Goal: Task Accomplishment & Management: Complete application form

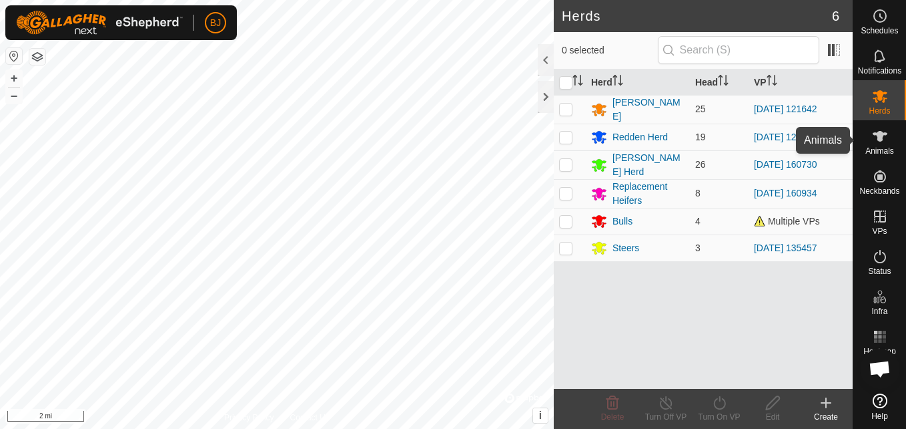
click at [870, 148] on span "Animals" at bounding box center [880, 151] width 29 height 8
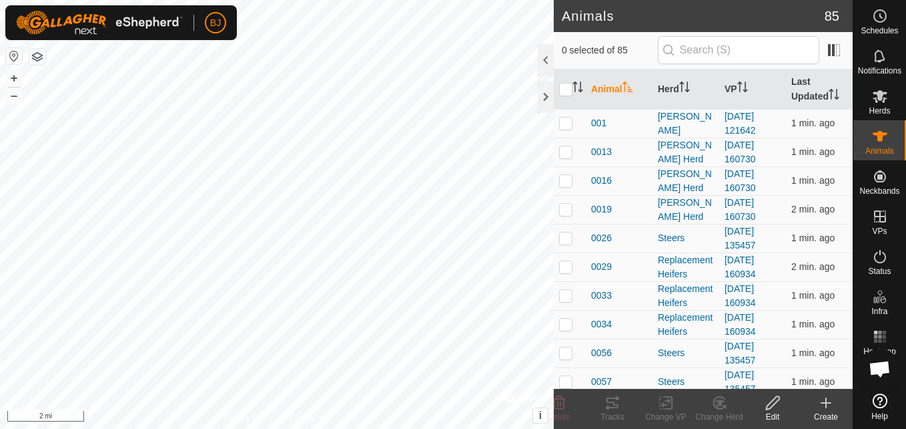
click at [822, 406] on icon at bounding box center [826, 402] width 16 height 16
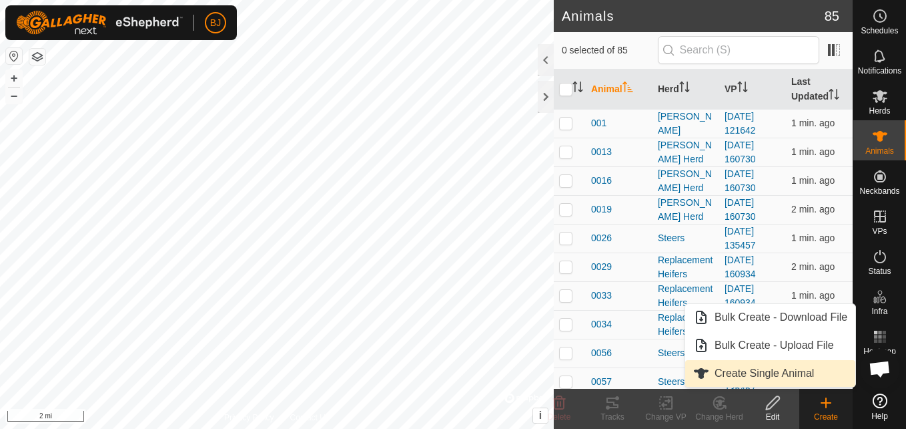
click at [798, 372] on link "Create Single Animal" at bounding box center [771, 373] width 170 height 27
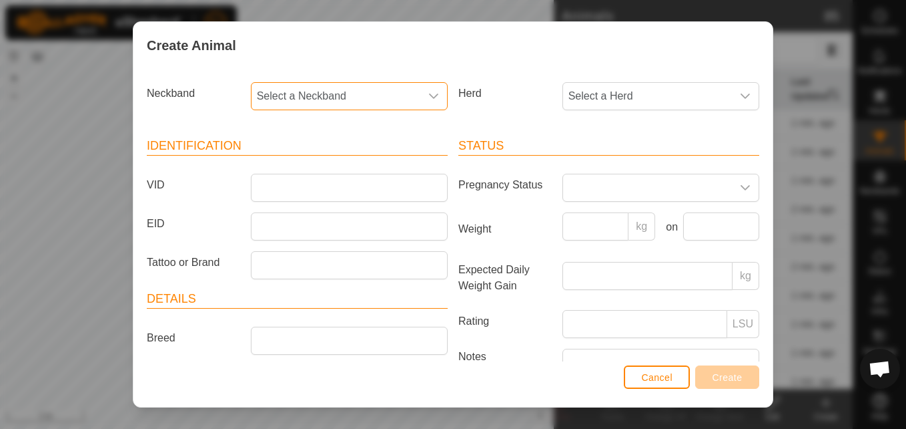
click at [408, 96] on span "Select a Neckband" at bounding box center [336, 96] width 169 height 27
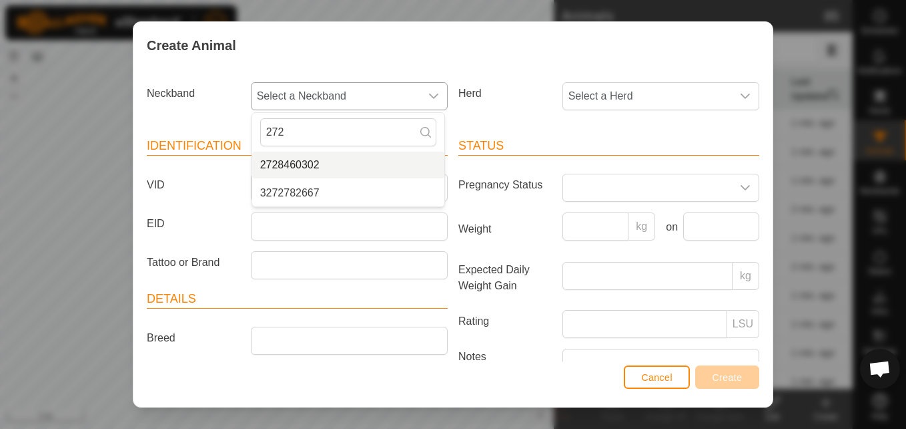
type input "272"
click at [314, 160] on li "2728460302" at bounding box center [348, 165] width 192 height 27
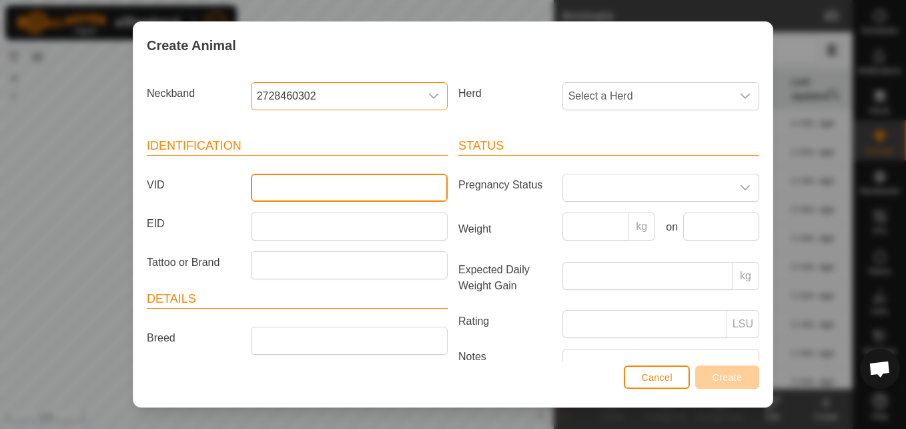
click at [282, 186] on input "VID" at bounding box center [349, 188] width 197 height 28
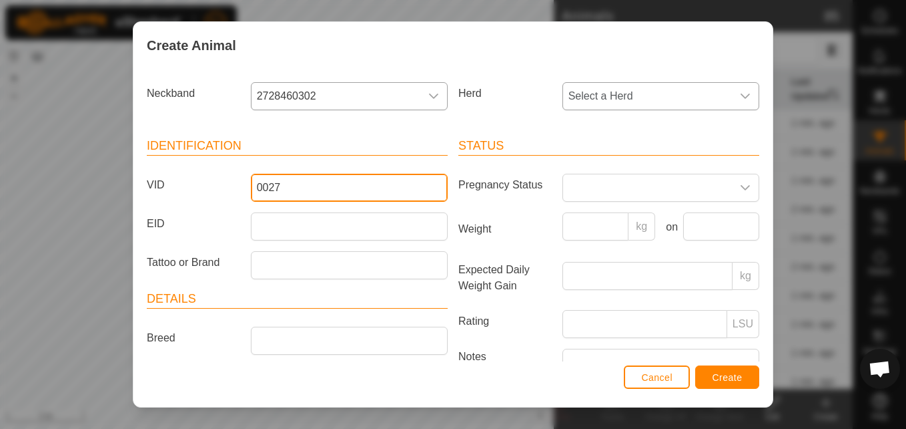
type input "0027"
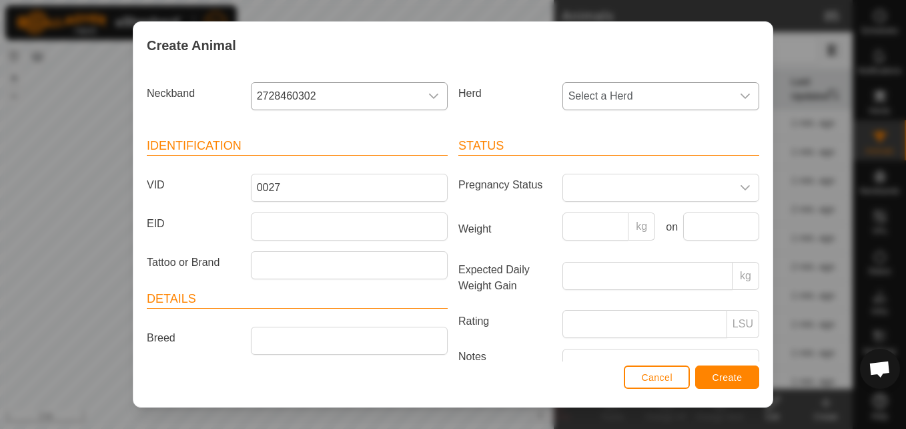
click at [611, 97] on span "Select a Herd" at bounding box center [647, 96] width 169 height 27
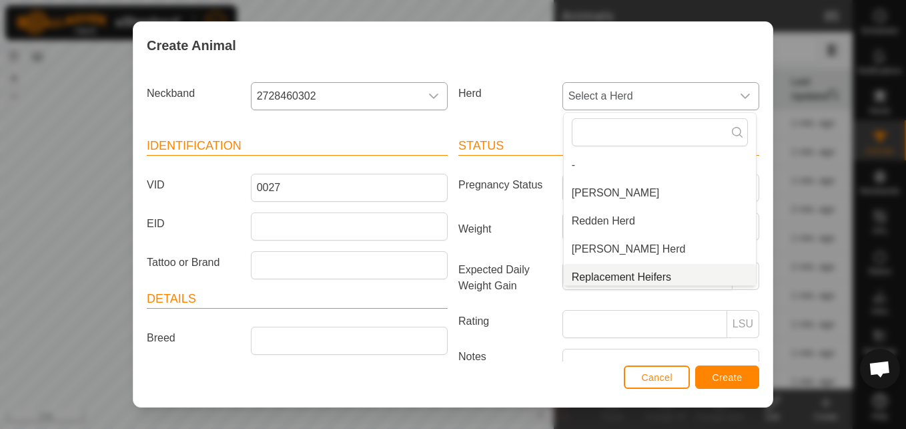
scroll to position [5, 0]
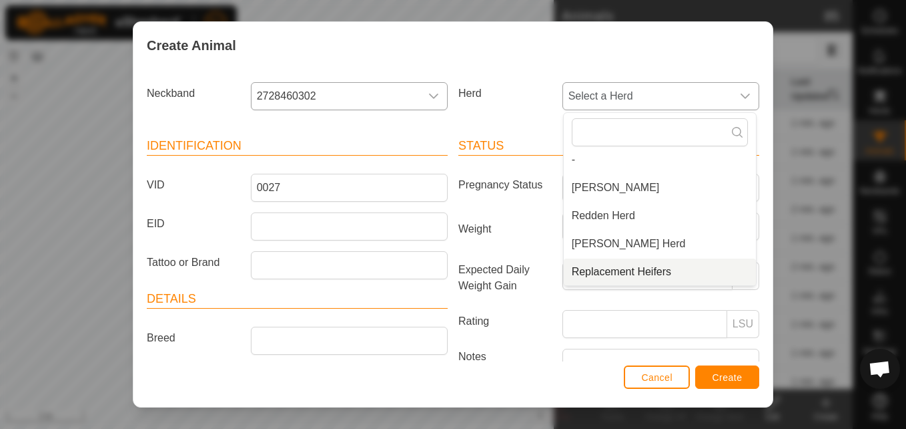
drag, startPoint x: 589, startPoint y: 274, endPoint x: 605, endPoint y: 272, distance: 16.1
click at [605, 272] on li "Replacement Heifers" at bounding box center [660, 271] width 192 height 27
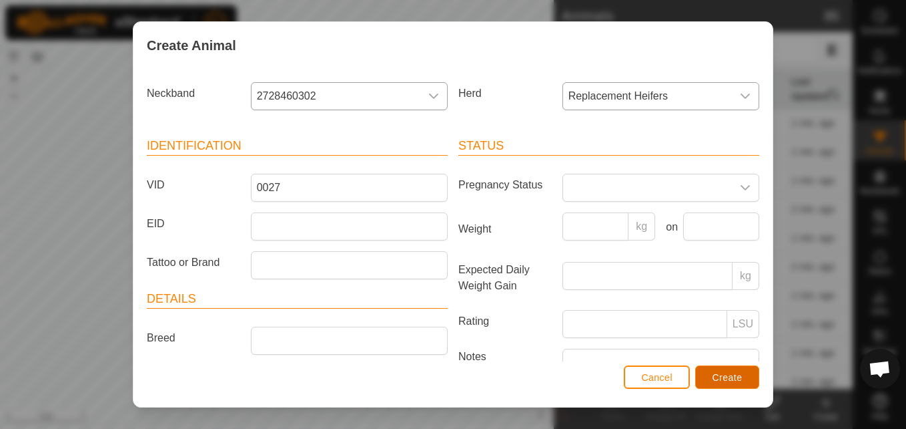
click at [734, 380] on span "Create" at bounding box center [728, 377] width 30 height 11
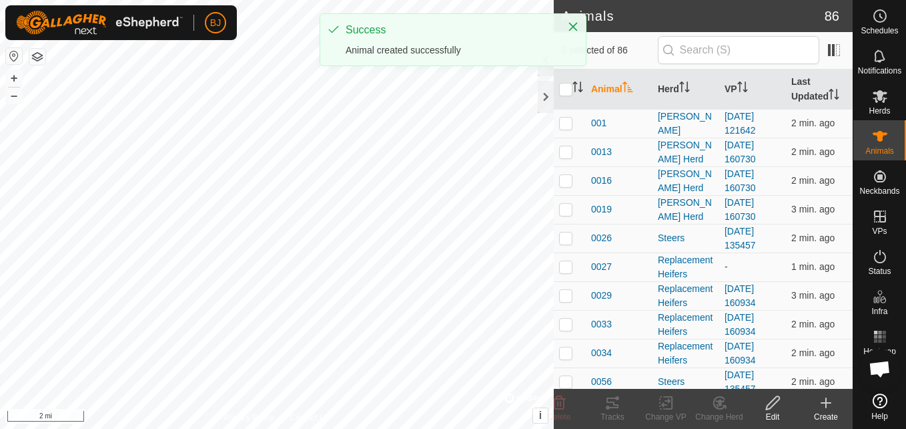
click at [822, 407] on icon at bounding box center [826, 402] width 16 height 16
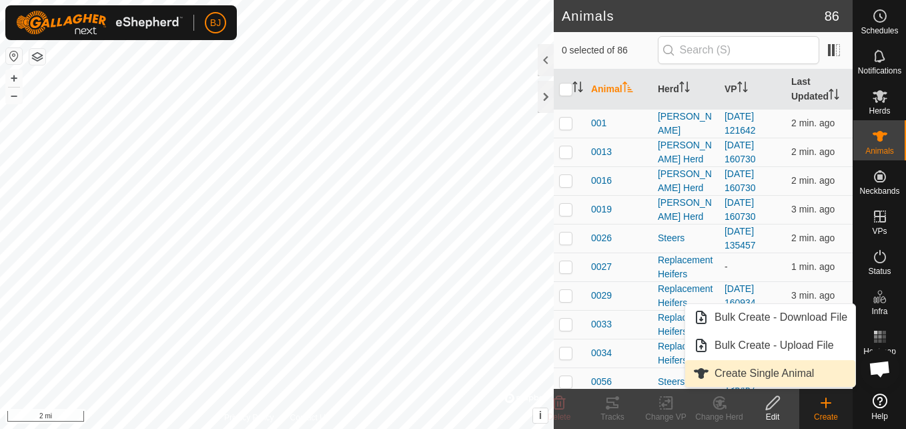
click at [781, 372] on link "Create Single Animal" at bounding box center [771, 373] width 170 height 27
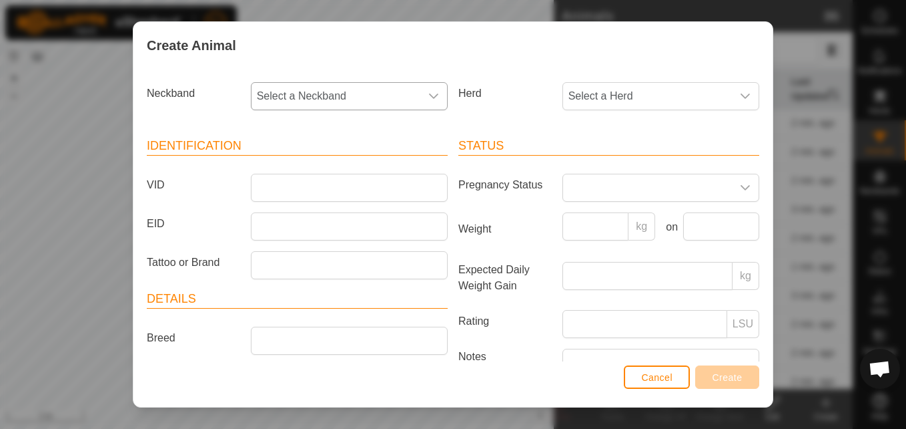
click at [377, 103] on span "Select a Neckband" at bounding box center [336, 96] width 169 height 27
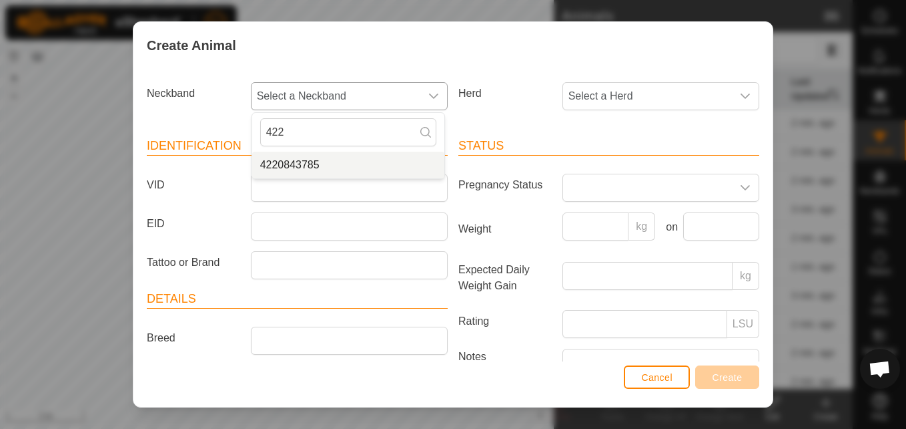
type input "422"
click at [305, 168] on li "4220843785" at bounding box center [348, 165] width 192 height 27
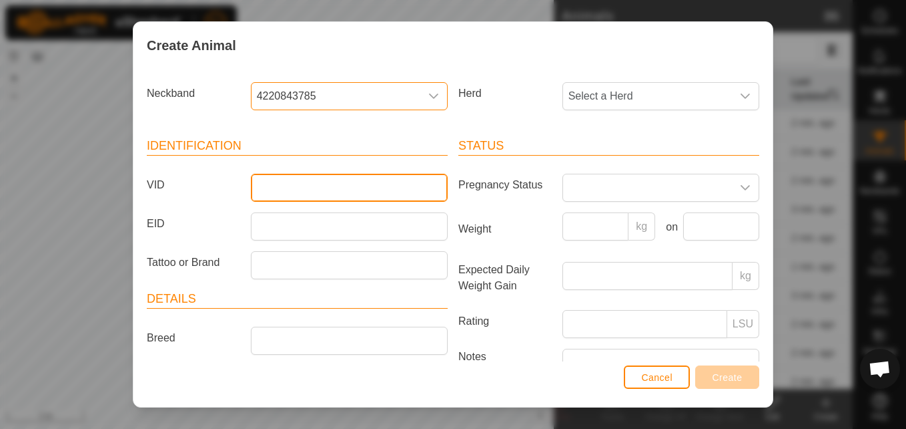
click at [292, 184] on input "VID" at bounding box center [349, 188] width 197 height 28
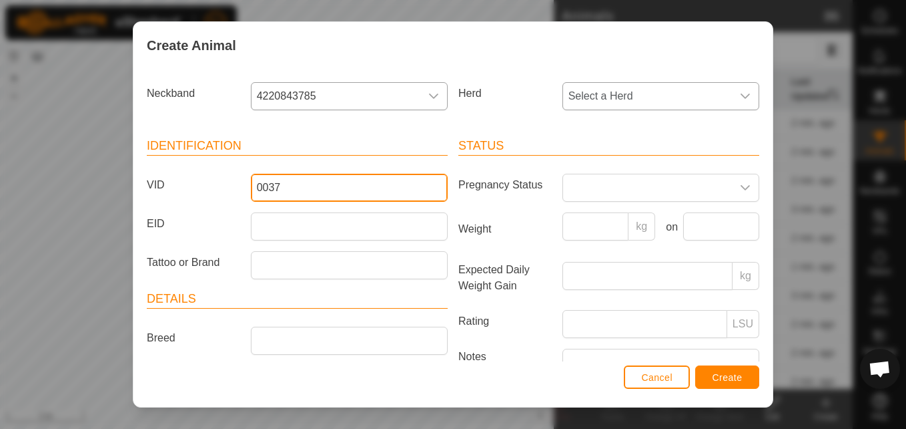
type input "0037"
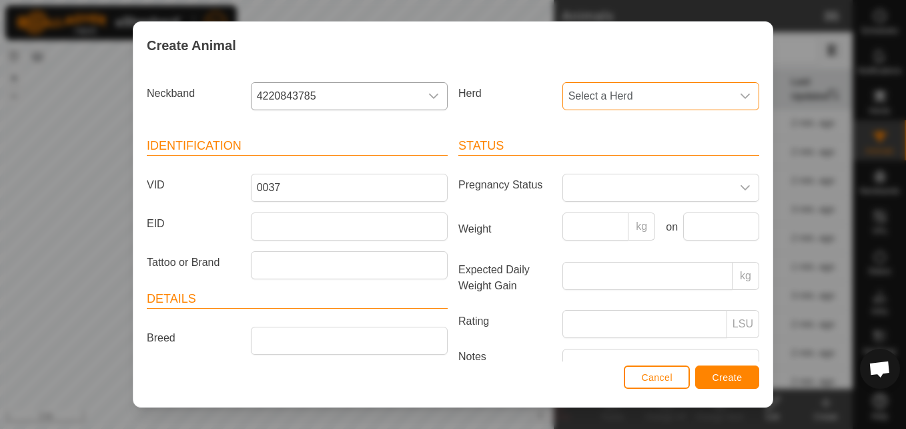
click at [593, 100] on span "Select a Herd" at bounding box center [647, 96] width 169 height 27
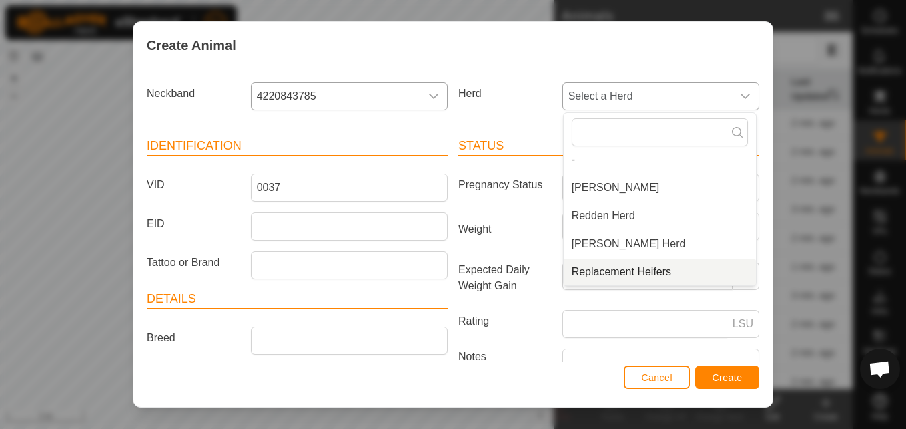
click at [574, 273] on li "Replacement Heifers" at bounding box center [660, 271] width 192 height 27
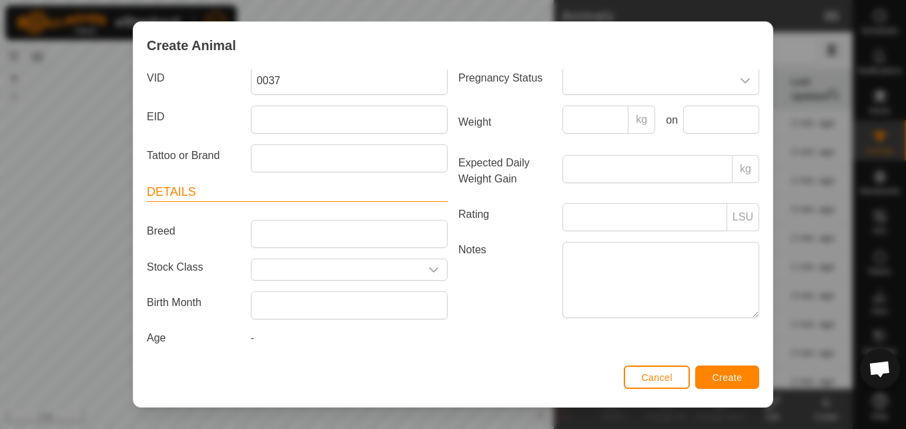
scroll to position [113, 0]
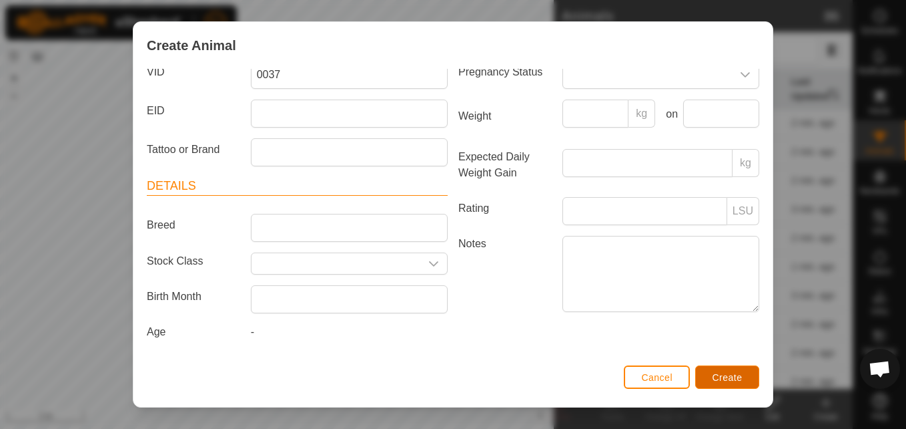
click at [725, 377] on span "Create" at bounding box center [728, 377] width 30 height 11
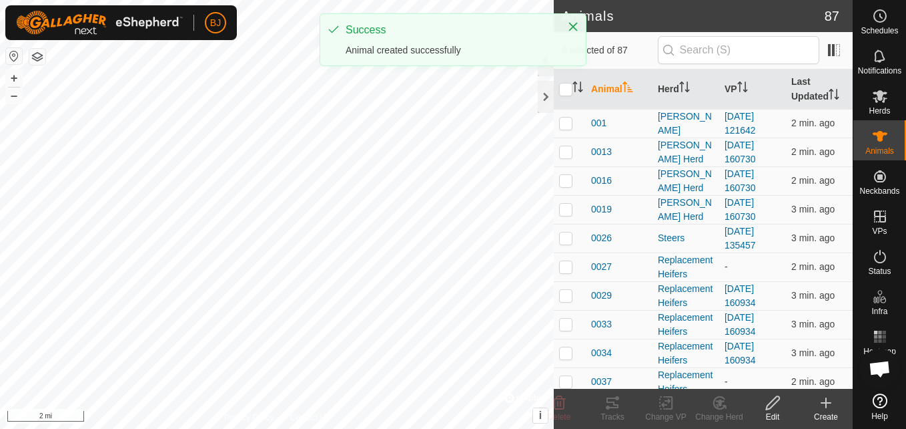
click at [826, 411] on div "Create" at bounding box center [826, 417] width 53 height 12
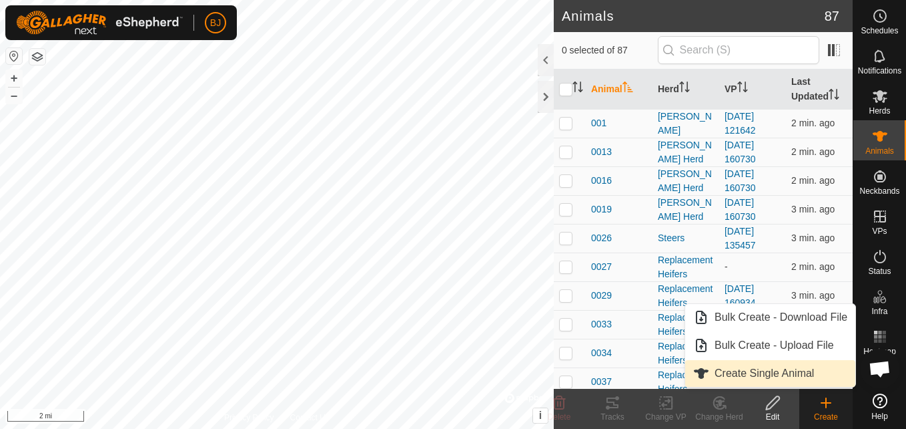
click at [806, 366] on link "Create Single Animal" at bounding box center [771, 373] width 170 height 27
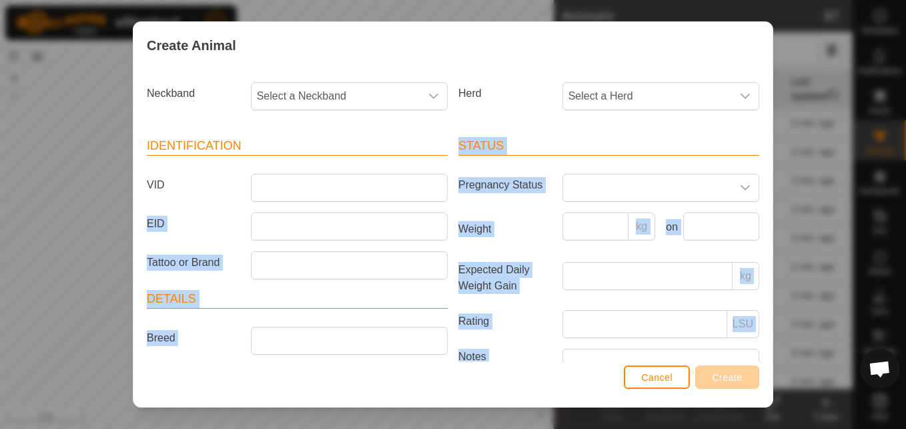
scroll to position [6, 0]
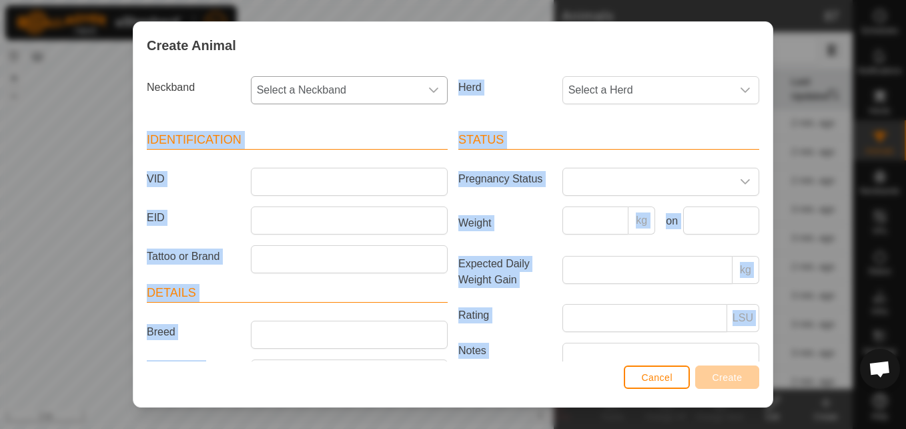
drag, startPoint x: 806, startPoint y: 366, endPoint x: 418, endPoint y: 102, distance: 469.9
click at [418, 102] on div "Create Animal Neckband Select a Neckband Herd Select a Herd Identification VID …" at bounding box center [453, 214] width 906 height 429
drag, startPoint x: 418, startPoint y: 102, endPoint x: 396, endPoint y: 91, distance: 23.9
click at [396, 91] on span "Select a Neckband" at bounding box center [336, 90] width 169 height 27
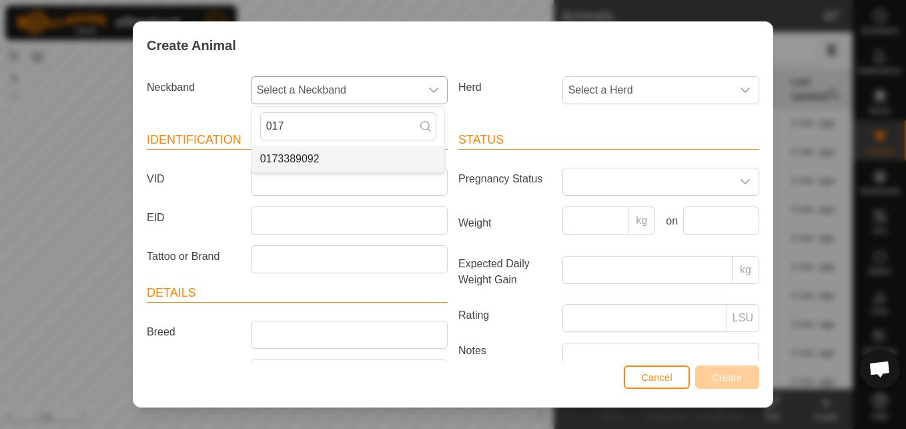
type input "017"
click at [310, 152] on li "0173389092" at bounding box center [348, 159] width 192 height 27
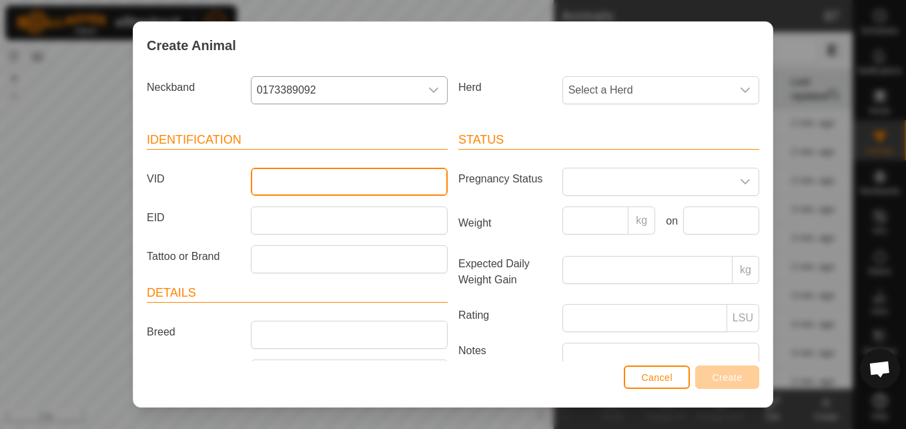
click at [289, 169] on input "VID" at bounding box center [349, 182] width 197 height 28
type input "0032"
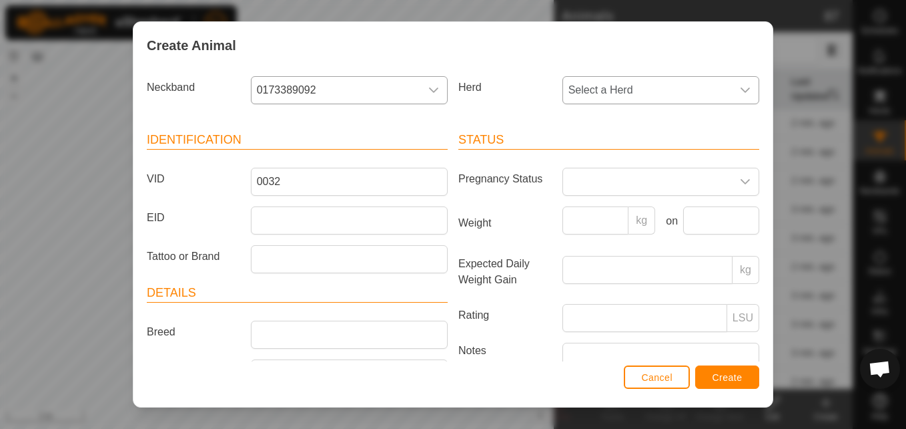
click at [570, 86] on span "Select a Herd" at bounding box center [647, 90] width 169 height 27
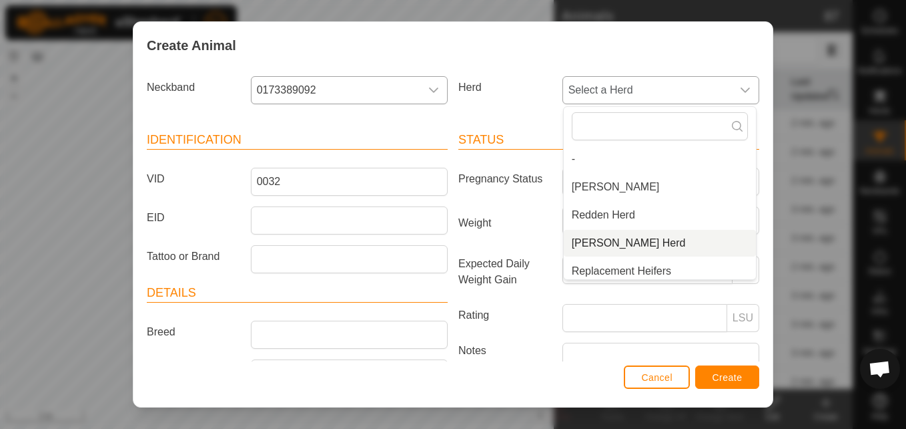
scroll to position [5, 0]
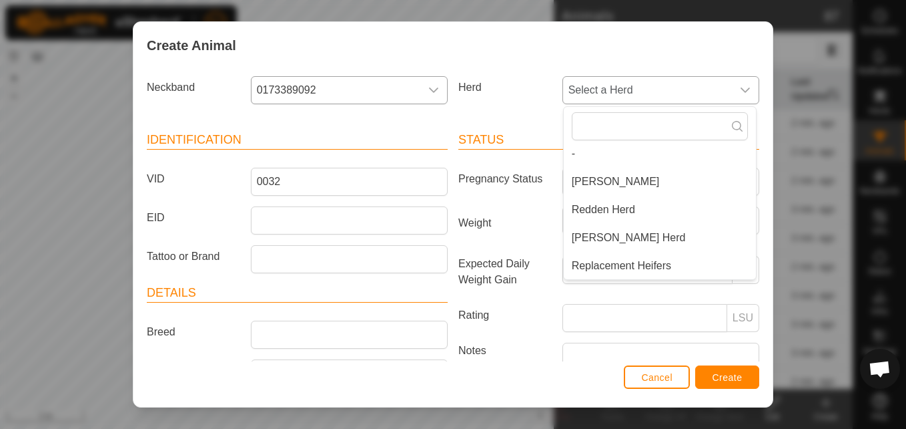
click at [585, 261] on li "Replacement Heifers" at bounding box center [660, 265] width 192 height 27
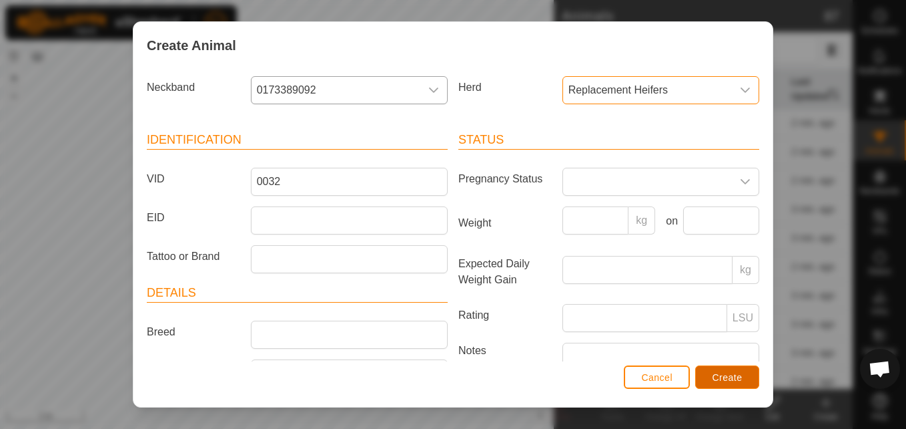
click at [714, 377] on span "Create" at bounding box center [728, 377] width 30 height 11
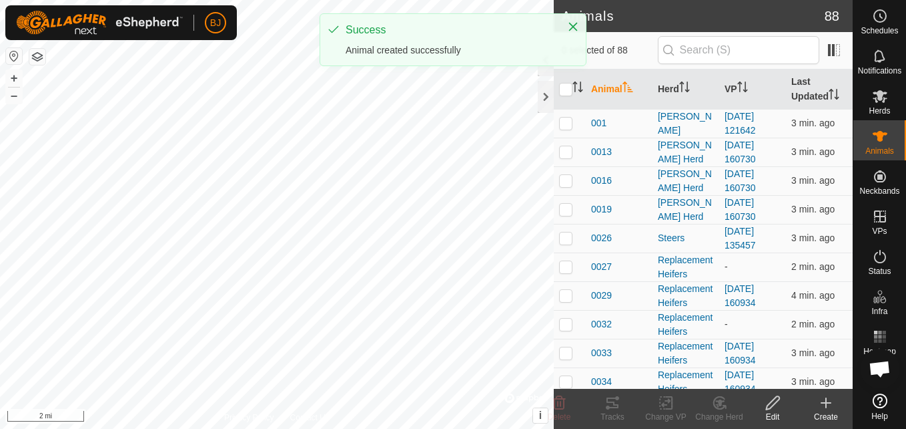
click at [830, 405] on icon at bounding box center [826, 402] width 16 height 16
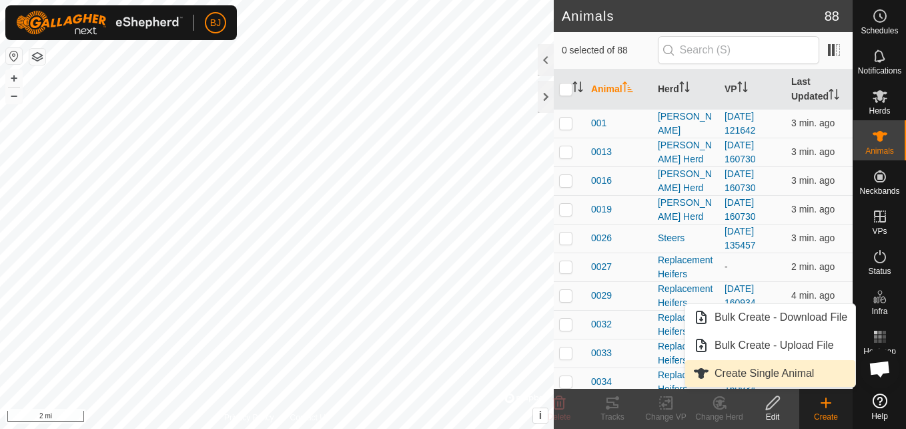
click at [800, 367] on link "Create Single Animal" at bounding box center [771, 373] width 170 height 27
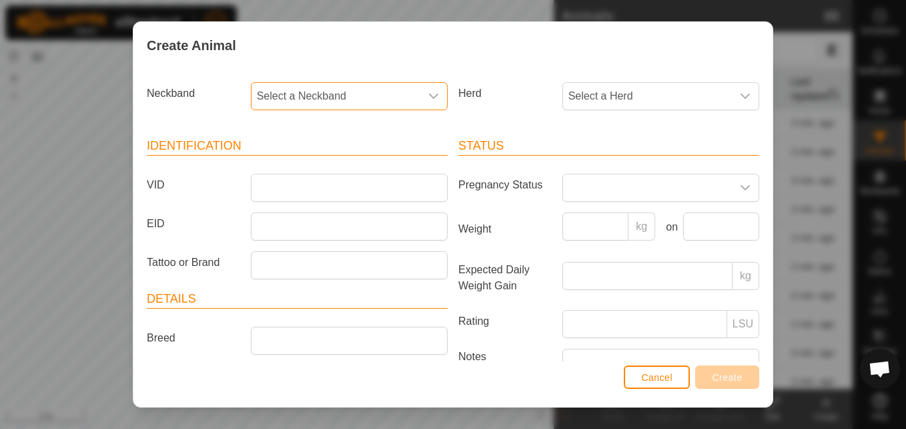
click at [374, 104] on span "Select a Neckband" at bounding box center [336, 96] width 169 height 27
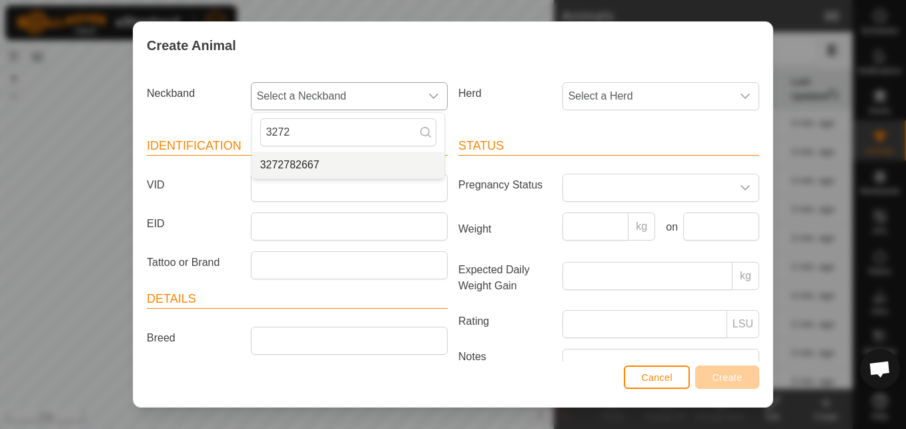
type input "3272"
click at [316, 162] on li "3272782667" at bounding box center [348, 165] width 192 height 27
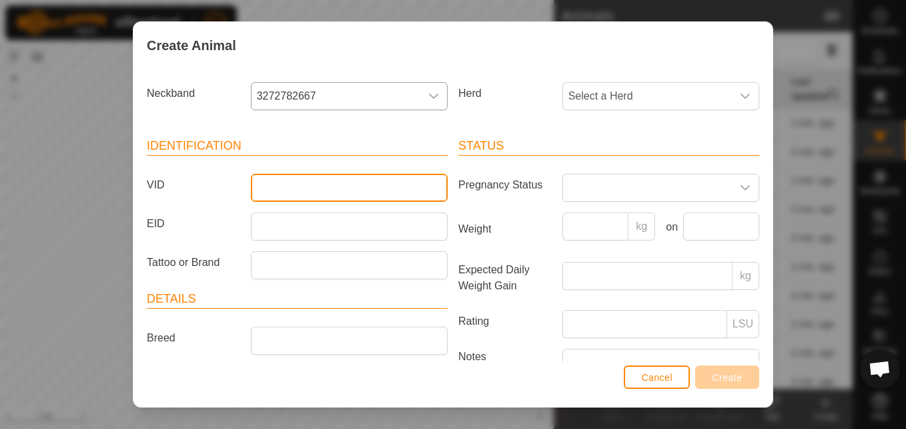
click at [296, 178] on input "VID" at bounding box center [349, 188] width 197 height 28
type input "0040"
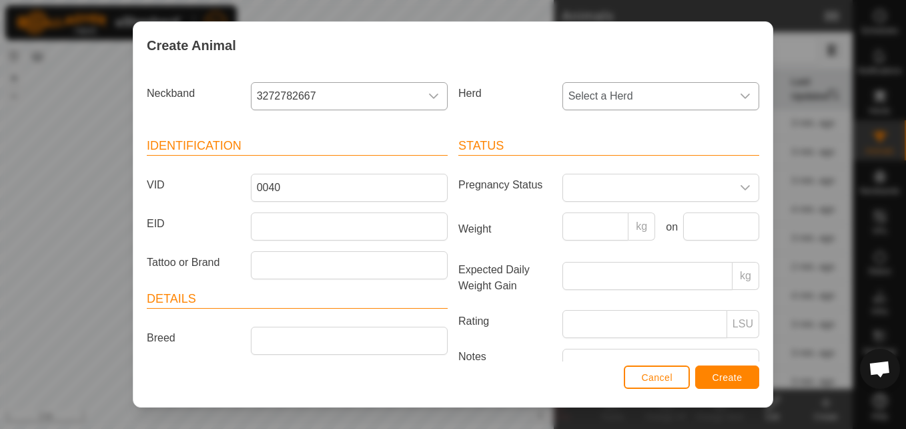
click at [581, 107] on span "Select a Herd" at bounding box center [647, 96] width 169 height 27
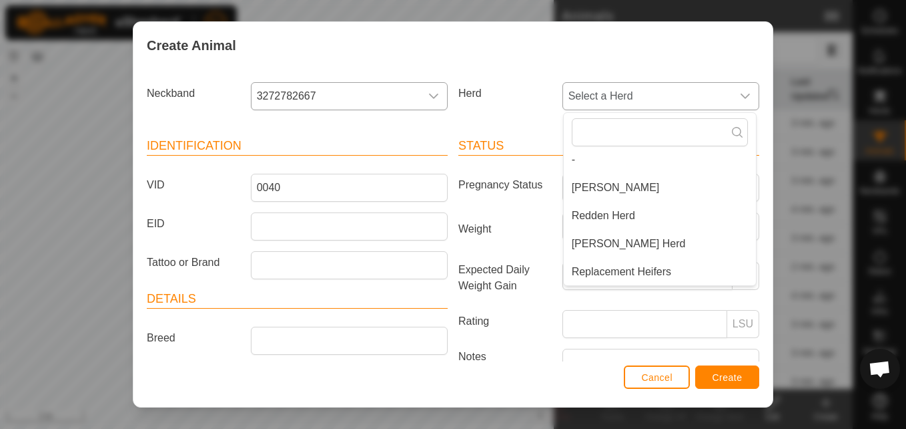
click at [585, 272] on li "Replacement Heifers" at bounding box center [660, 271] width 192 height 27
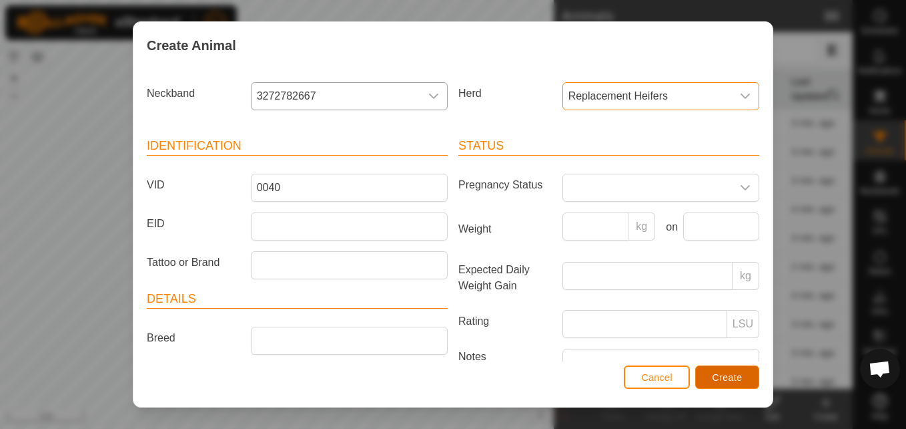
click at [709, 376] on button "Create" at bounding box center [728, 376] width 64 height 23
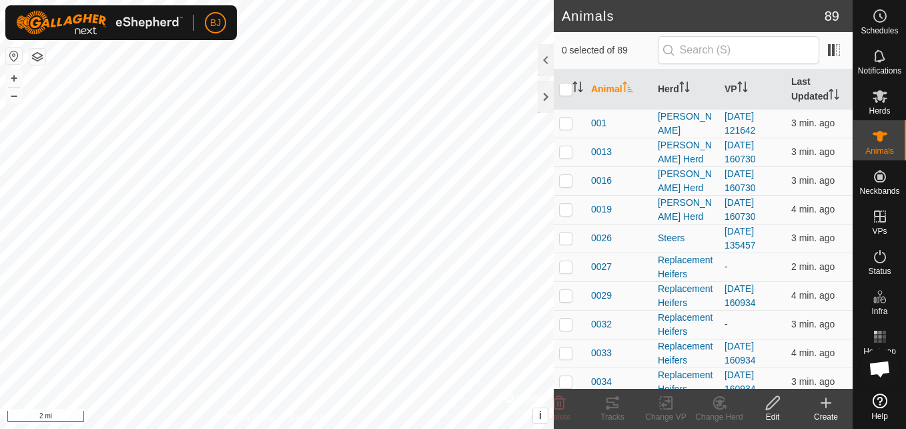
click at [825, 405] on icon at bounding box center [826, 402] width 16 height 16
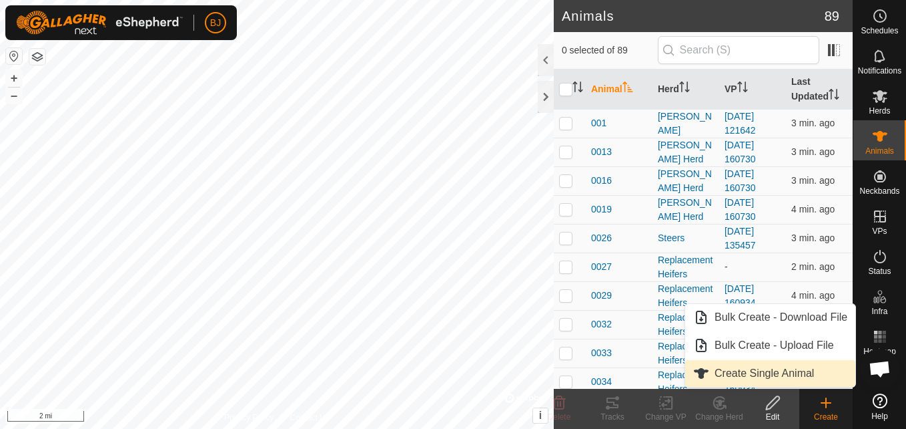
click at [788, 366] on link "Create Single Animal" at bounding box center [771, 373] width 170 height 27
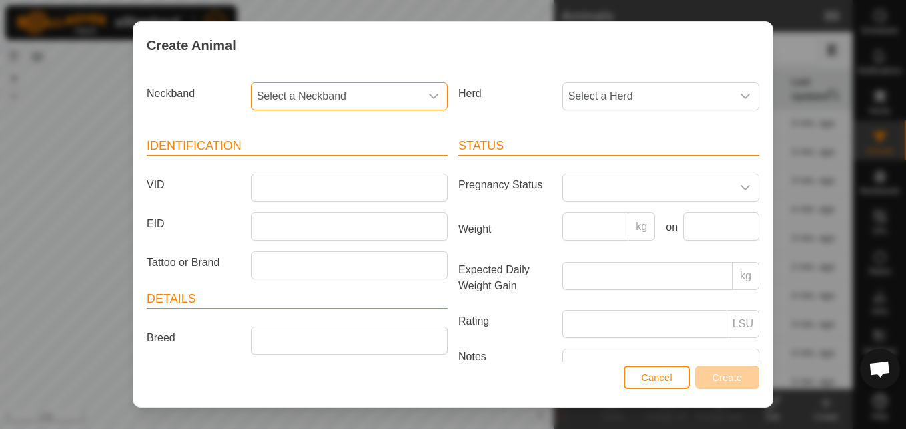
click at [390, 101] on span "Select a Neckband" at bounding box center [336, 96] width 169 height 27
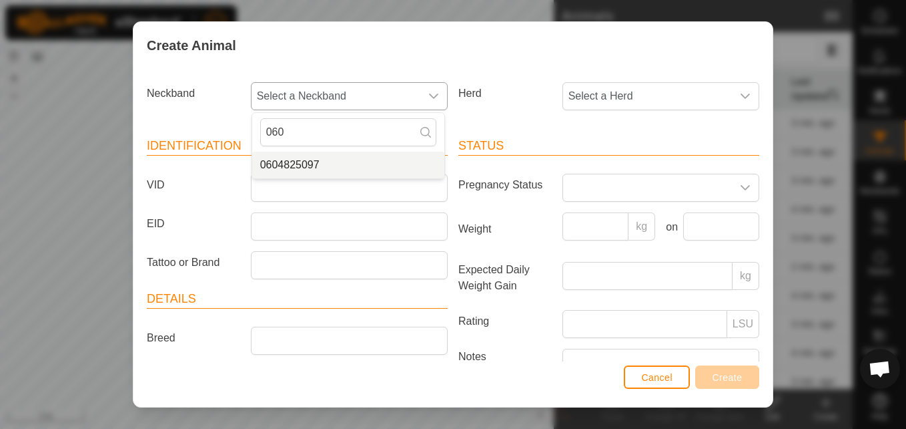
type input "060"
click at [325, 168] on li "0604825097" at bounding box center [348, 165] width 192 height 27
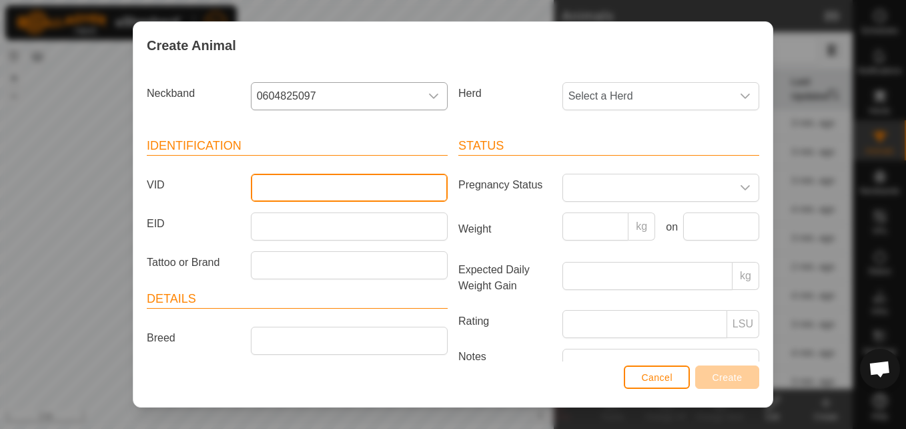
click at [303, 189] on input "VID" at bounding box center [349, 188] width 197 height 28
type input "0041"
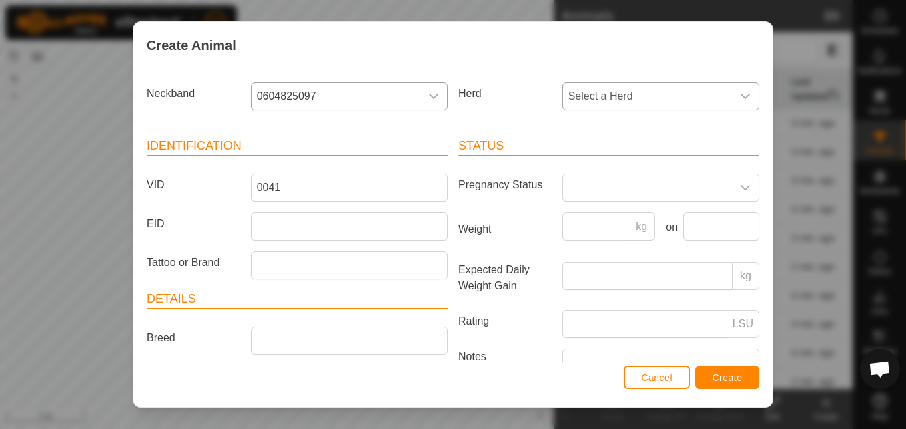
click at [623, 93] on span "Select a Herd" at bounding box center [647, 96] width 169 height 27
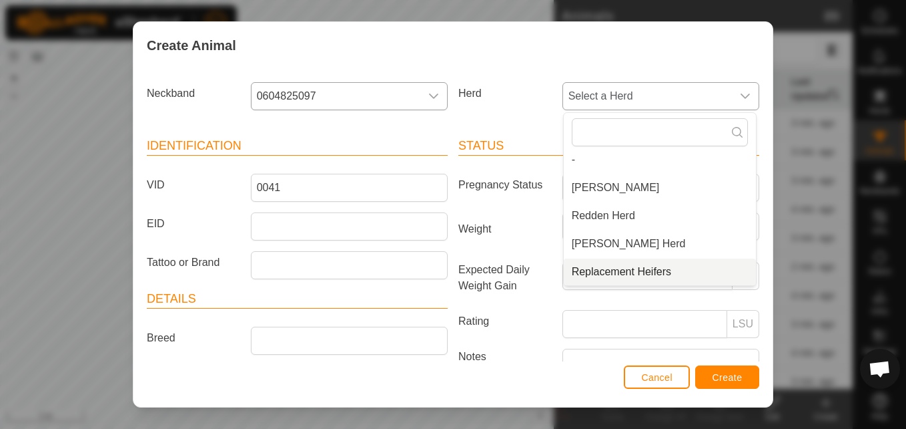
click at [577, 272] on li "Replacement Heifers" at bounding box center [660, 271] width 192 height 27
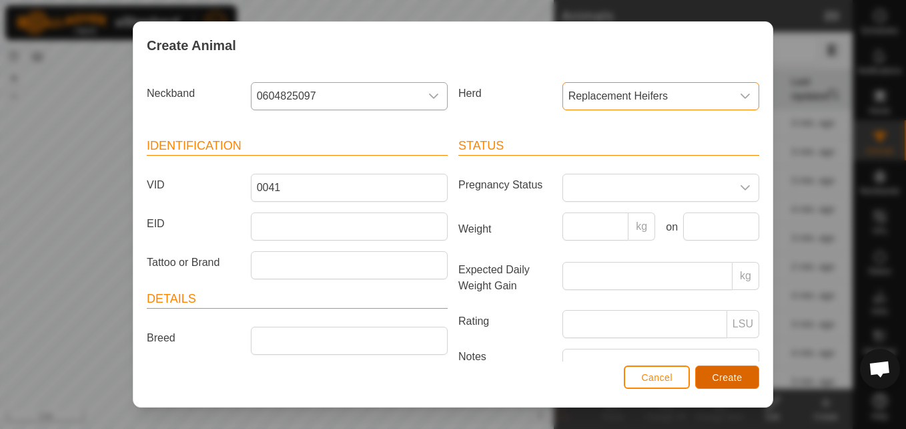
click at [728, 376] on span "Create" at bounding box center [728, 377] width 30 height 11
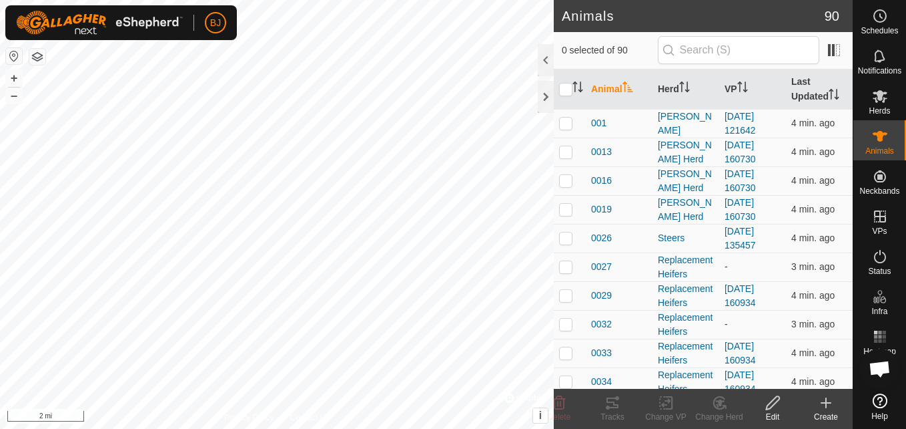
click at [822, 409] on icon at bounding box center [826, 402] width 16 height 16
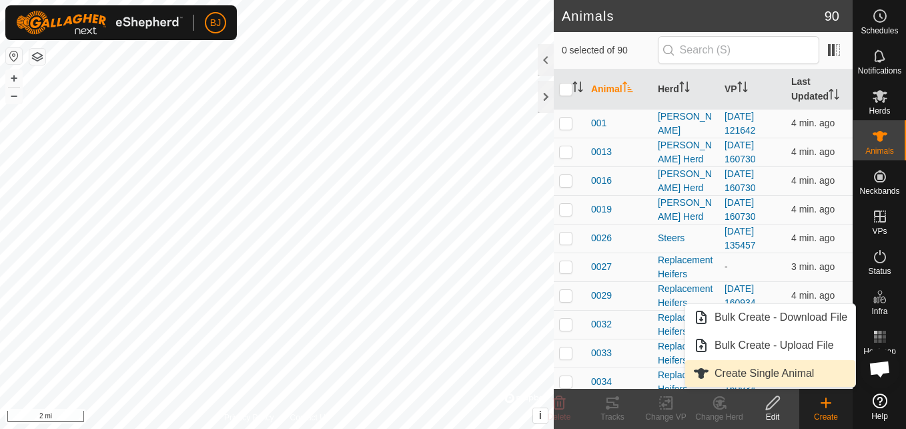
click at [796, 375] on link "Create Single Animal" at bounding box center [771, 373] width 170 height 27
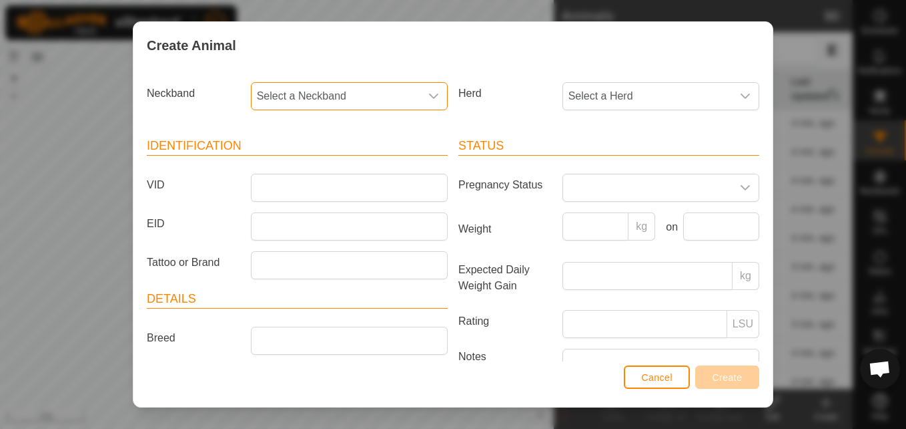
click at [386, 91] on span "Select a Neckband" at bounding box center [336, 96] width 169 height 27
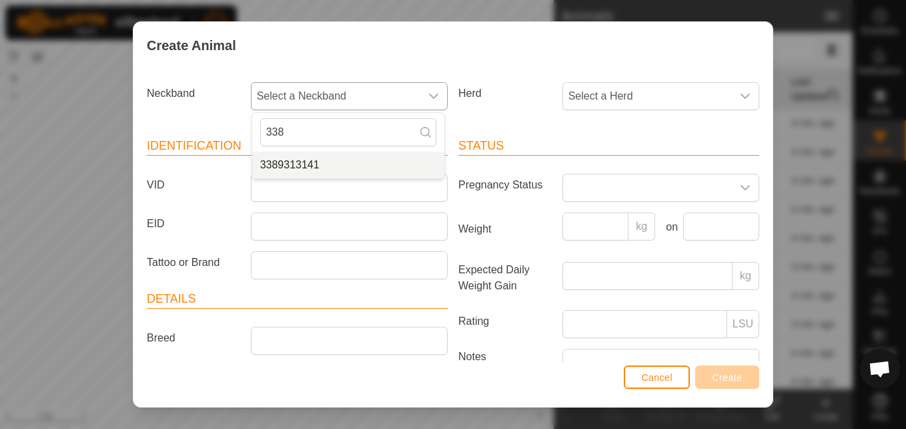
type input "338"
click at [329, 162] on li "3389313141" at bounding box center [348, 165] width 192 height 27
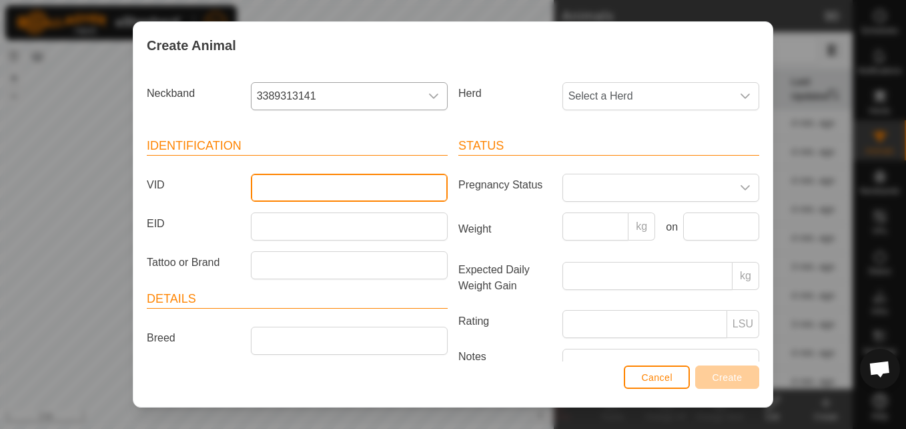
click at [354, 184] on input "VID" at bounding box center [349, 188] width 197 height 28
type input "0045"
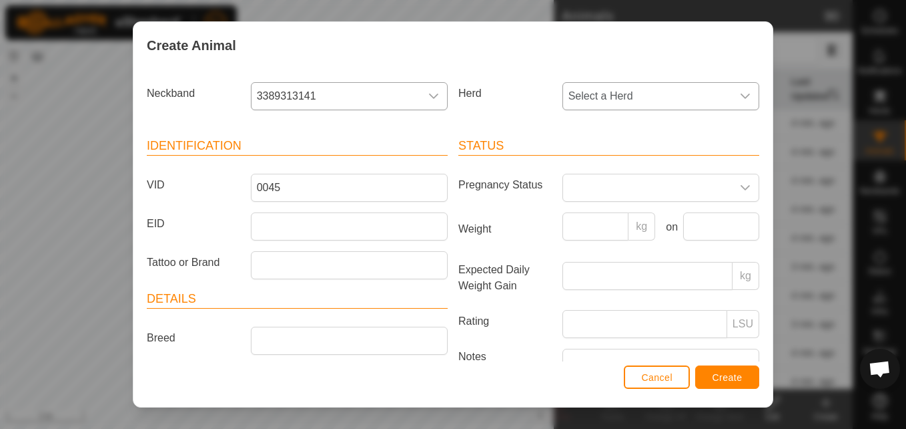
click at [599, 97] on span "Select a Herd" at bounding box center [647, 96] width 169 height 27
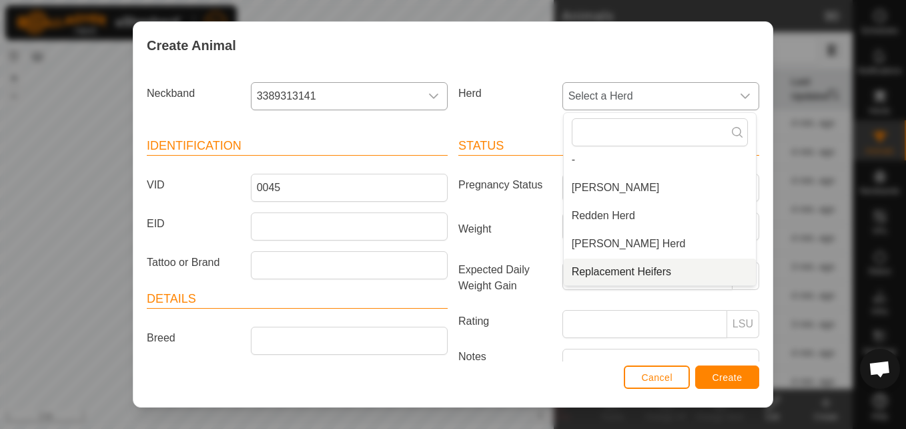
click at [592, 261] on li "Replacement Heifers" at bounding box center [660, 271] width 192 height 27
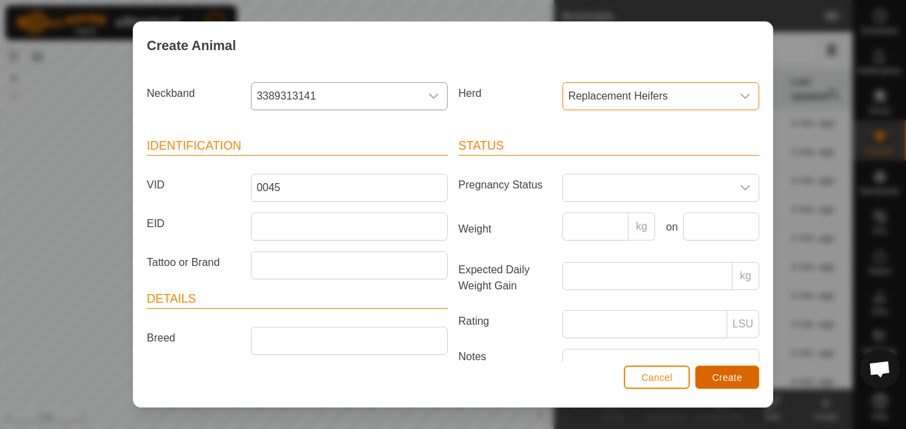
click at [711, 376] on button "Create" at bounding box center [728, 376] width 64 height 23
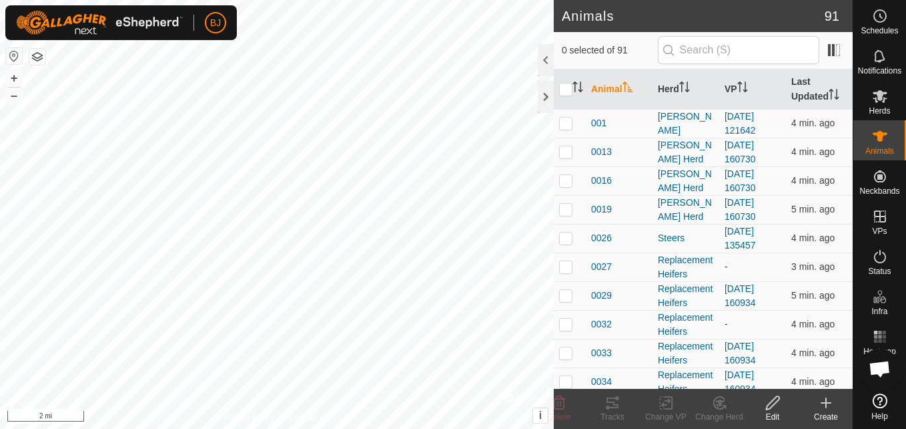
click at [828, 404] on icon at bounding box center [826, 402] width 16 height 16
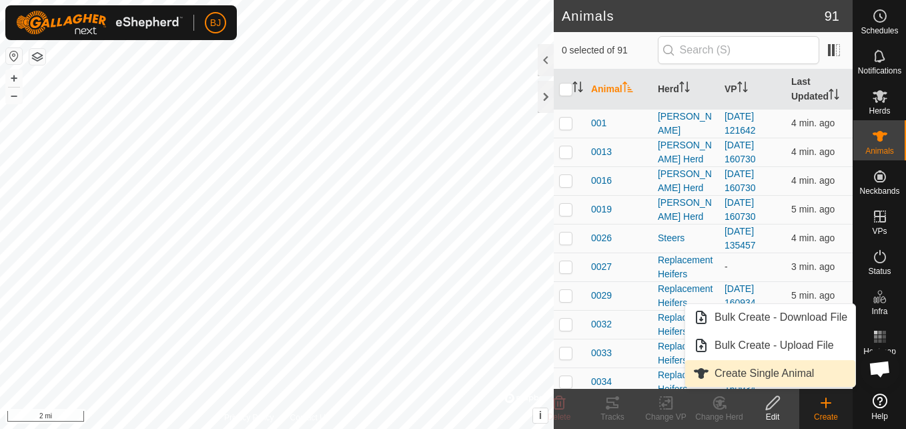
click at [802, 374] on link "Create Single Animal" at bounding box center [771, 373] width 170 height 27
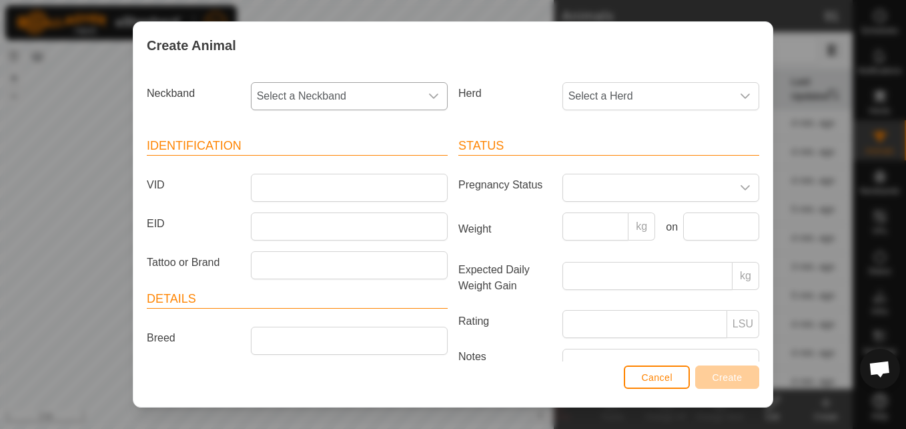
click at [342, 89] on span "Select a Neckband" at bounding box center [336, 96] width 169 height 27
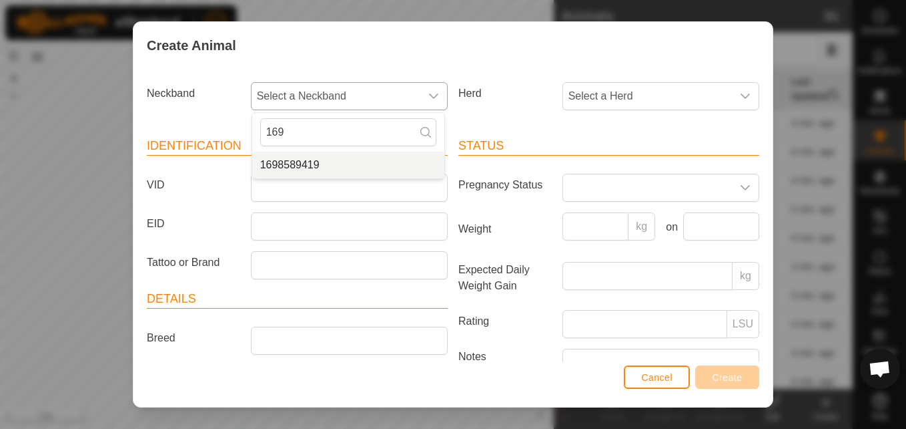
type input "169"
click at [304, 157] on li "1698589419" at bounding box center [348, 165] width 192 height 27
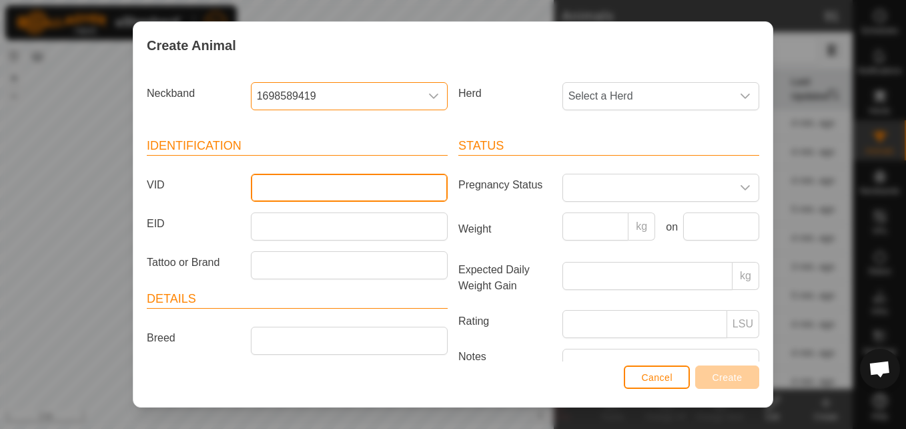
click at [297, 180] on input "VID" at bounding box center [349, 188] width 197 height 28
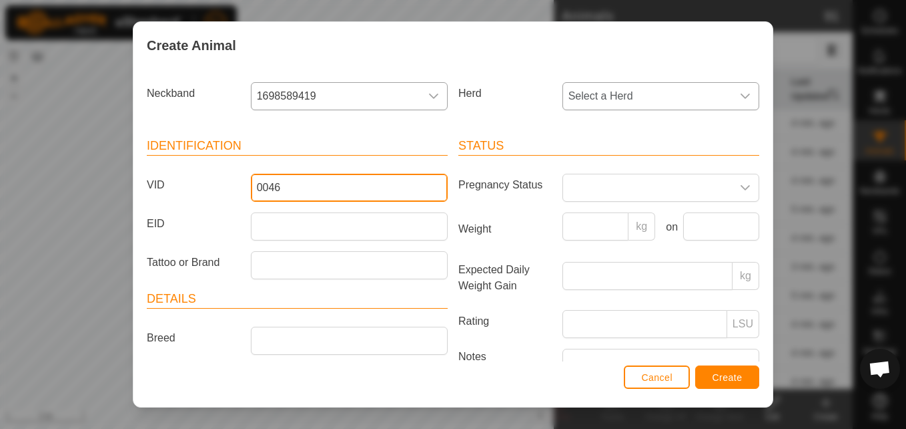
type input "0046"
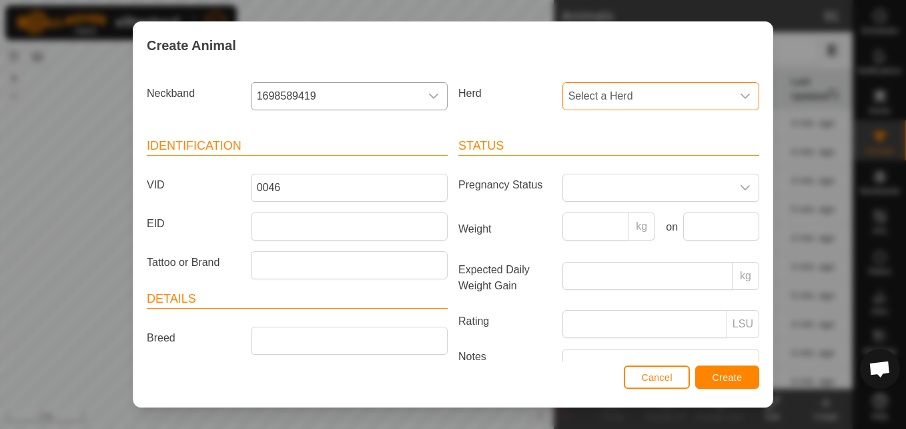
click at [638, 88] on span "Select a Herd" at bounding box center [647, 96] width 169 height 27
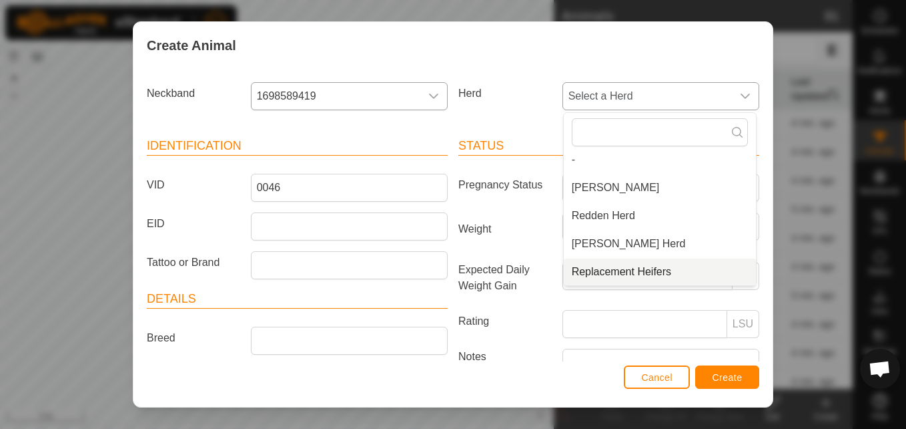
click at [578, 269] on li "Replacement Heifers" at bounding box center [660, 271] width 192 height 27
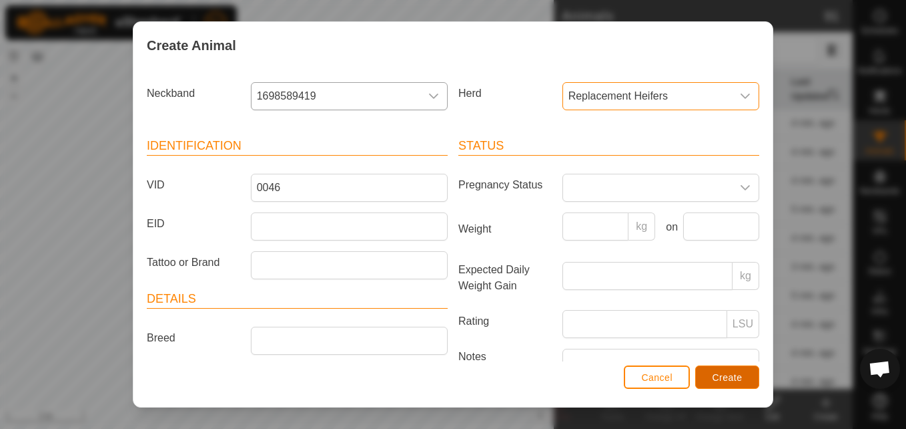
click at [702, 374] on button "Create" at bounding box center [728, 376] width 64 height 23
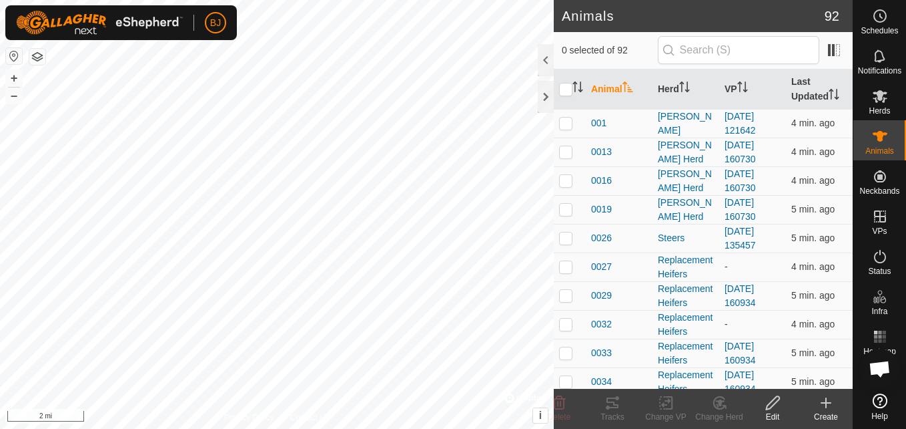
click at [830, 401] on icon at bounding box center [826, 402] width 16 height 16
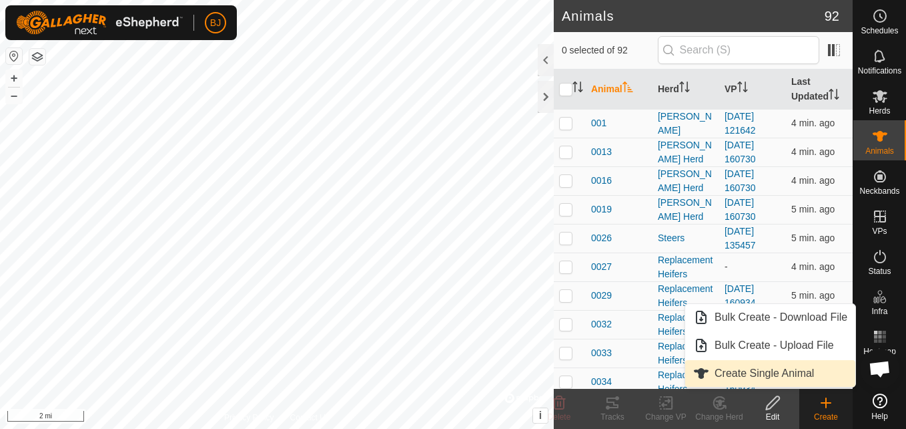
click at [799, 380] on link "Create Single Animal" at bounding box center [771, 373] width 170 height 27
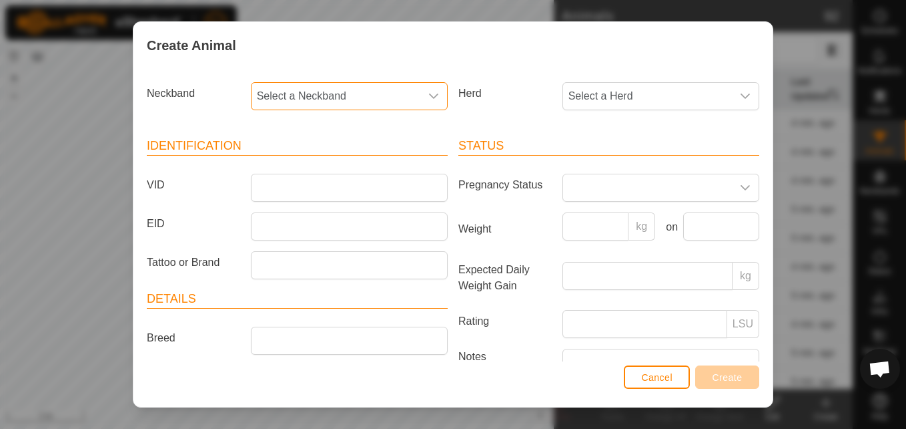
click at [387, 102] on span "Select a Neckband" at bounding box center [336, 96] width 169 height 27
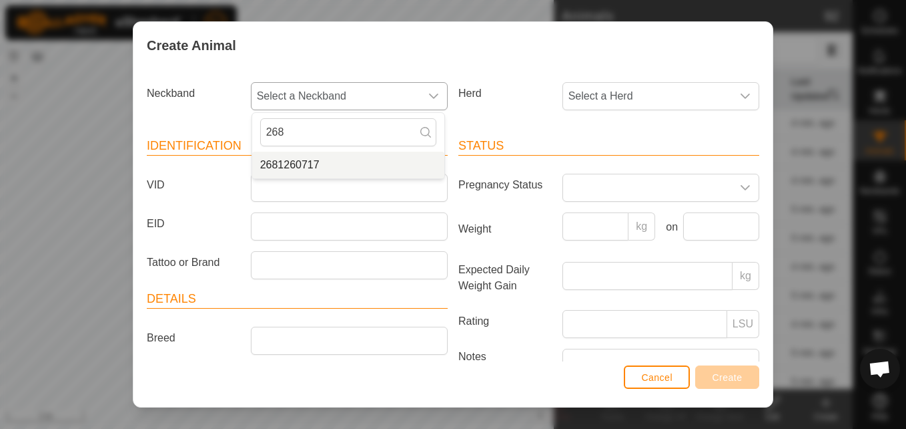
type input "268"
click at [316, 157] on li "2681260717" at bounding box center [348, 165] width 192 height 27
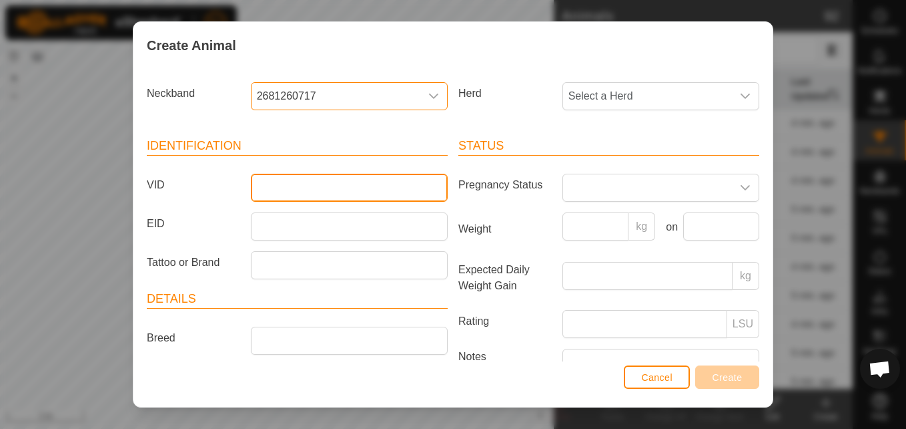
click at [285, 182] on input "VID" at bounding box center [349, 188] width 197 height 28
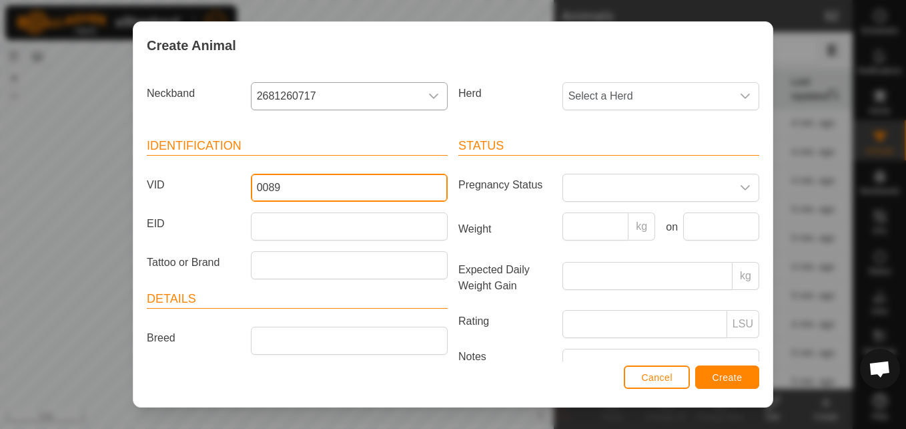
type input "0089"
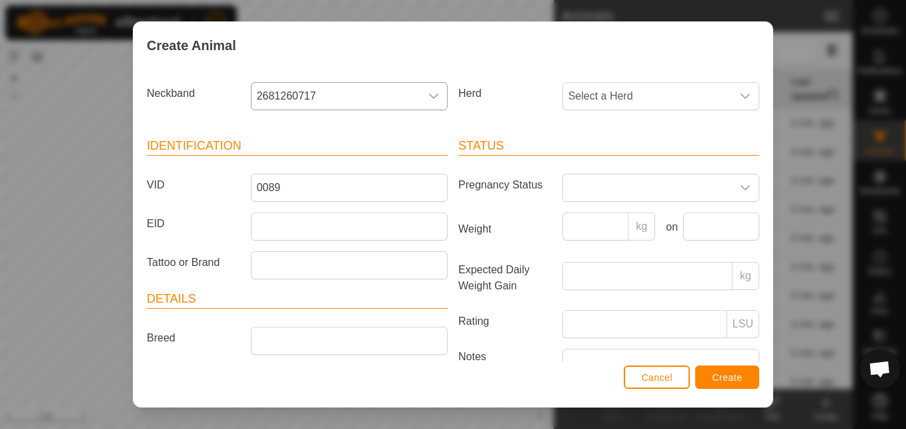
click at [532, 113] on div "Herd Select a Herd" at bounding box center [609, 101] width 312 height 49
click at [590, 93] on span "Select a Herd" at bounding box center [647, 96] width 169 height 27
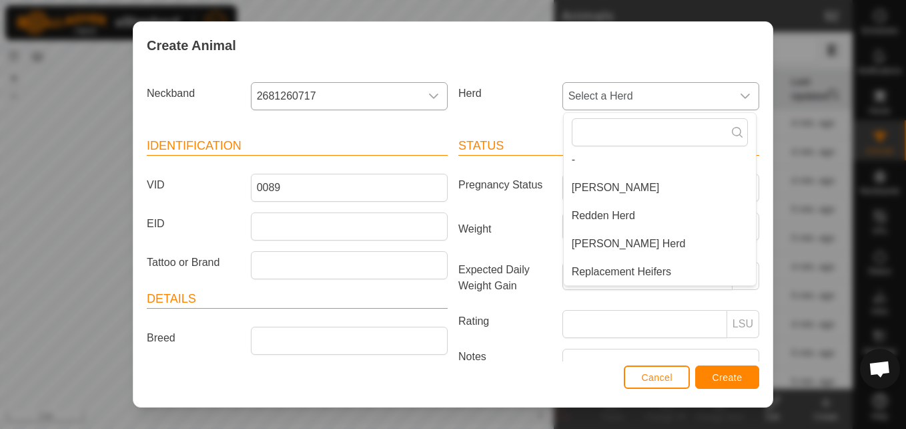
click at [574, 266] on li "Replacement Heifers" at bounding box center [660, 271] width 192 height 27
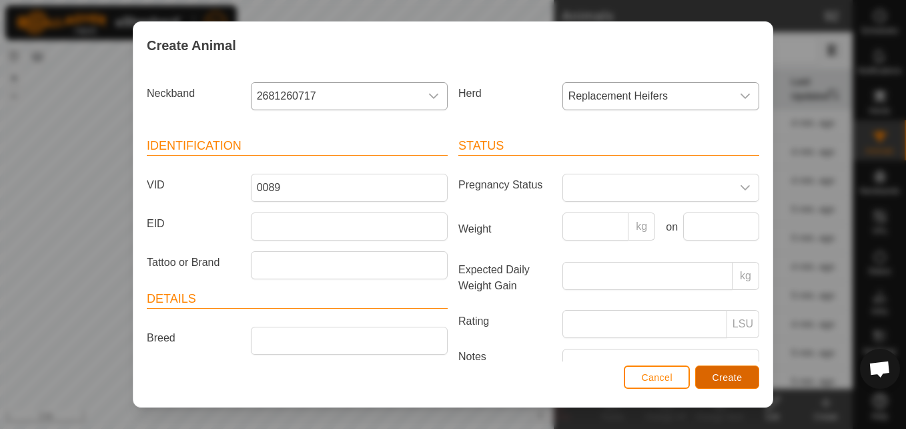
click at [718, 370] on button "Create" at bounding box center [728, 376] width 64 height 23
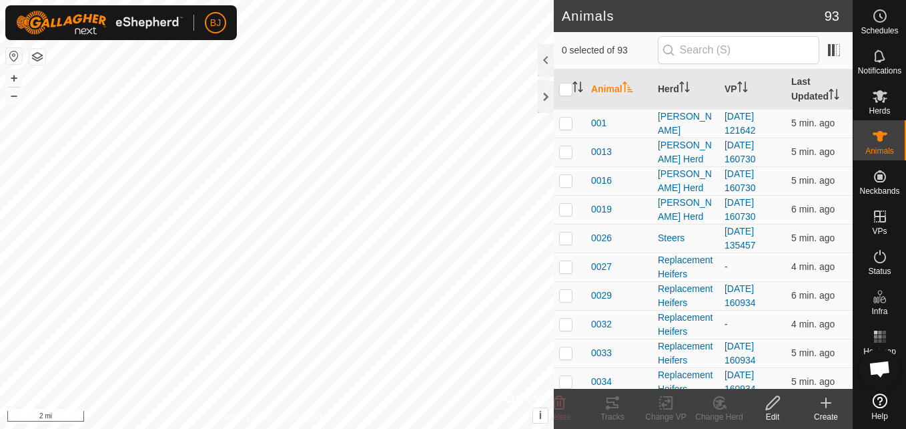
click at [822, 405] on icon at bounding box center [826, 402] width 16 height 16
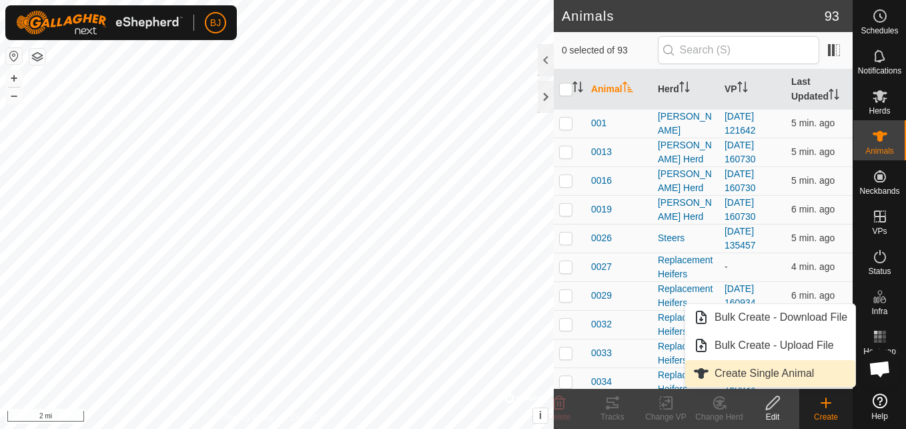
click at [795, 378] on link "Create Single Animal" at bounding box center [771, 373] width 170 height 27
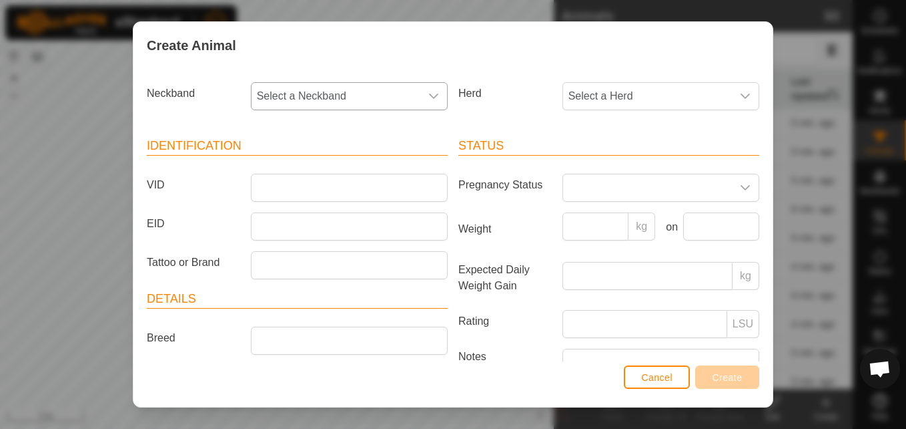
click at [407, 101] on span "Select a Neckband" at bounding box center [336, 96] width 169 height 27
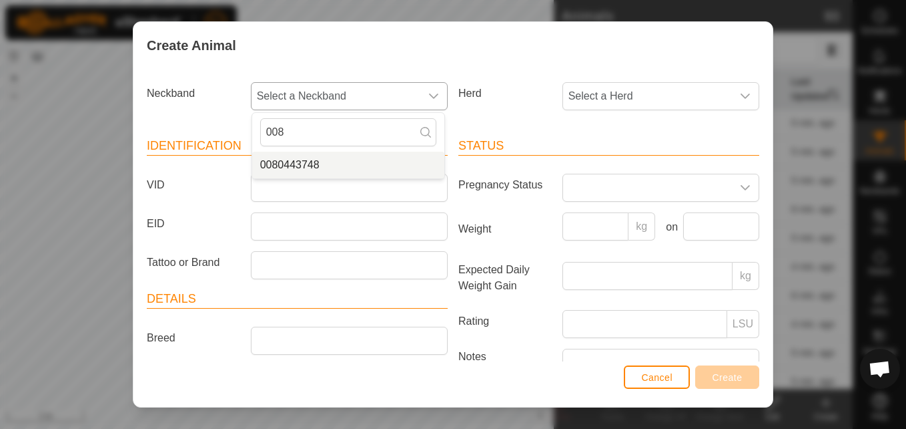
type input "008"
click at [318, 163] on li "0080443748" at bounding box center [348, 165] width 192 height 27
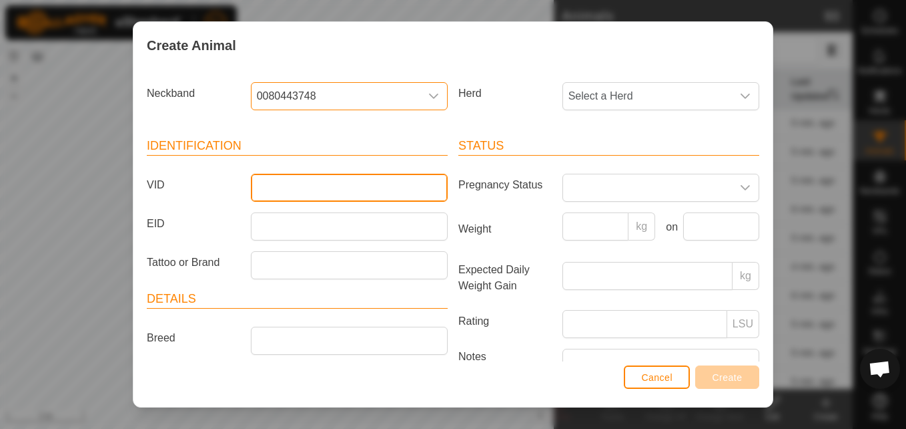
click at [306, 192] on input "VID" at bounding box center [349, 188] width 197 height 28
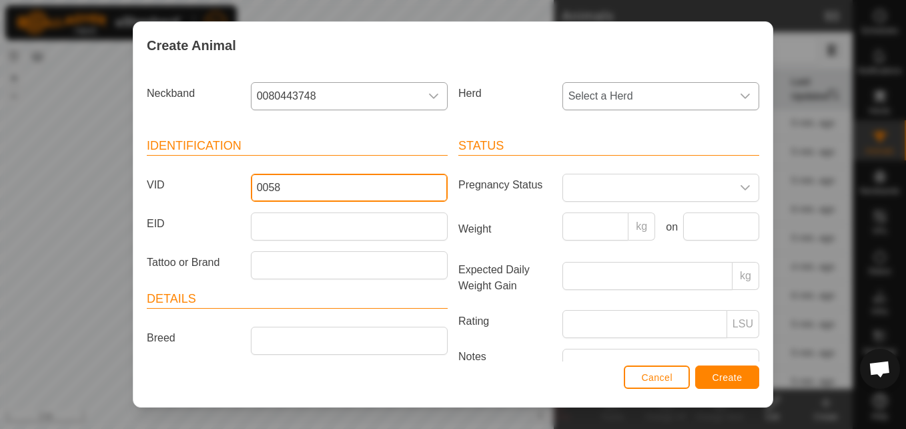
type input "0058"
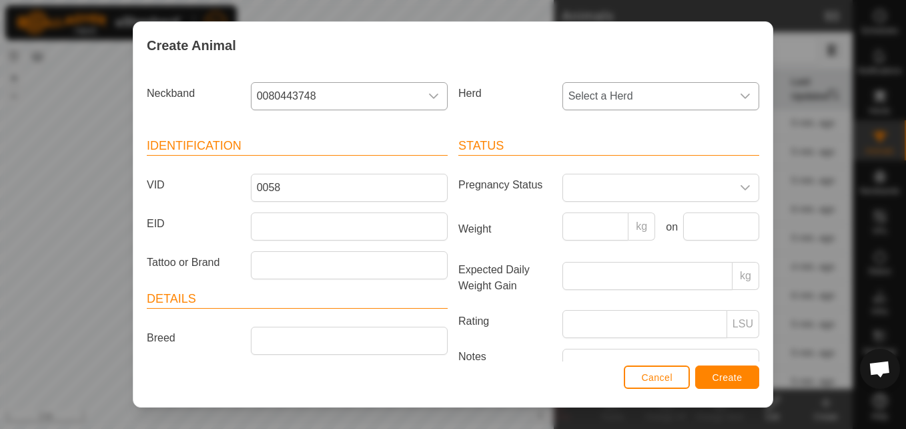
click at [581, 106] on span "Select a Herd" at bounding box center [647, 96] width 169 height 27
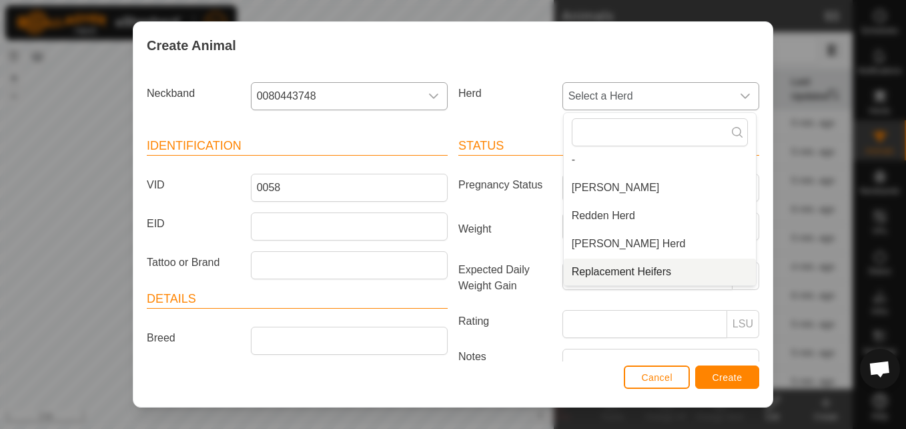
click at [577, 273] on li "Replacement Heifers" at bounding box center [660, 271] width 192 height 27
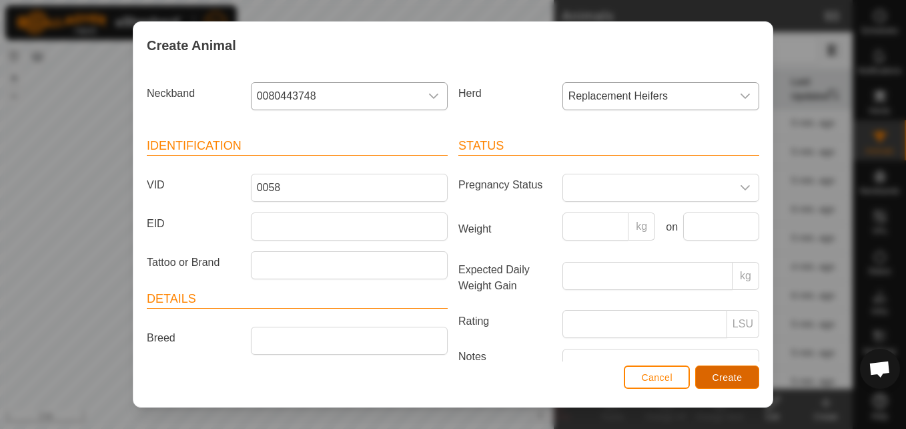
click at [718, 385] on button "Create" at bounding box center [728, 376] width 64 height 23
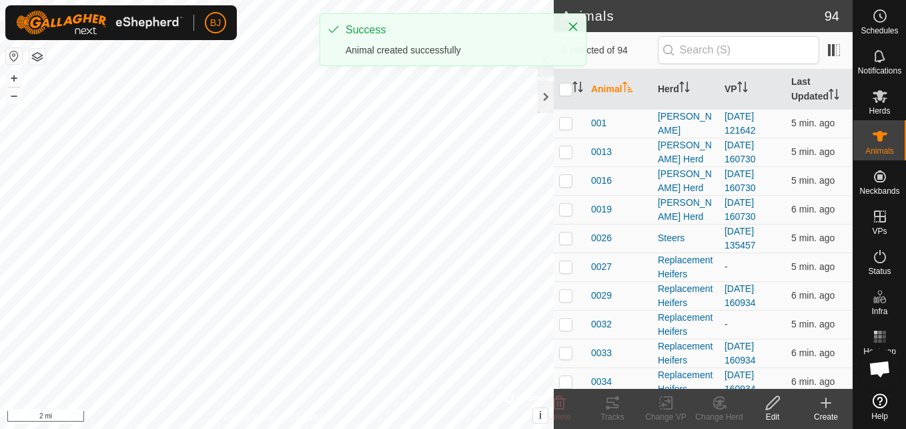
click at [825, 407] on icon at bounding box center [826, 402] width 16 height 16
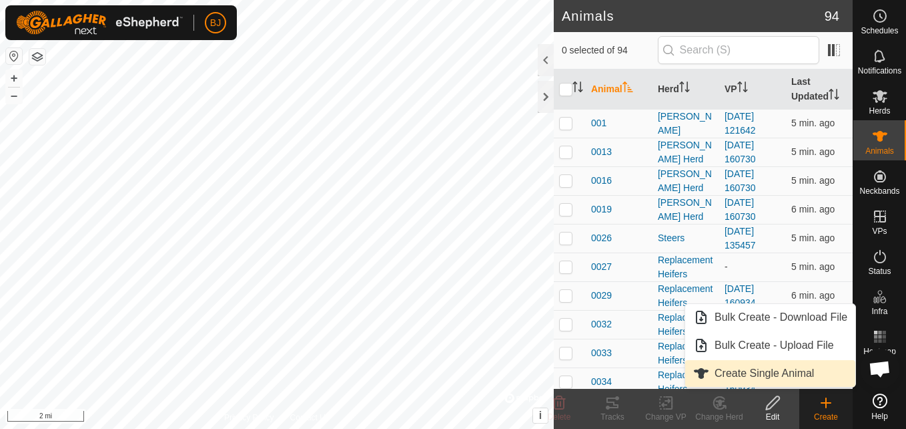
click at [791, 372] on link "Create Single Animal" at bounding box center [771, 373] width 170 height 27
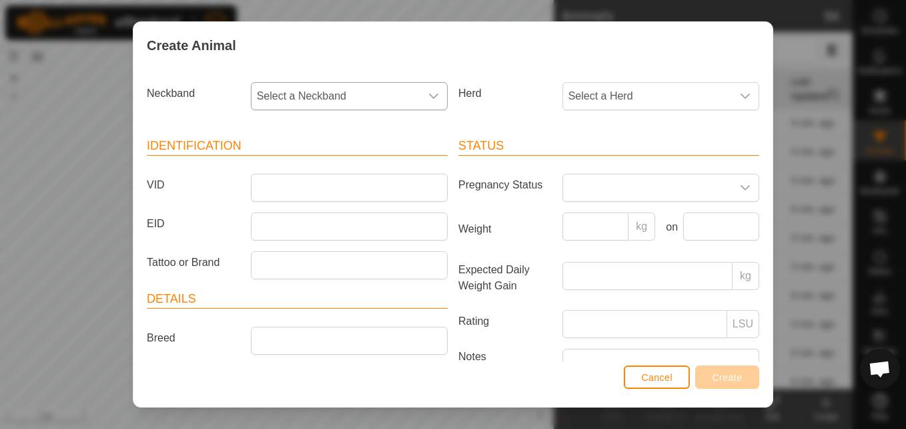
click at [375, 100] on span "Select a Neckband" at bounding box center [336, 96] width 169 height 27
type input "0"
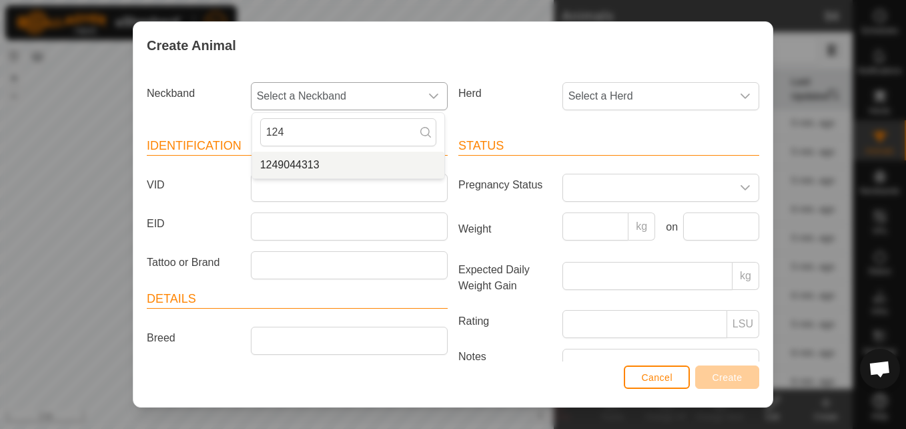
type input "124"
click at [331, 159] on li "1249044313" at bounding box center [348, 165] width 192 height 27
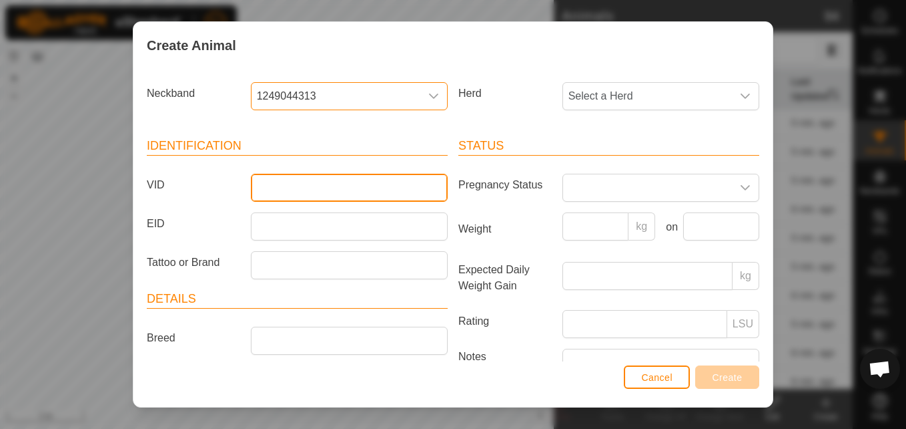
click at [354, 189] on input "VID" at bounding box center [349, 188] width 197 height 28
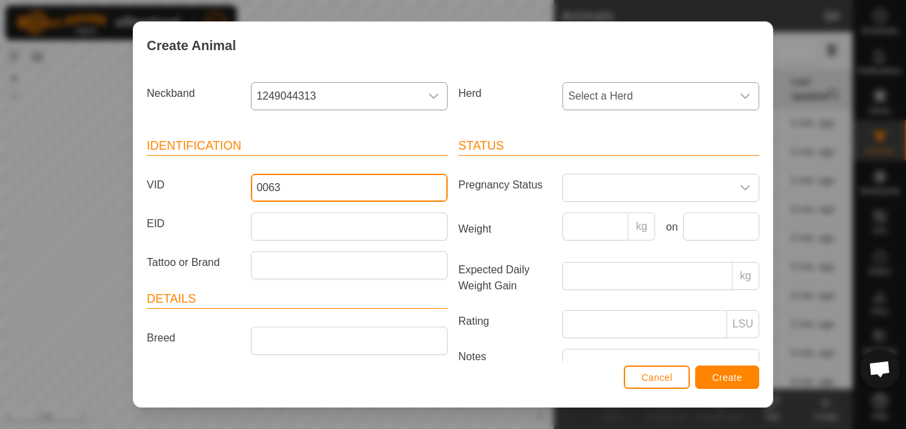
type input "0063"
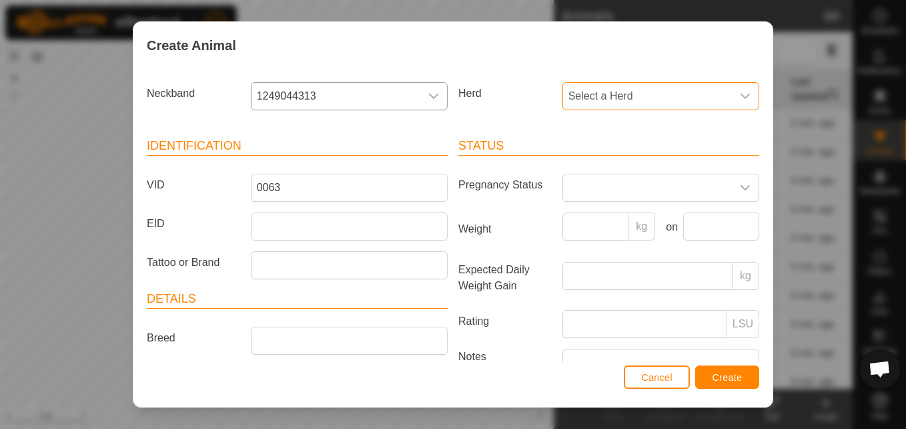
click at [604, 100] on span "Select a Herd" at bounding box center [647, 96] width 169 height 27
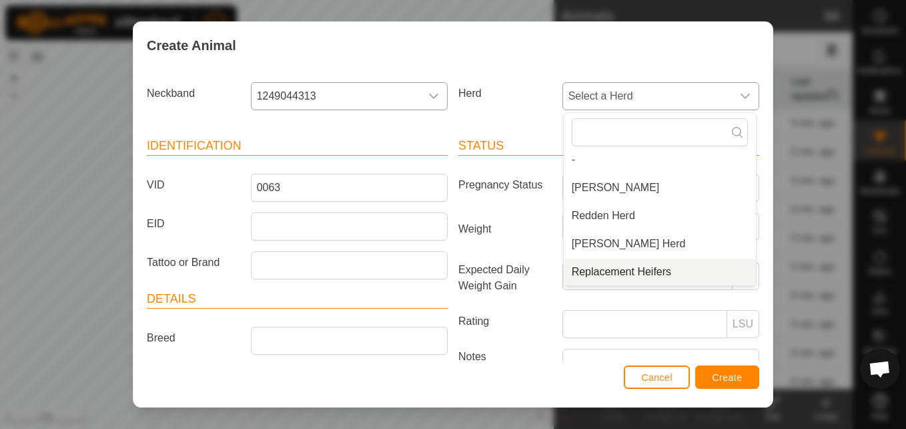
click at [592, 269] on li "Replacement Heifers" at bounding box center [660, 271] width 192 height 27
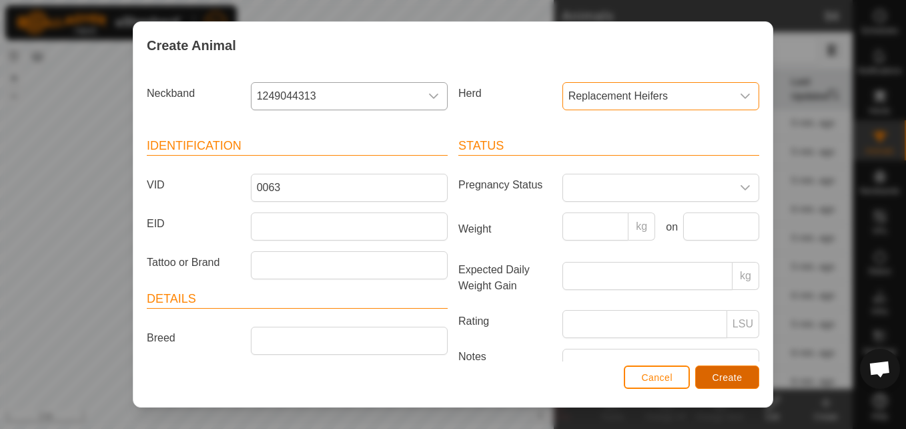
click at [709, 380] on button "Create" at bounding box center [728, 376] width 64 height 23
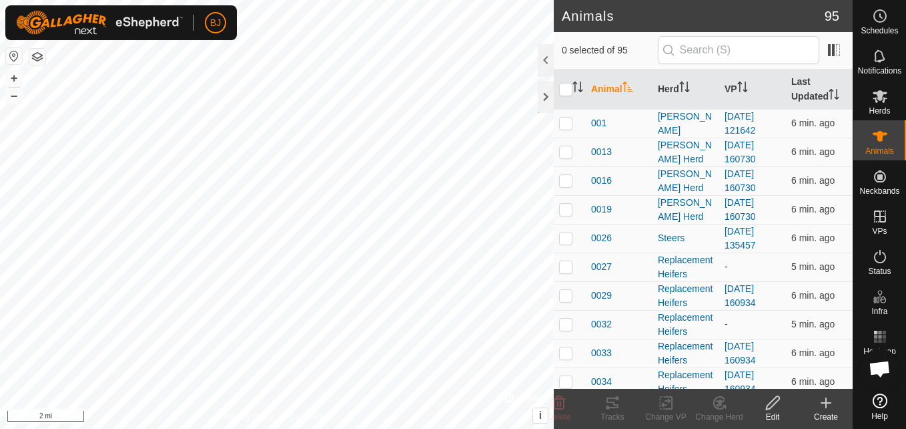
click at [833, 412] on div "Create" at bounding box center [826, 417] width 53 height 12
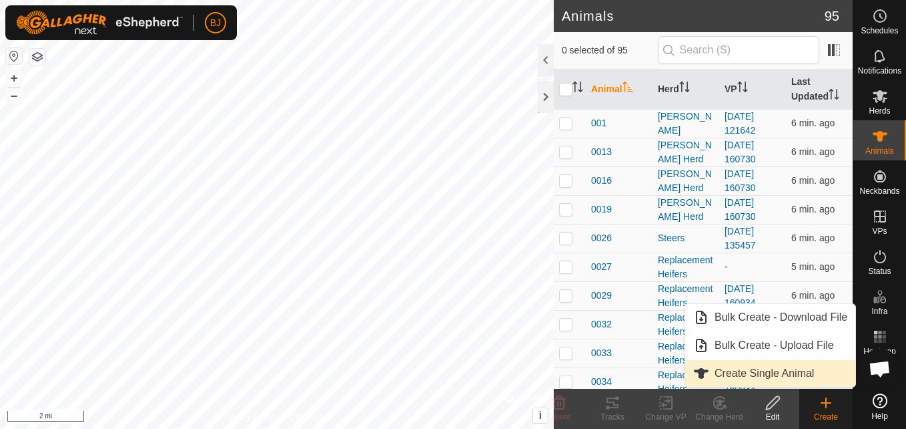
click at [808, 376] on link "Create Single Animal" at bounding box center [771, 373] width 170 height 27
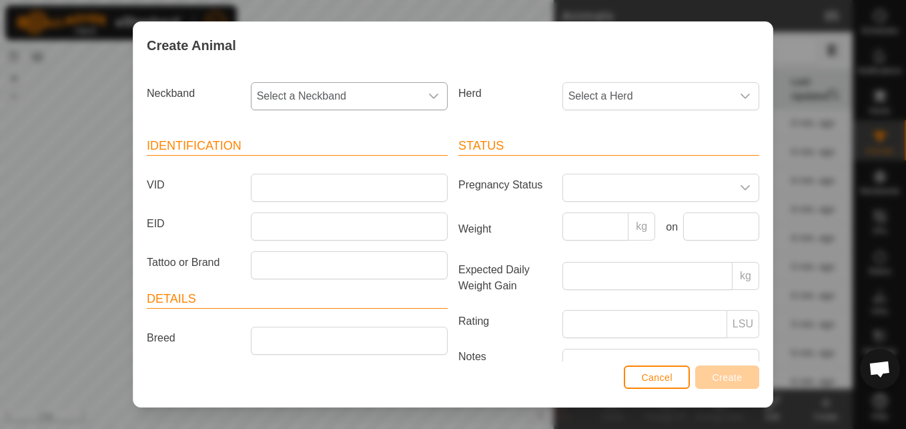
click at [378, 93] on span "Select a Neckband" at bounding box center [336, 96] width 169 height 27
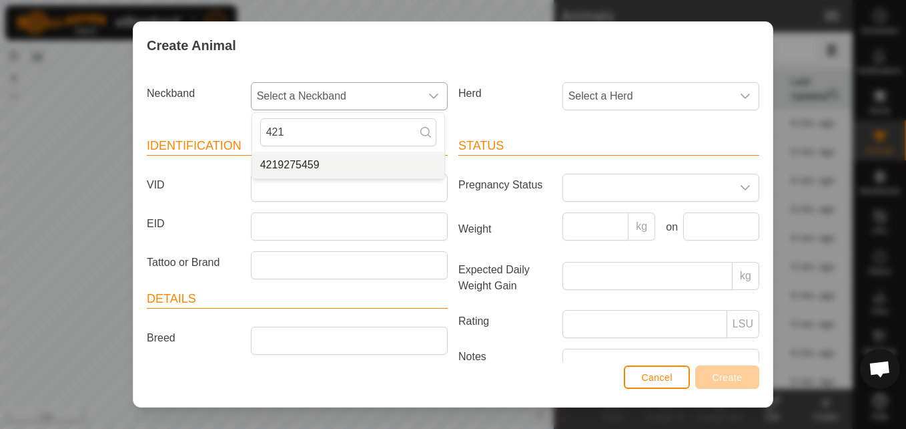
type input "421"
click at [316, 164] on li "4219275459" at bounding box center [348, 165] width 192 height 27
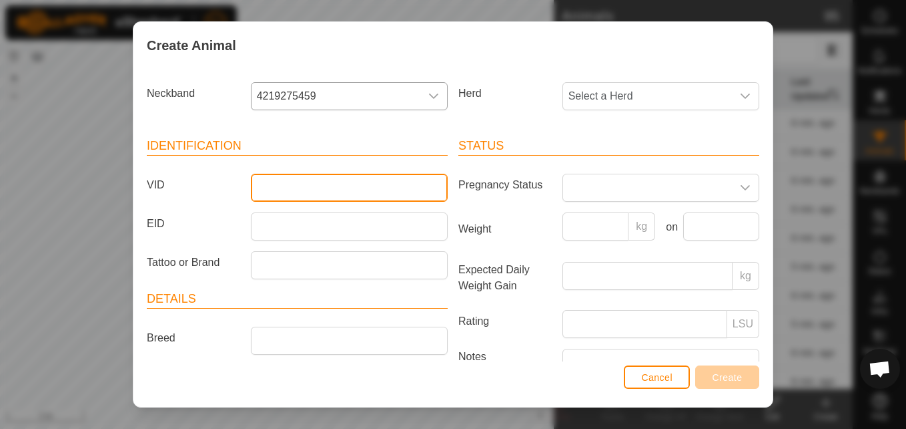
click at [284, 189] on input "VID" at bounding box center [349, 188] width 197 height 28
type input "0073"
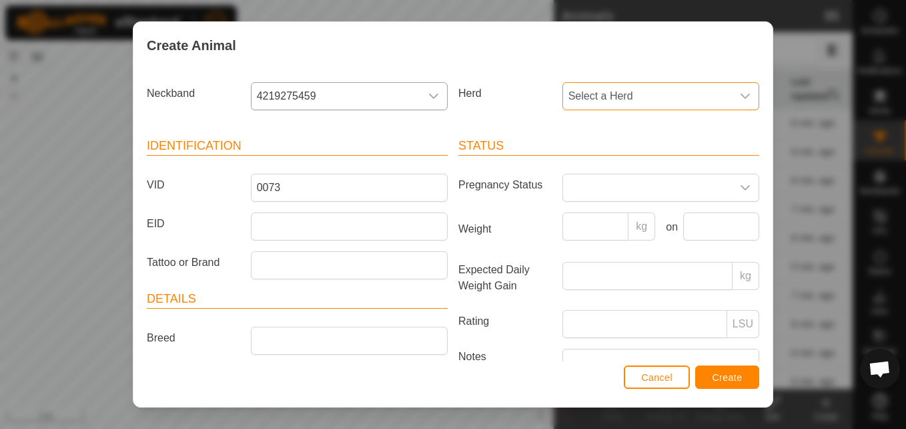
click at [573, 100] on span "Select a Herd" at bounding box center [647, 96] width 169 height 27
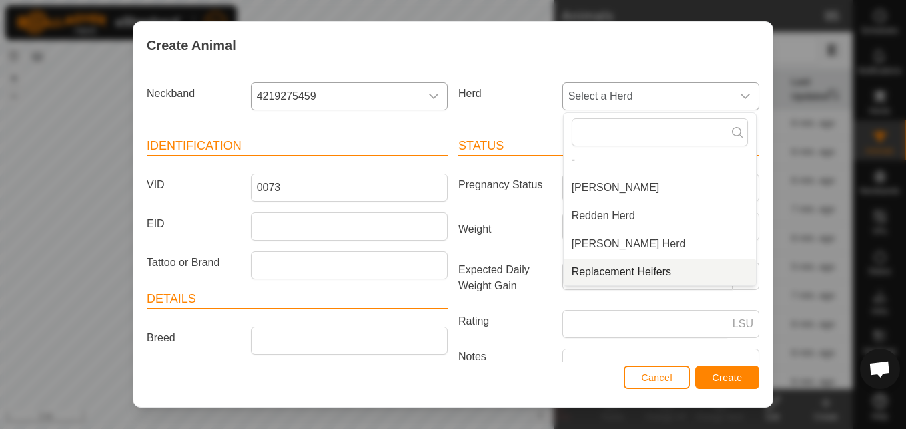
click at [577, 274] on li "Replacement Heifers" at bounding box center [660, 271] width 192 height 27
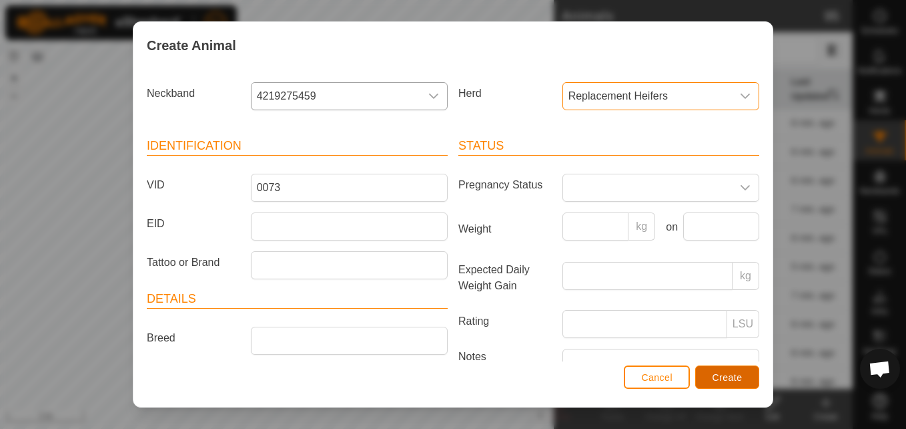
click at [700, 376] on button "Create" at bounding box center [728, 376] width 64 height 23
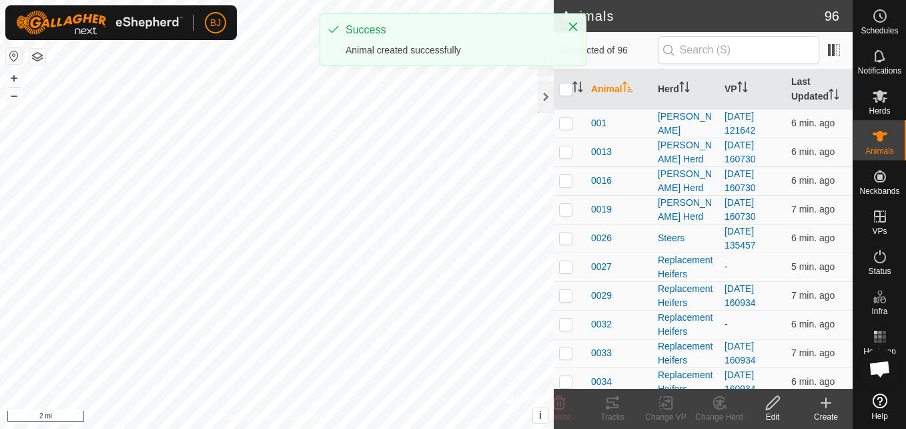
click at [826, 405] on icon at bounding box center [826, 402] width 0 height 9
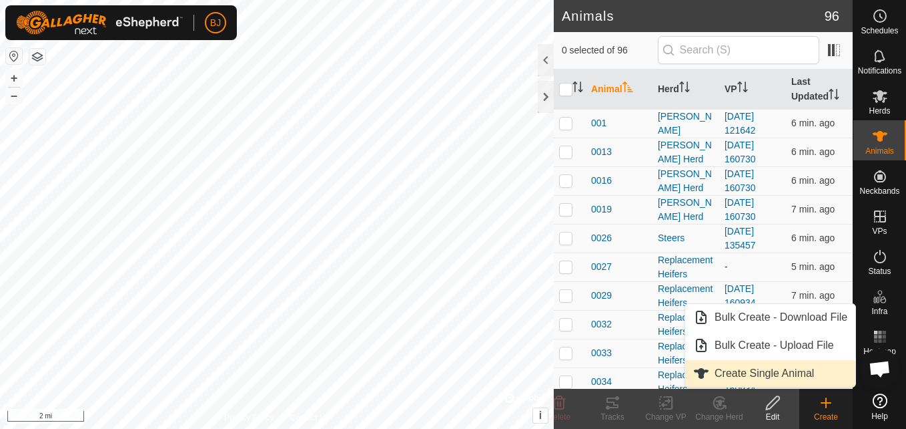
click at [724, 370] on link "Create Single Animal" at bounding box center [771, 373] width 170 height 27
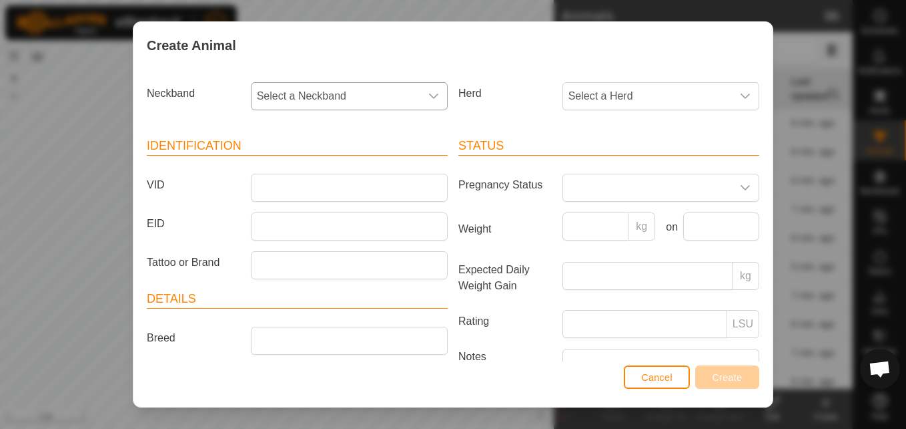
click at [377, 101] on span "Select a Neckband" at bounding box center [336, 96] width 169 height 27
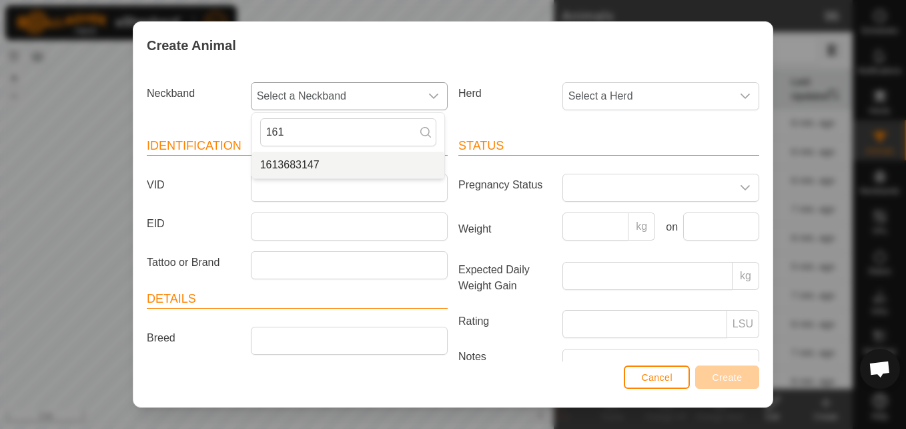
type input "161"
click at [311, 166] on li "1613683147" at bounding box center [348, 165] width 192 height 27
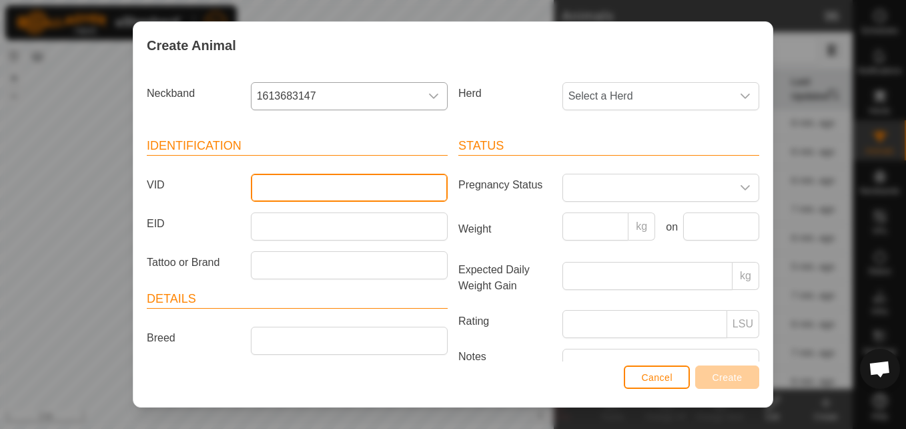
click at [288, 189] on input "VID" at bounding box center [349, 188] width 197 height 28
type input "0074"
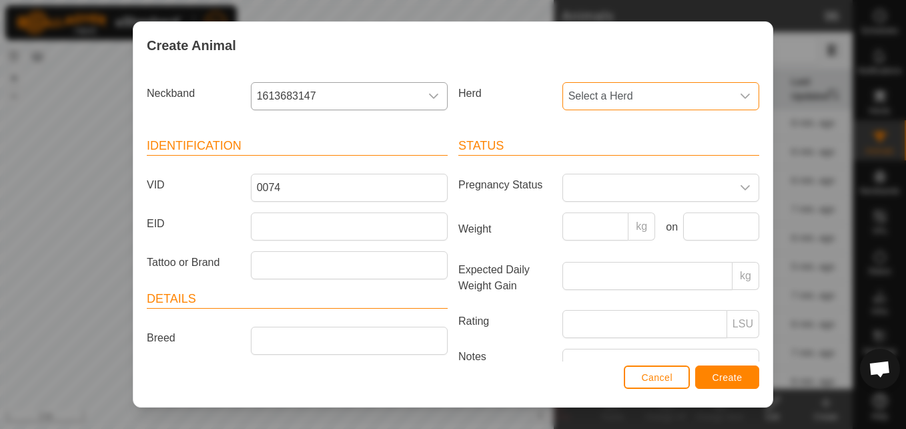
click at [613, 84] on span "Select a Herd" at bounding box center [647, 96] width 169 height 27
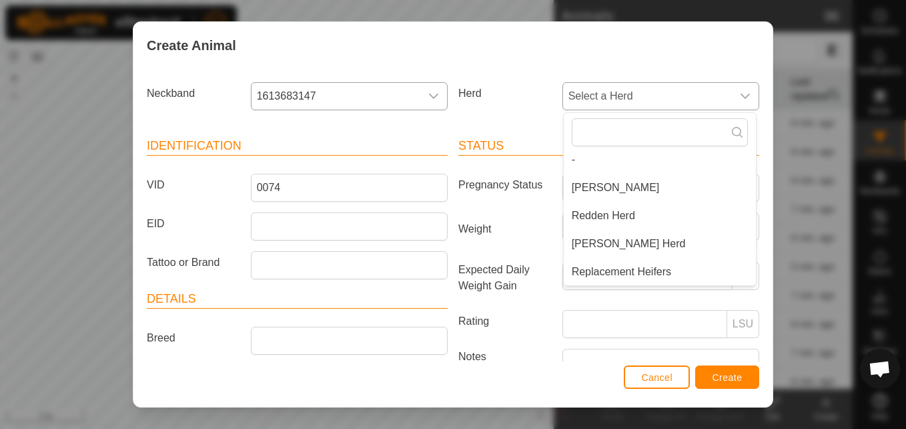
click at [585, 270] on li "Replacement Heifers" at bounding box center [660, 271] width 192 height 27
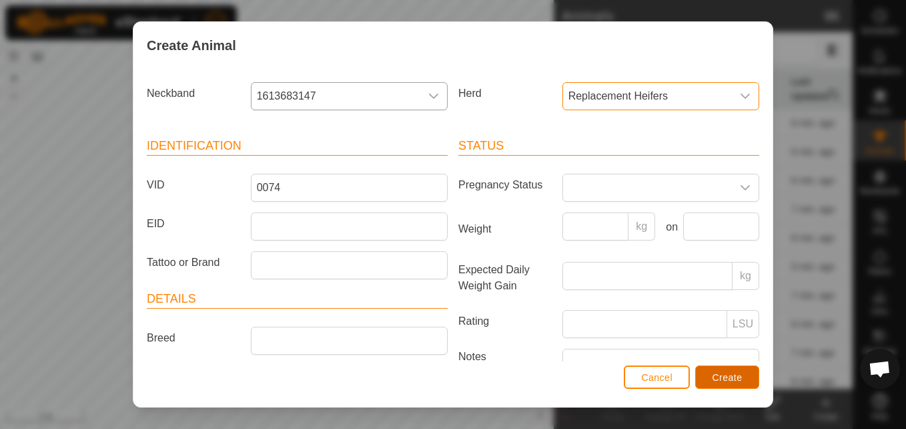
click at [716, 374] on span "Create" at bounding box center [728, 377] width 30 height 11
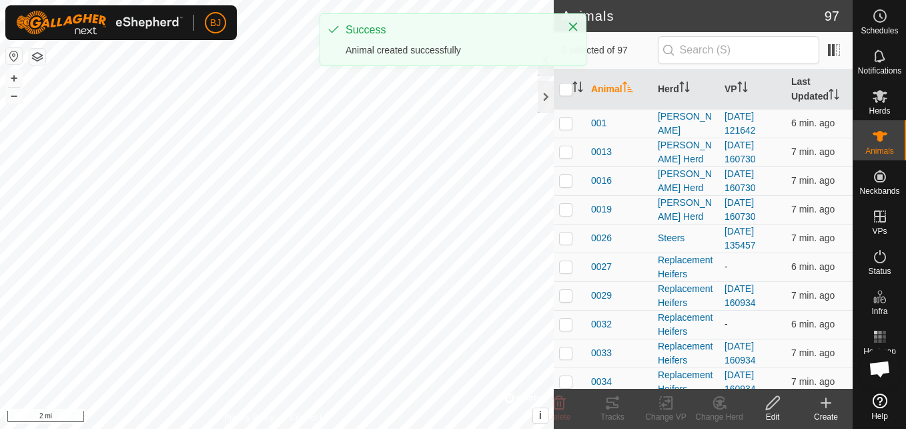
click at [829, 404] on icon at bounding box center [826, 402] width 16 height 16
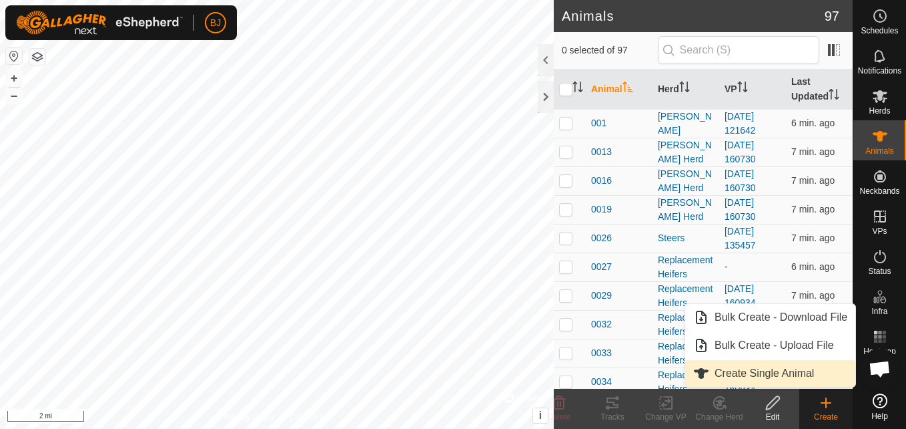
click at [788, 375] on link "Create Single Animal" at bounding box center [771, 373] width 170 height 27
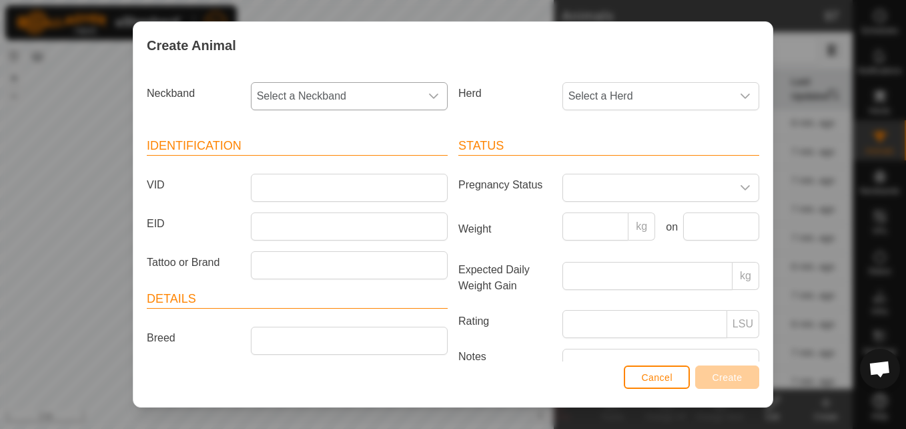
click at [356, 104] on span "Select a Neckband" at bounding box center [336, 96] width 169 height 27
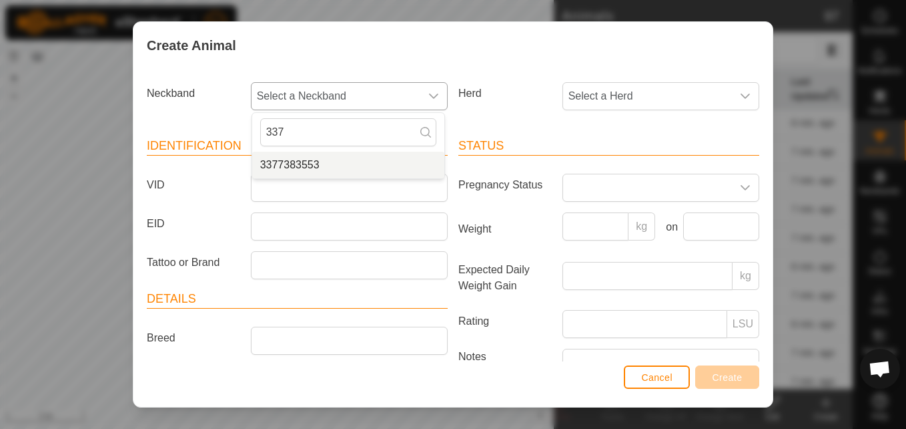
type input "337"
click at [296, 162] on li "3377383553" at bounding box center [348, 165] width 192 height 27
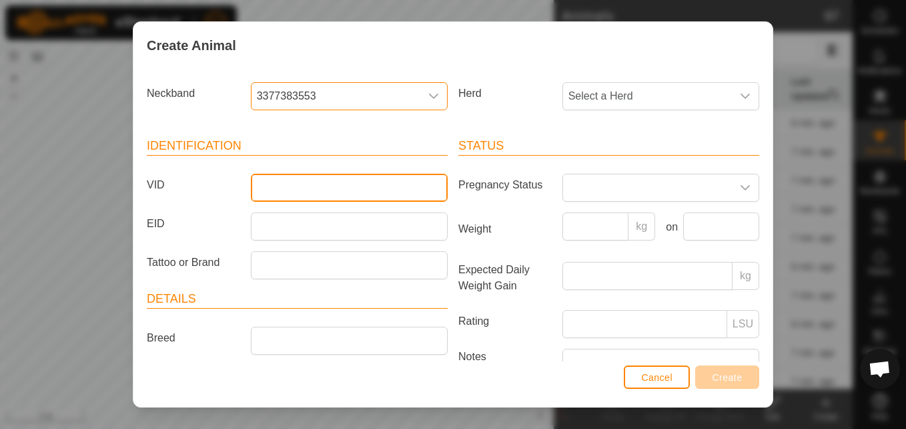
click at [283, 183] on input "VID" at bounding box center [349, 188] width 197 height 28
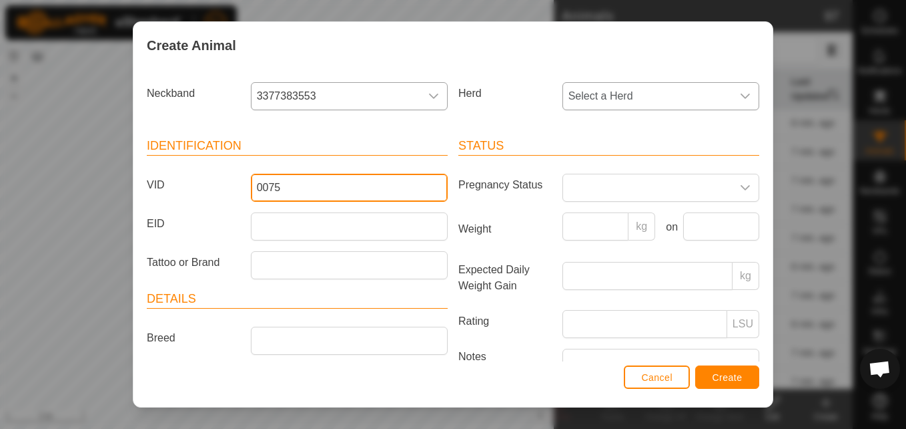
type input "0075"
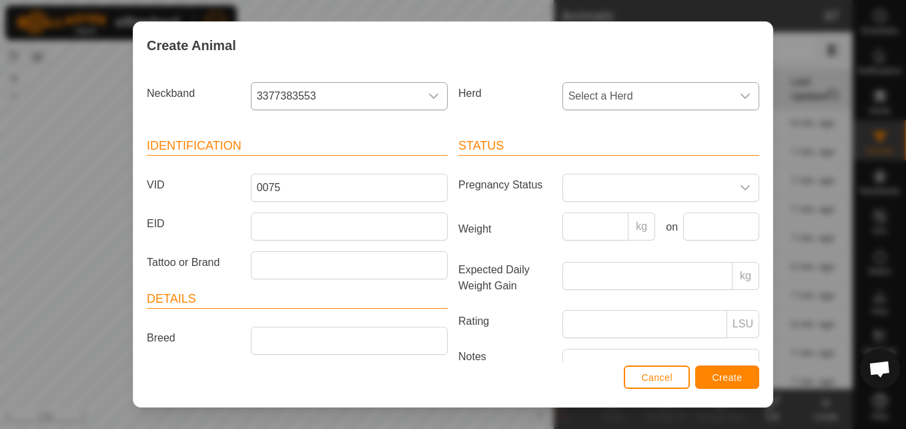
click at [587, 104] on span "Select a Herd" at bounding box center [647, 96] width 169 height 27
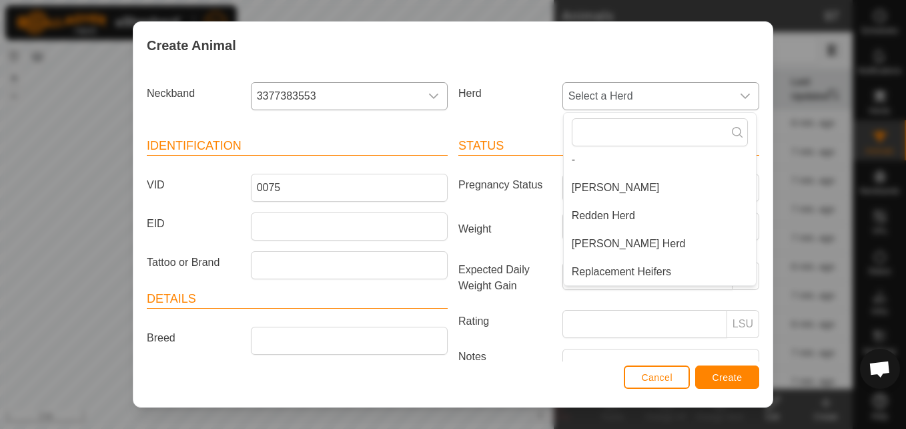
click at [583, 270] on li "Replacement Heifers" at bounding box center [660, 271] width 192 height 27
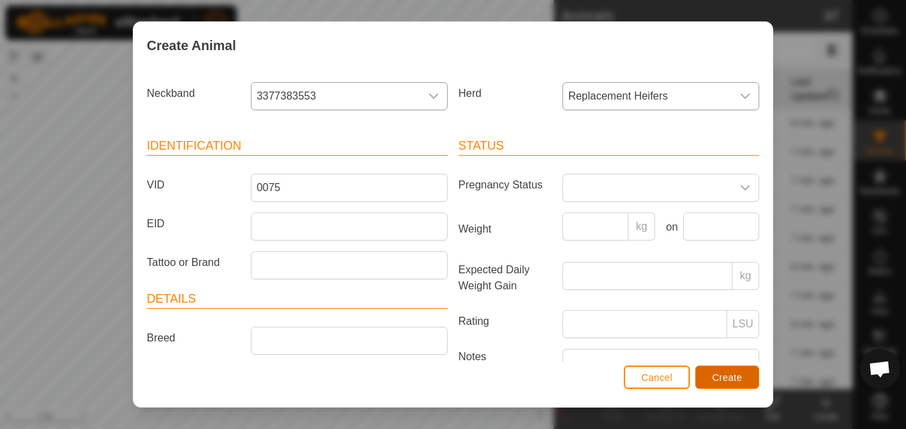
click at [714, 379] on span "Create" at bounding box center [728, 377] width 30 height 11
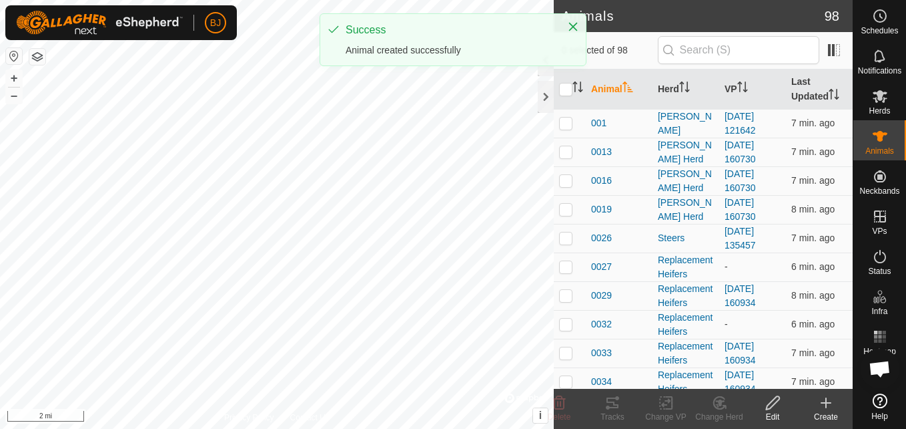
click at [821, 407] on icon at bounding box center [826, 402] width 16 height 16
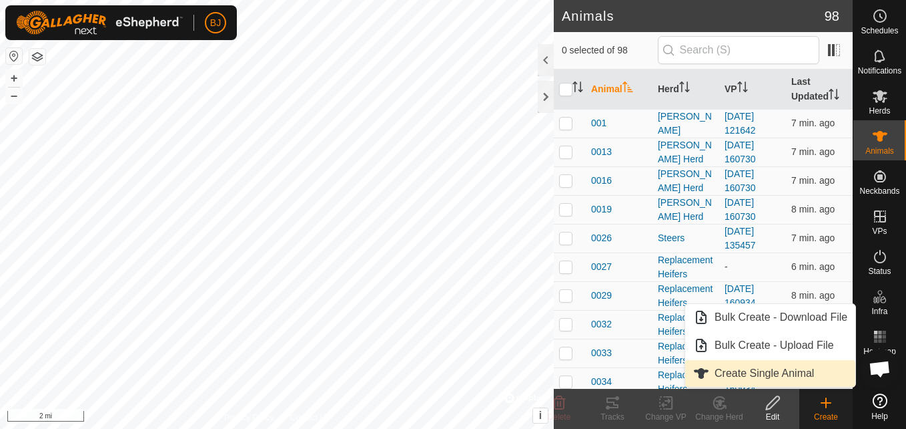
click at [789, 373] on link "Create Single Animal" at bounding box center [771, 373] width 170 height 27
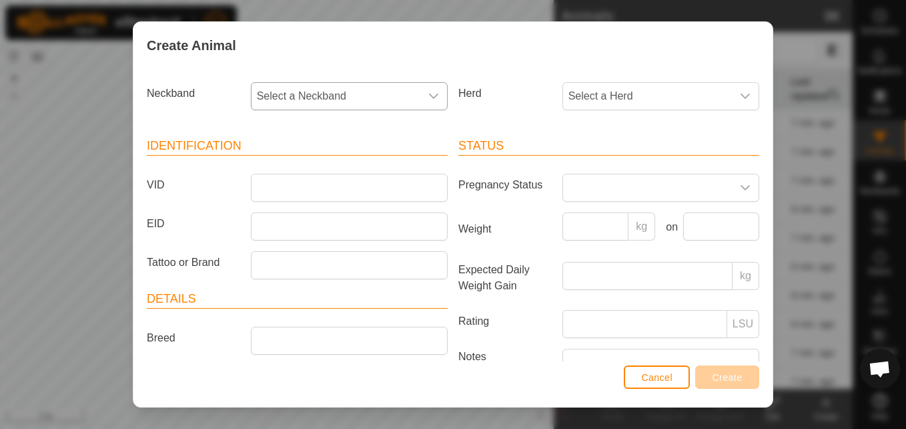
click at [383, 105] on span "Select a Neckband" at bounding box center [336, 96] width 169 height 27
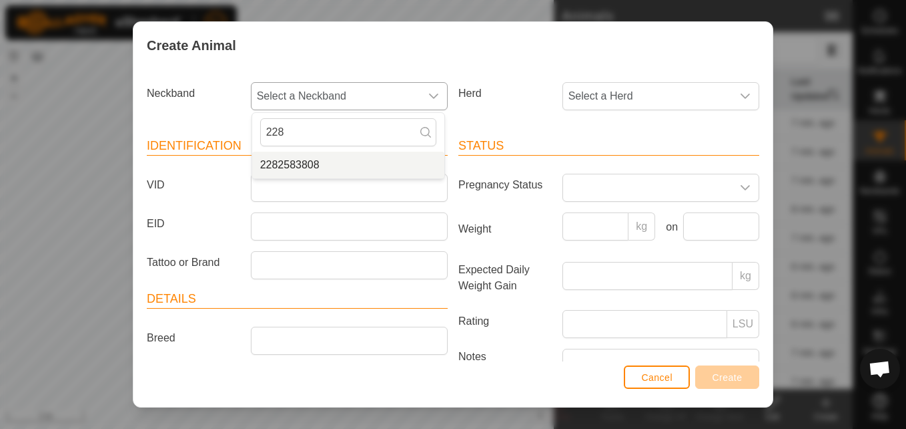
type input "228"
click at [312, 166] on li "2282583808" at bounding box center [348, 165] width 192 height 27
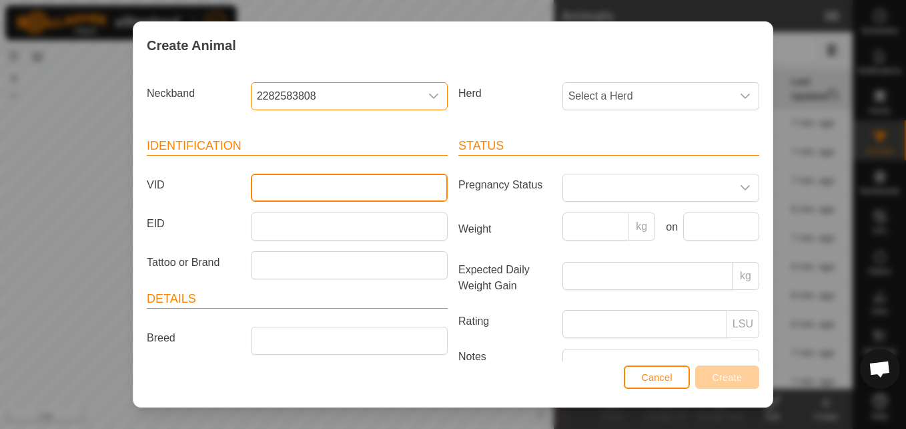
click at [290, 196] on input "VID" at bounding box center [349, 188] width 197 height 28
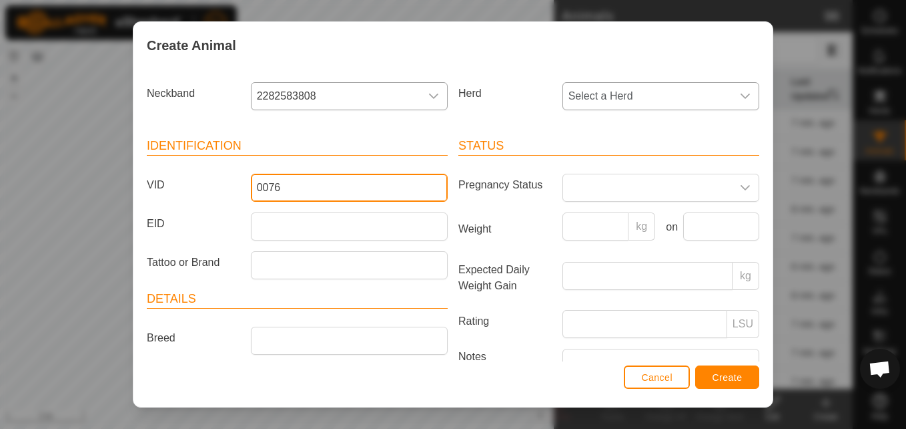
type input "0076"
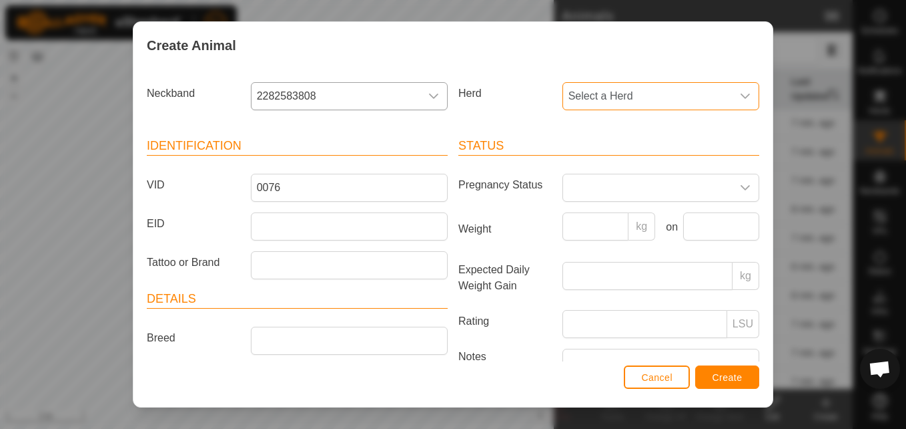
click at [593, 92] on span "Select a Herd" at bounding box center [647, 96] width 169 height 27
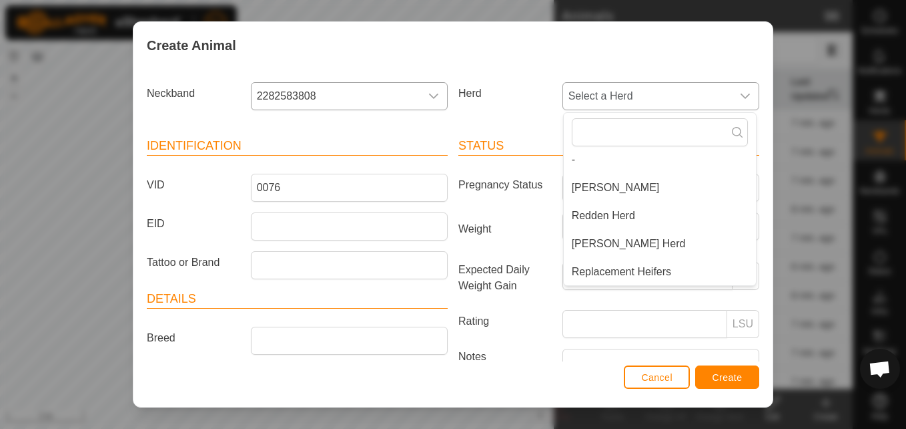
click at [573, 272] on li "Replacement Heifers" at bounding box center [660, 271] width 192 height 27
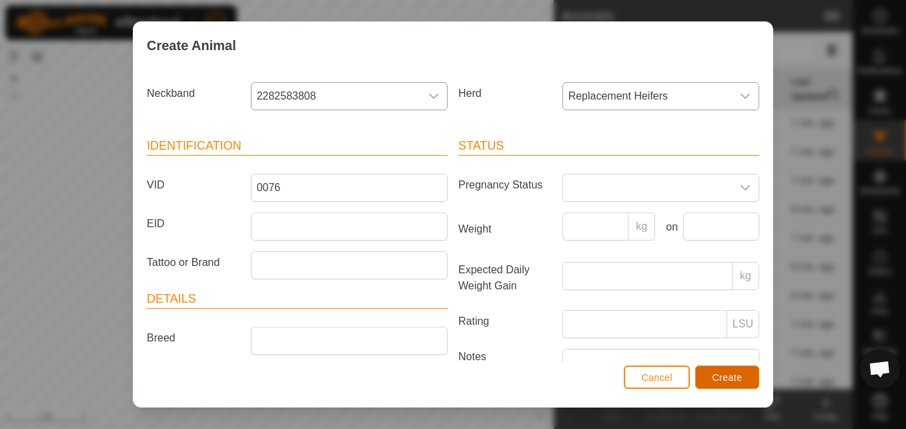
click at [722, 376] on span "Create" at bounding box center [728, 377] width 30 height 11
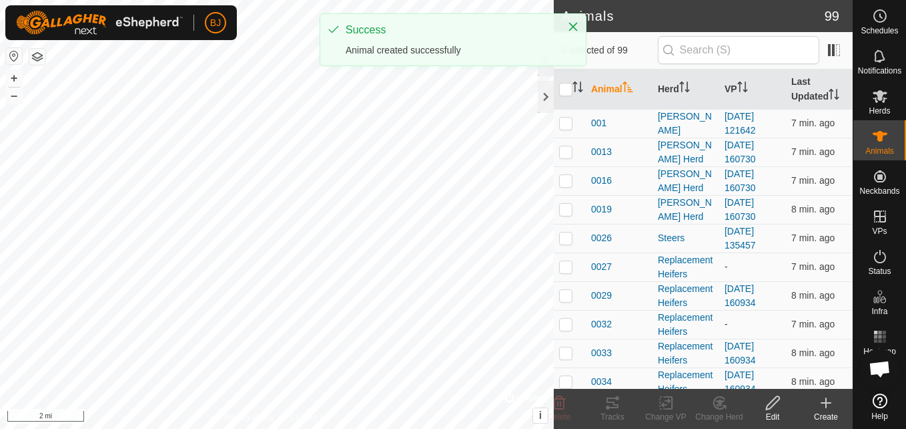
click at [829, 404] on icon at bounding box center [826, 402] width 16 height 16
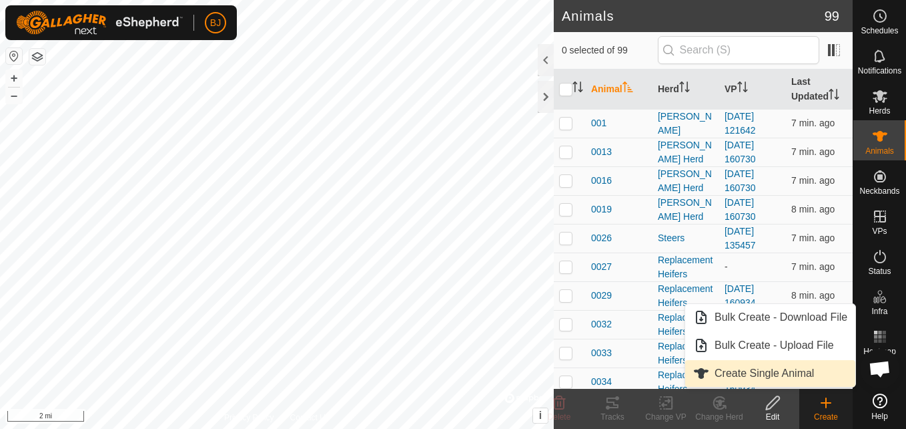
click at [812, 380] on link "Create Single Animal" at bounding box center [771, 373] width 170 height 27
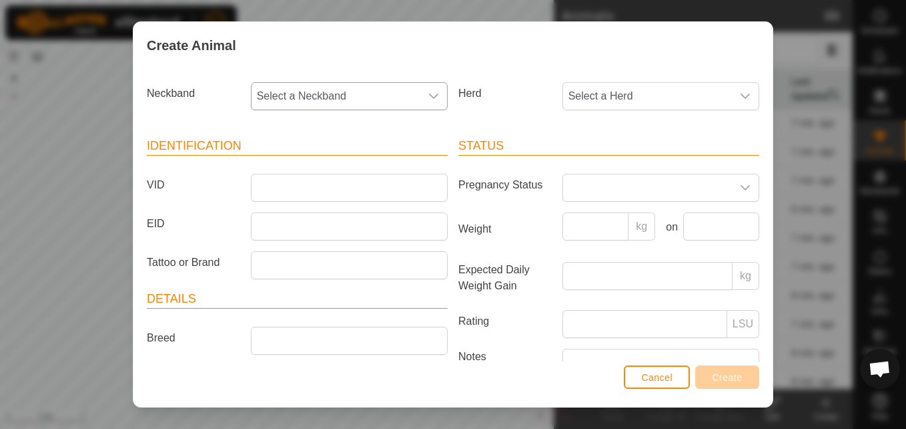
click at [388, 102] on span "Select a Neckband" at bounding box center [336, 96] width 169 height 27
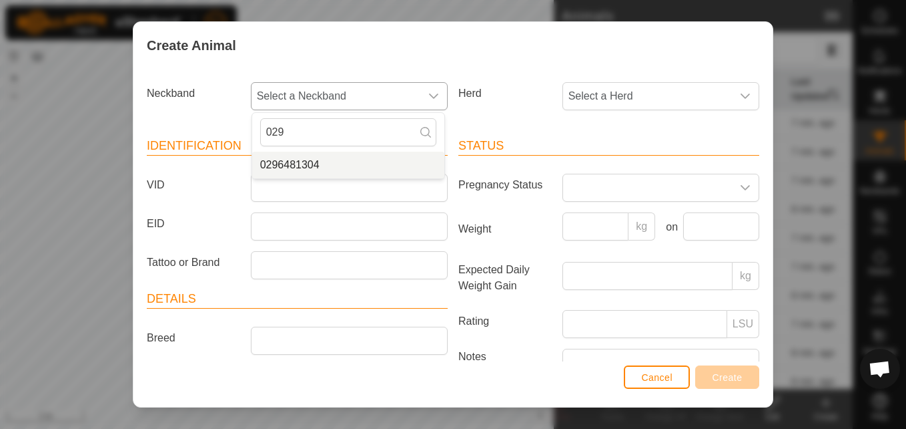
type input "029"
click at [309, 176] on li "0296481304" at bounding box center [348, 165] width 192 height 27
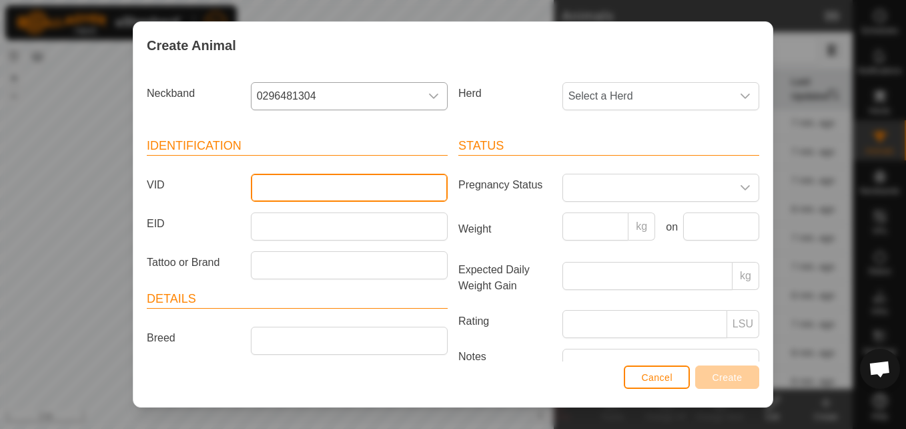
click at [303, 186] on input "VID" at bounding box center [349, 188] width 197 height 28
type input "0082"
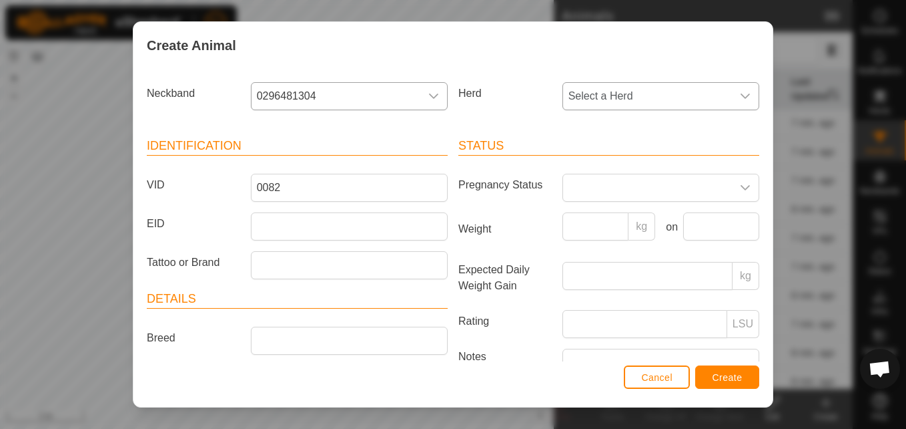
click at [580, 101] on span "Select a Herd" at bounding box center [647, 96] width 169 height 27
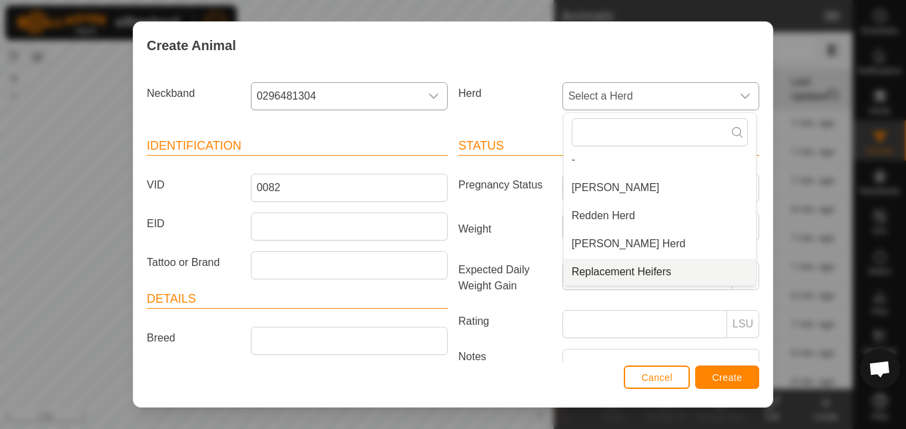
click at [575, 272] on li "Replacement Heifers" at bounding box center [660, 271] width 192 height 27
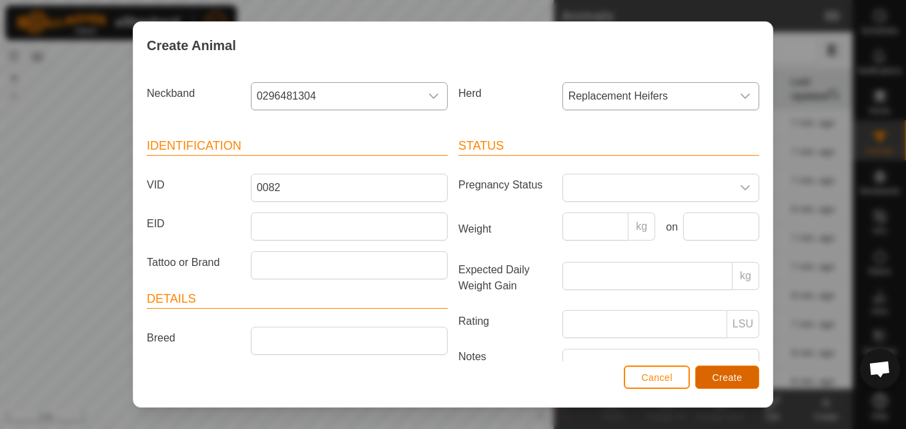
click at [714, 374] on span "Create" at bounding box center [728, 377] width 30 height 11
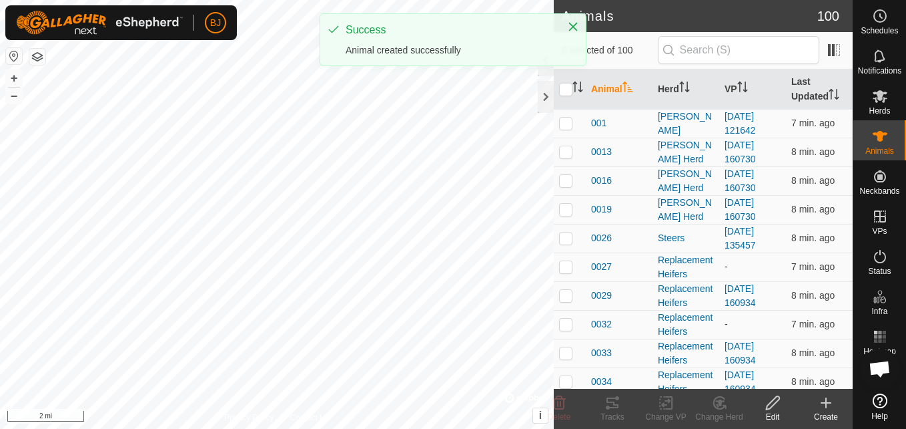
click at [825, 415] on div "Create" at bounding box center [826, 417] width 53 height 12
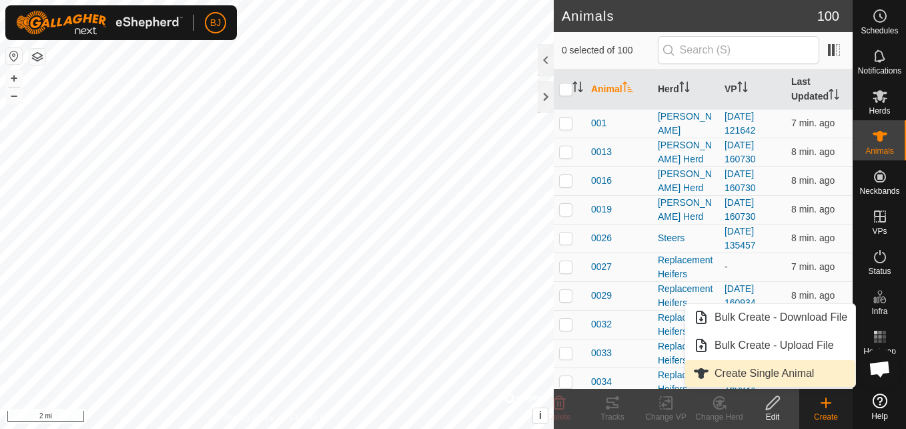
click at [802, 373] on link "Create Single Animal" at bounding box center [771, 373] width 170 height 27
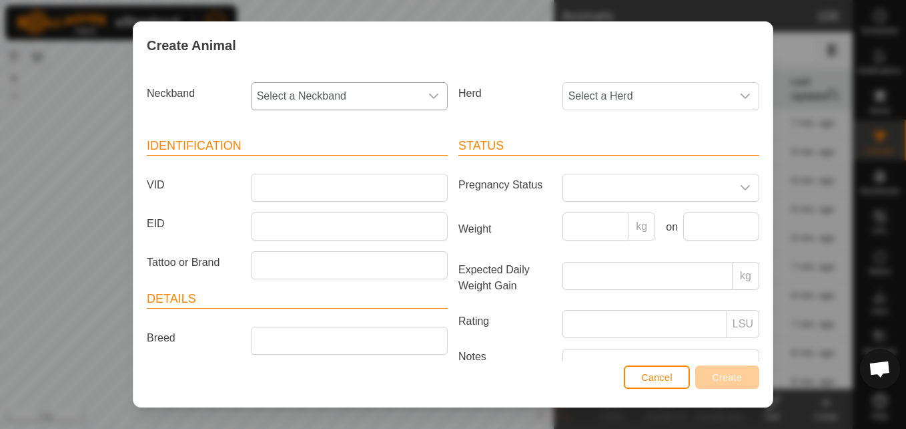
click at [385, 98] on span "Select a Neckband" at bounding box center [336, 96] width 169 height 27
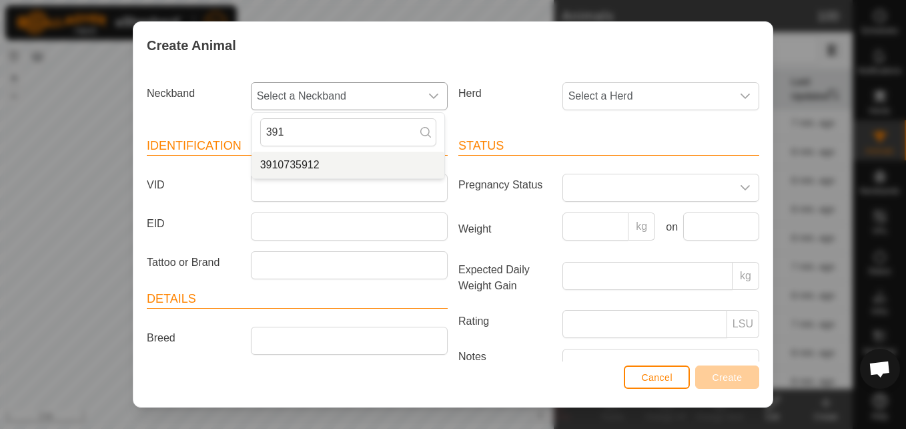
type input "391"
click at [292, 160] on li "3910735912" at bounding box center [348, 165] width 192 height 27
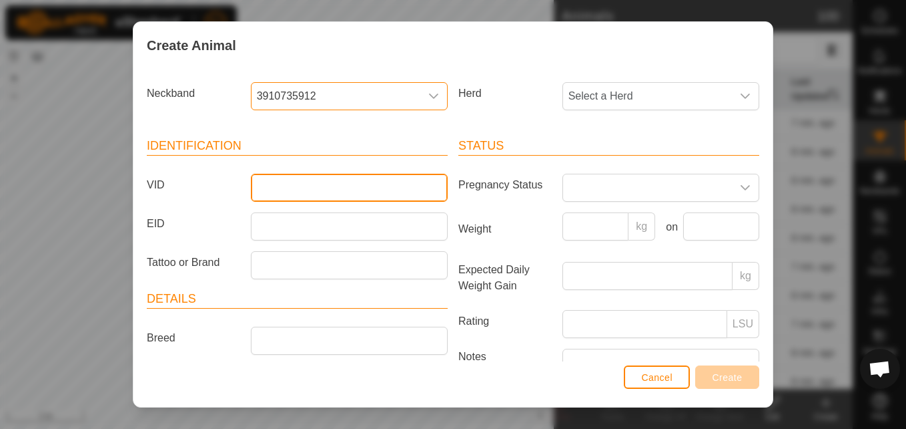
click at [279, 182] on input "VID" at bounding box center [349, 188] width 197 height 28
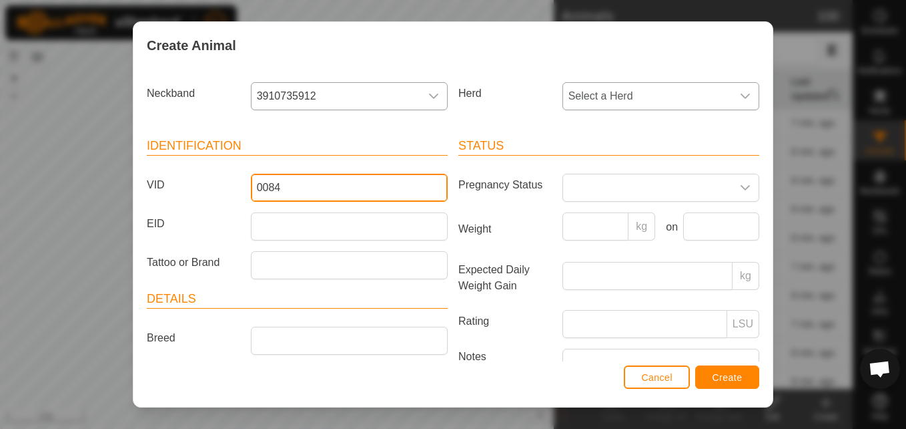
type input "0084"
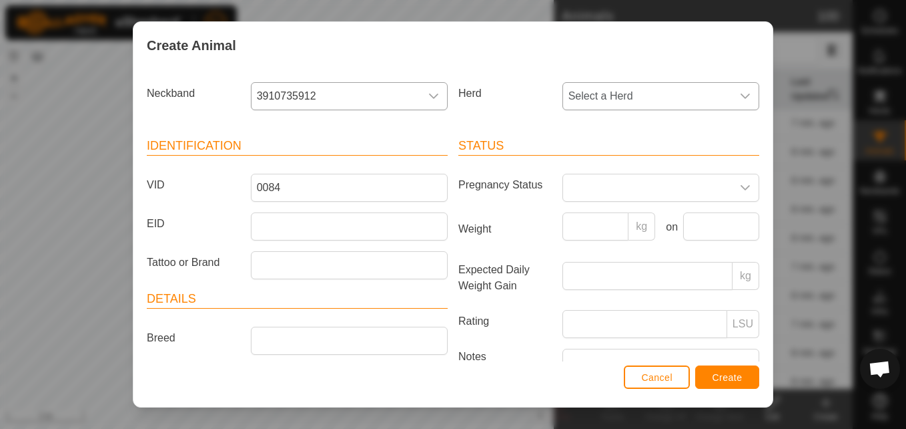
click at [589, 97] on span "Select a Herd" at bounding box center [647, 96] width 169 height 27
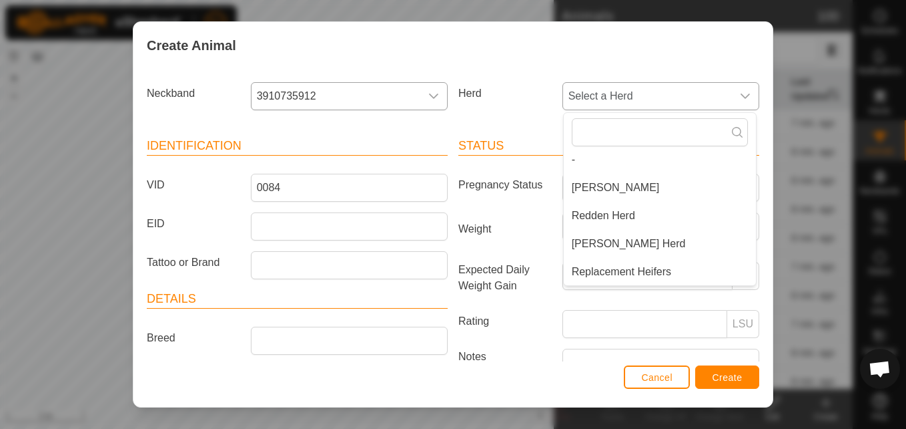
click at [587, 270] on li "Replacement Heifers" at bounding box center [660, 271] width 192 height 27
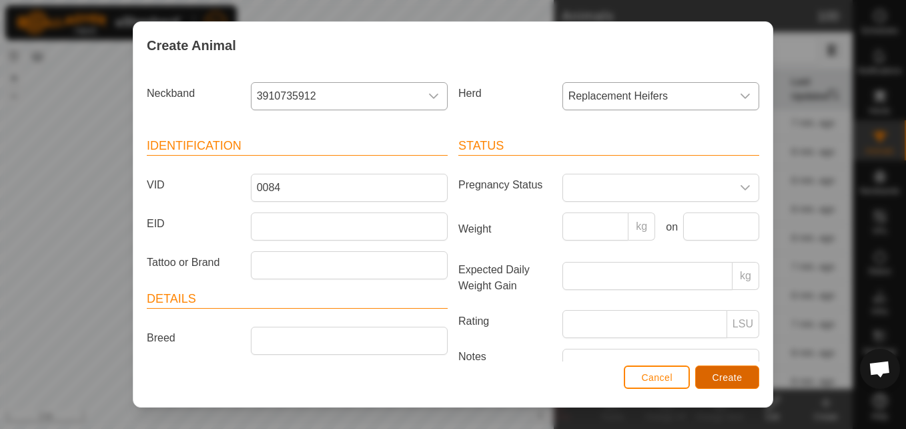
click at [716, 378] on span "Create" at bounding box center [728, 377] width 30 height 11
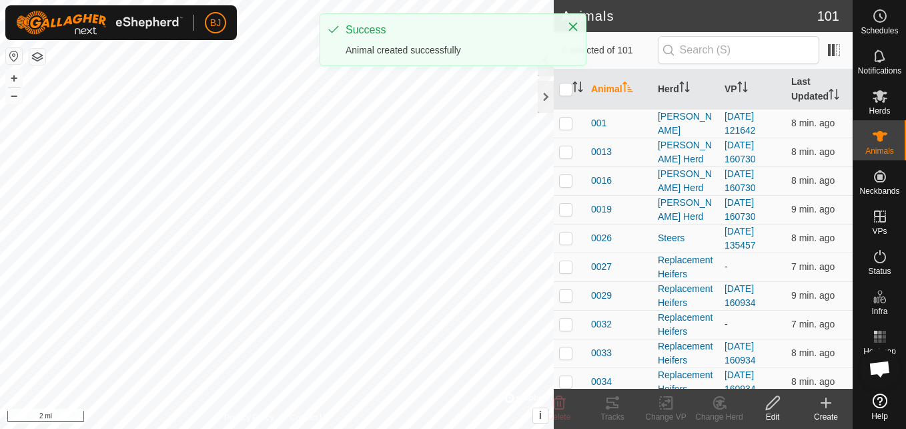
click at [829, 410] on icon at bounding box center [826, 402] width 16 height 16
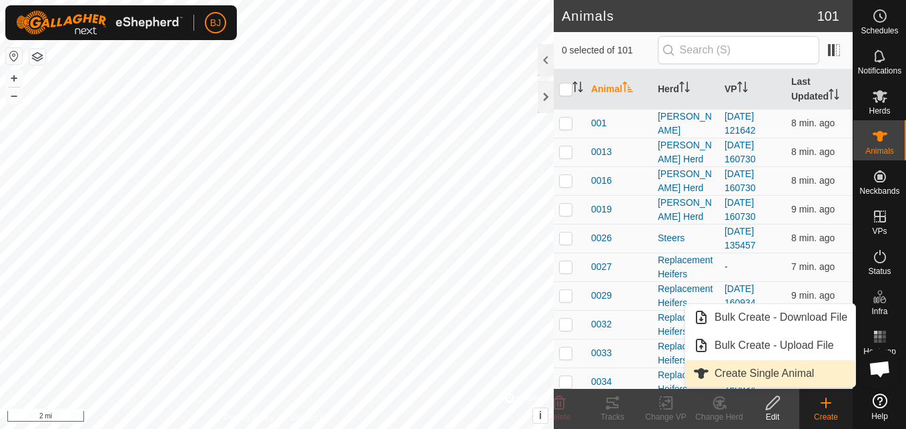
click at [806, 375] on link "Create Single Animal" at bounding box center [771, 373] width 170 height 27
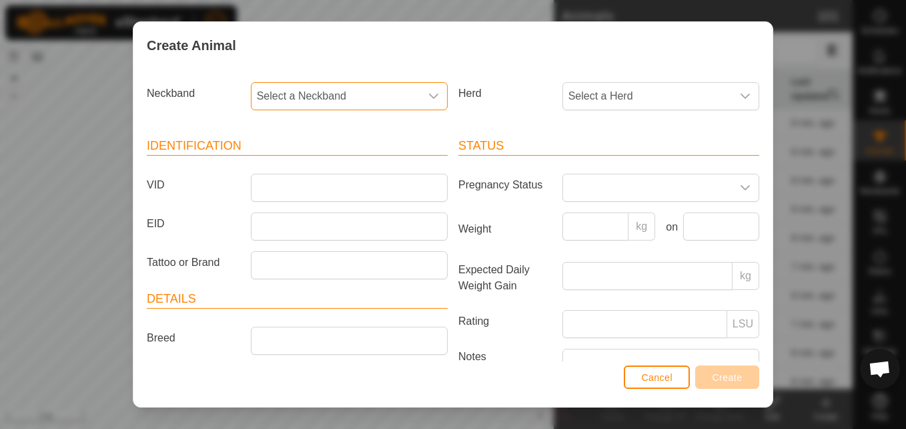
click at [390, 98] on span "Select a Neckband" at bounding box center [336, 96] width 169 height 27
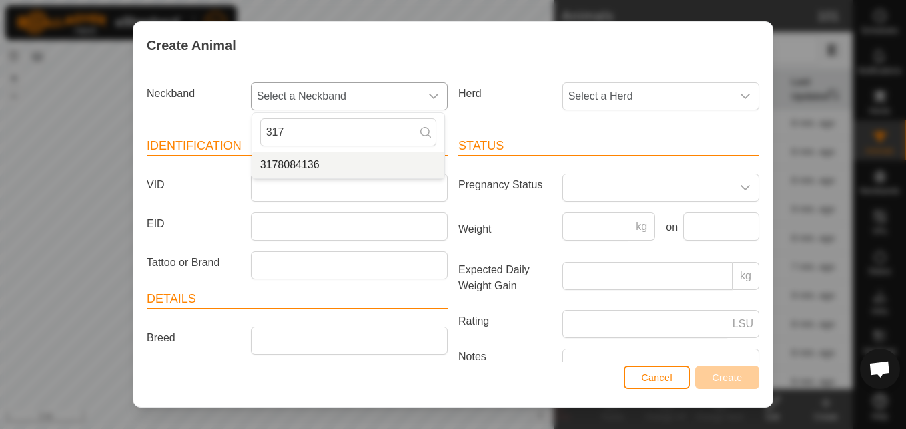
type input "317"
click at [291, 164] on li "3178084136" at bounding box center [348, 165] width 192 height 27
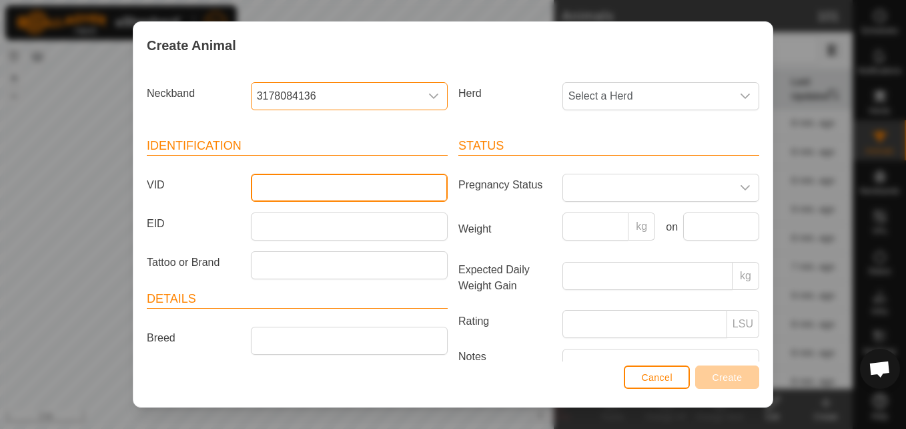
click at [274, 194] on input "VID" at bounding box center [349, 188] width 197 height 28
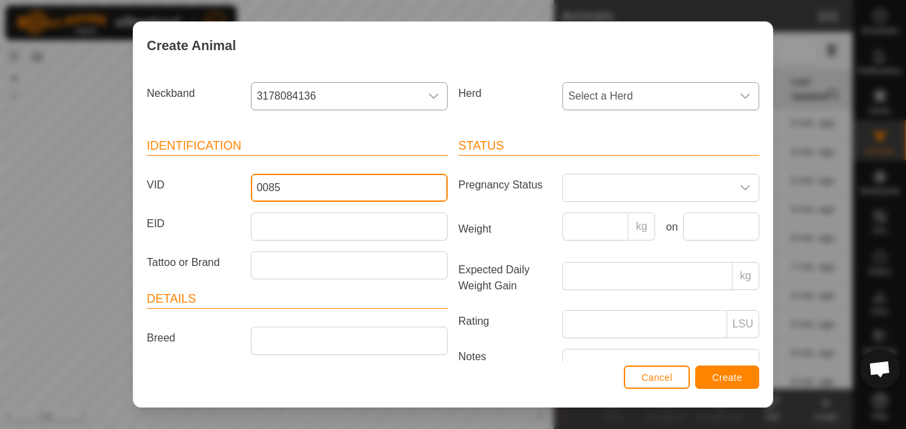
type input "0085"
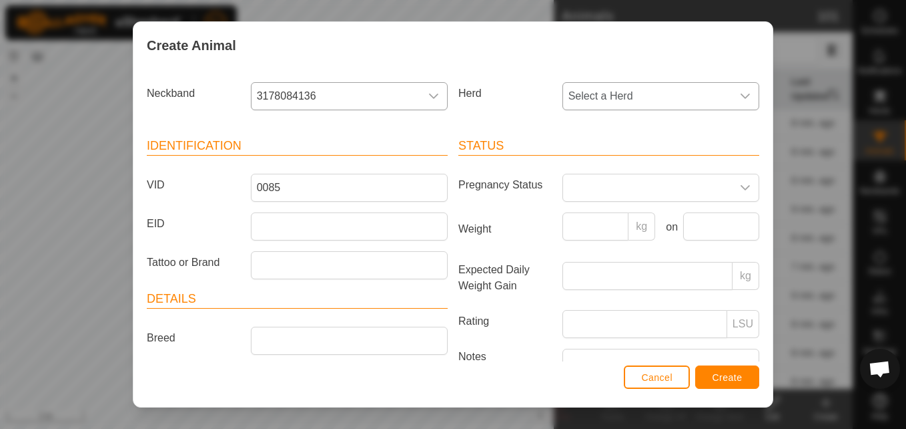
click at [583, 95] on span "Select a Herd" at bounding box center [647, 96] width 169 height 27
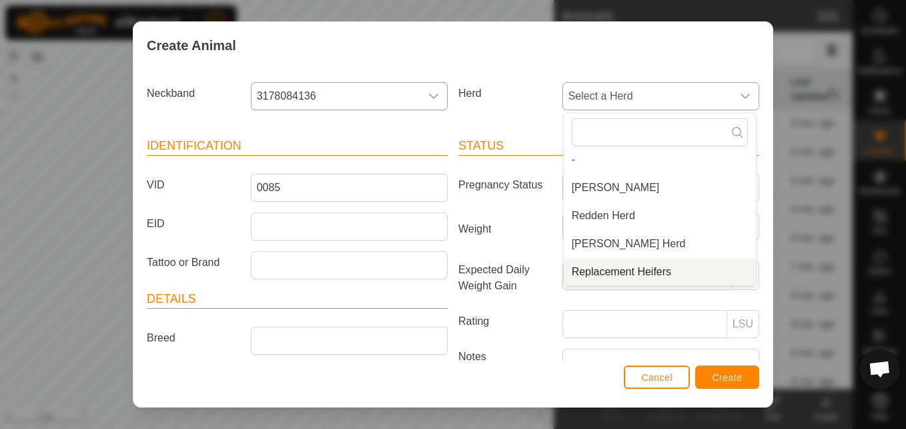
click at [590, 269] on li "Replacement Heifers" at bounding box center [660, 271] width 192 height 27
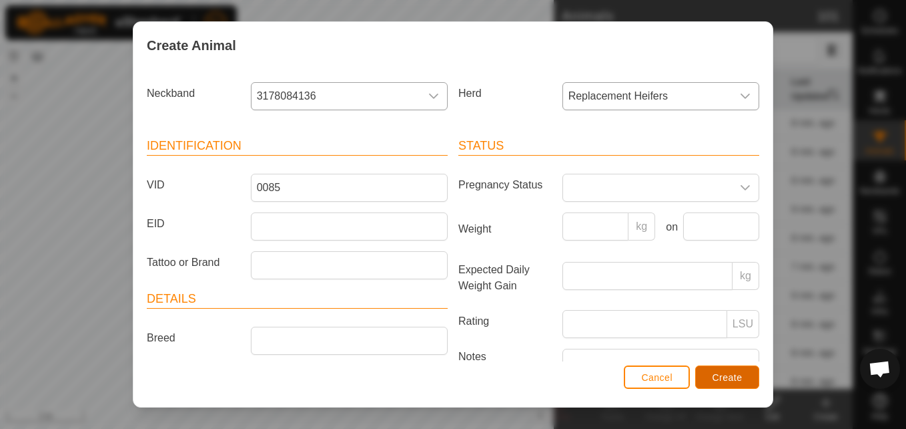
click at [712, 376] on button "Create" at bounding box center [728, 376] width 64 height 23
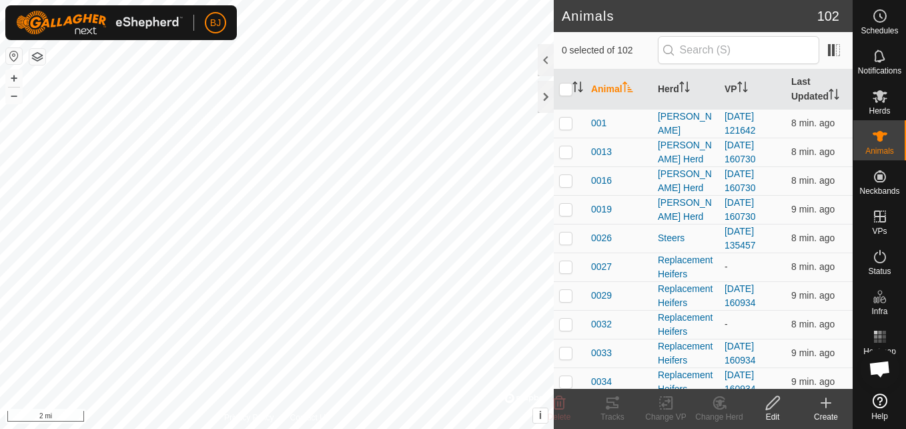
click at [823, 403] on icon at bounding box center [826, 403] width 9 height 0
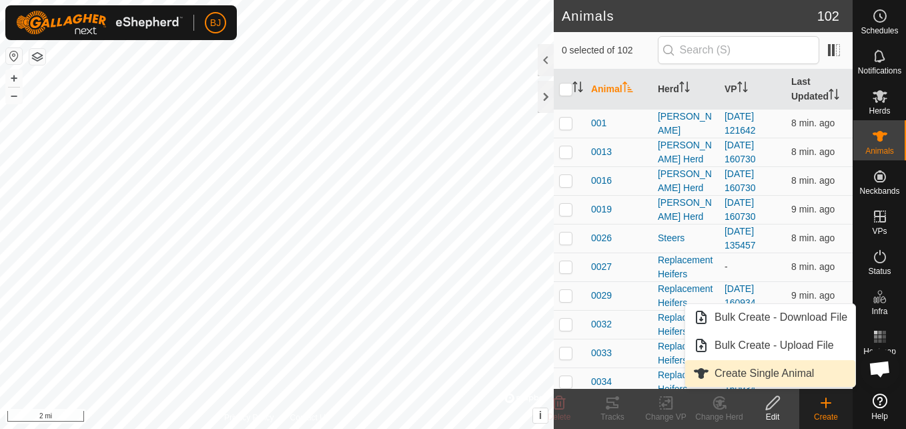
click at [786, 372] on link "Create Single Animal" at bounding box center [771, 373] width 170 height 27
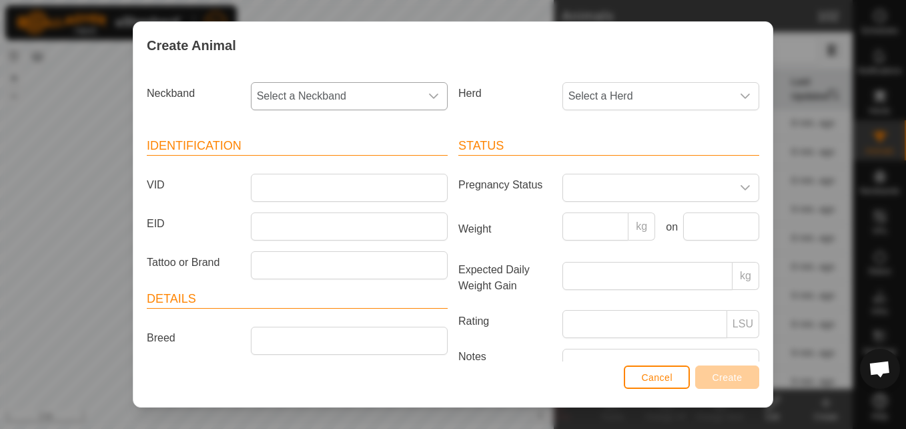
click at [330, 102] on span "Select a Neckband" at bounding box center [336, 96] width 169 height 27
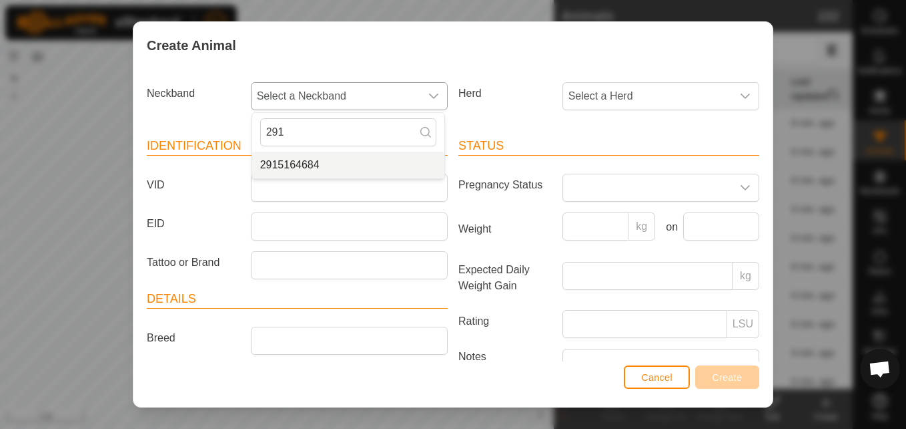
type input "291"
click at [302, 156] on li "2915164684" at bounding box center [348, 165] width 192 height 27
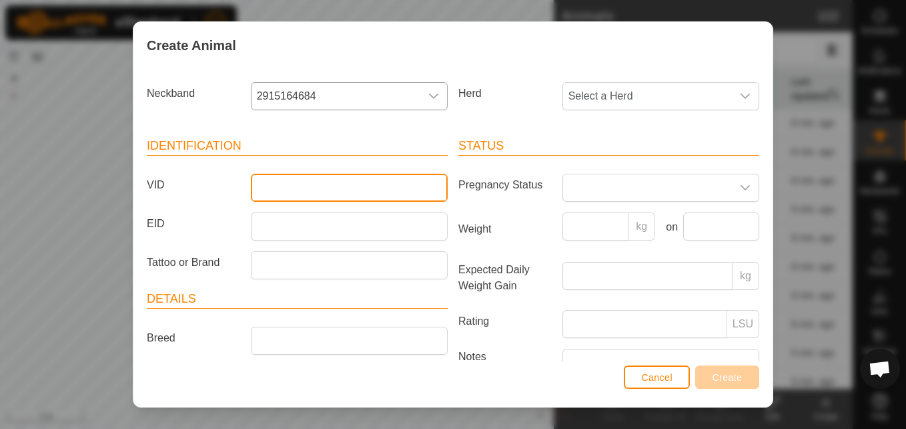
click at [288, 192] on input "VID" at bounding box center [349, 188] width 197 height 28
type input "0091"
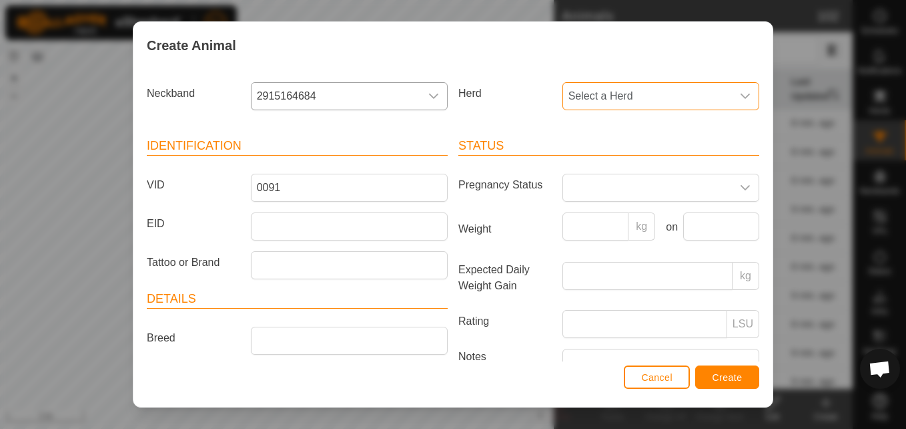
click at [569, 103] on span "Select a Herd" at bounding box center [647, 96] width 169 height 27
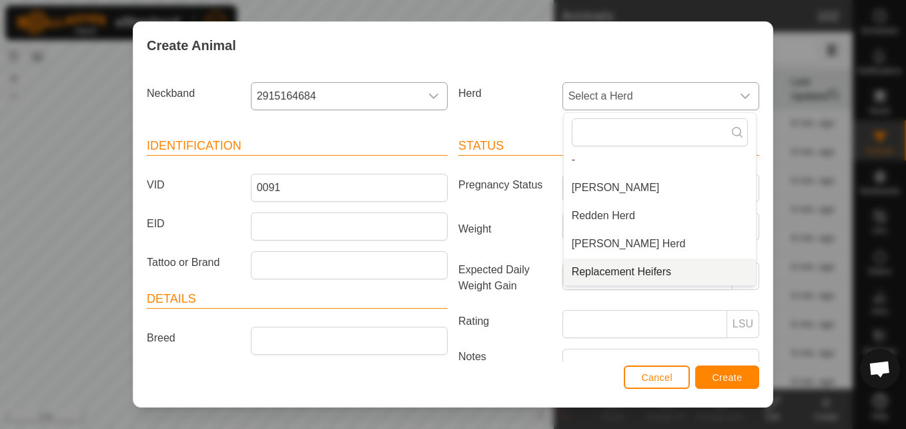
click at [579, 270] on li "Replacement Heifers" at bounding box center [660, 271] width 192 height 27
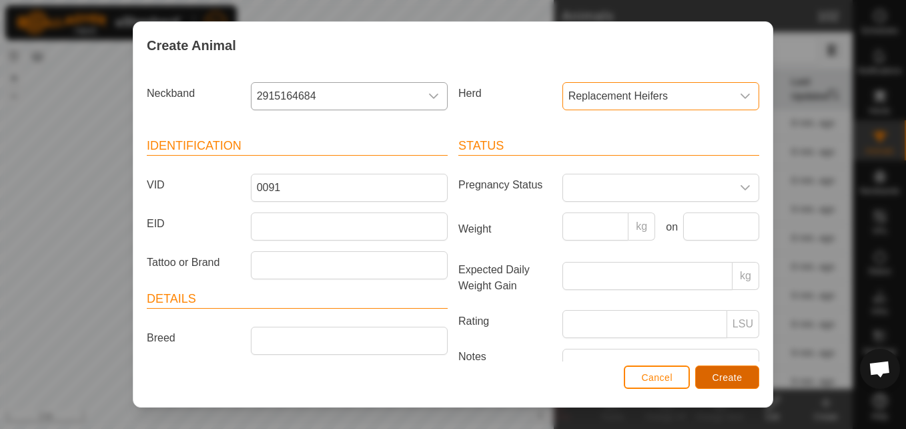
click at [726, 376] on span "Create" at bounding box center [728, 377] width 30 height 11
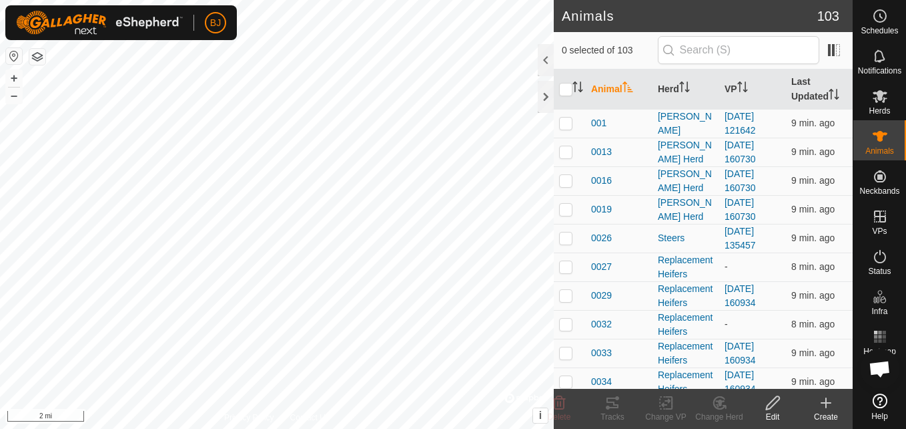
click at [825, 399] on icon at bounding box center [826, 402] width 16 height 16
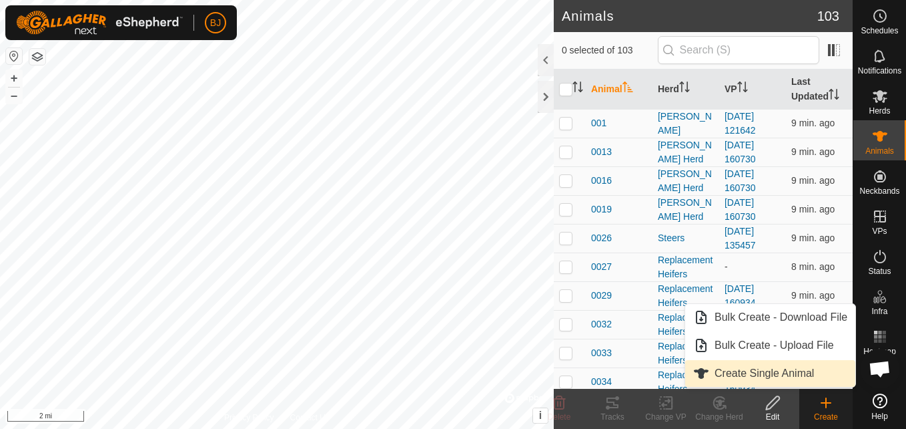
click at [796, 366] on link "Create Single Animal" at bounding box center [771, 373] width 170 height 27
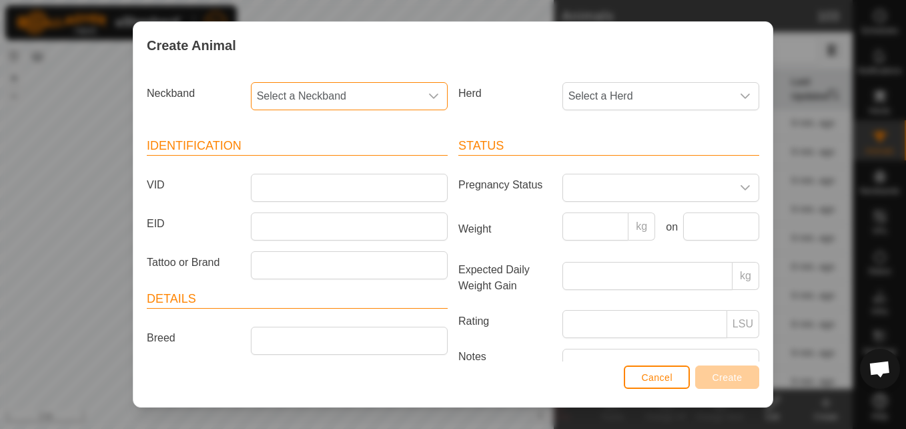
click at [382, 86] on span "Select a Neckband" at bounding box center [336, 96] width 169 height 27
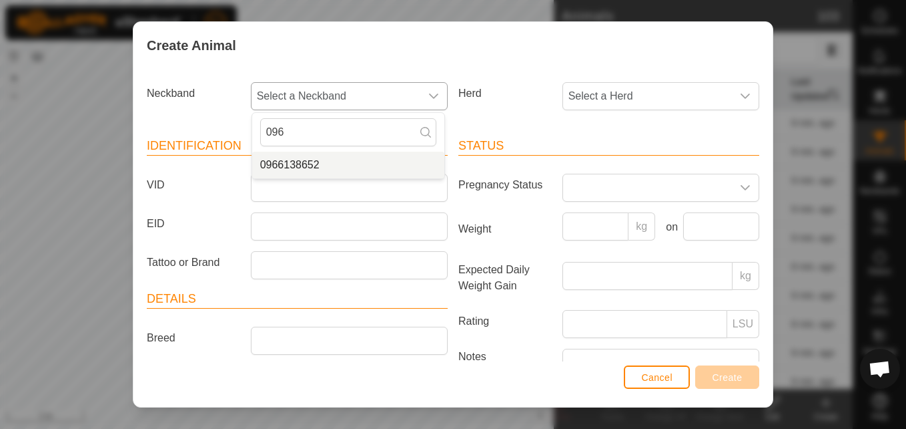
type input "096"
click at [270, 162] on li "0966138652" at bounding box center [348, 165] width 192 height 27
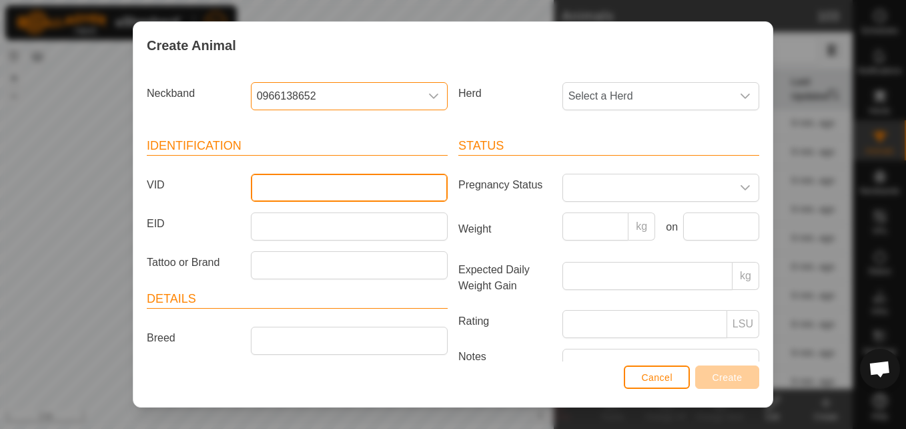
click at [298, 184] on input "VID" at bounding box center [349, 188] width 197 height 28
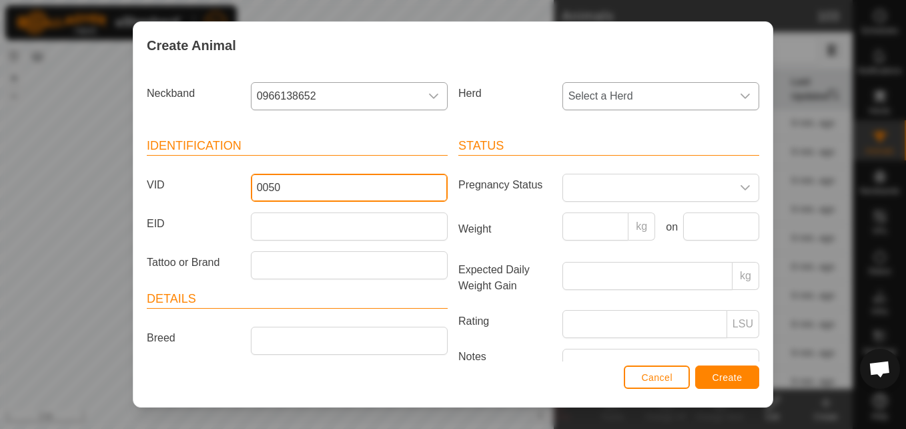
type input "0050"
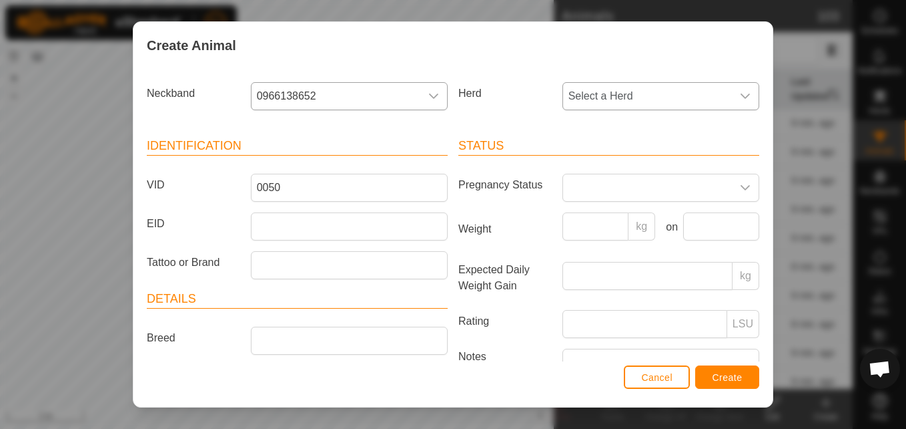
click at [591, 95] on span "Select a Herd" at bounding box center [647, 96] width 169 height 27
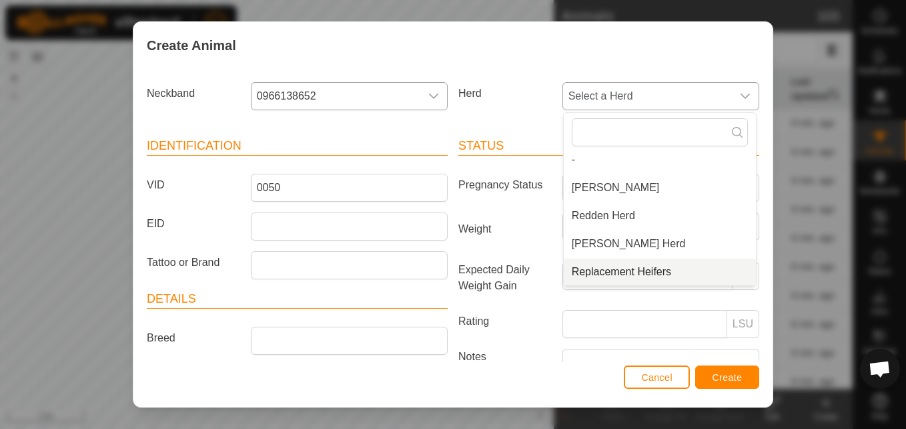
click at [573, 270] on li "Replacement Heifers" at bounding box center [660, 271] width 192 height 27
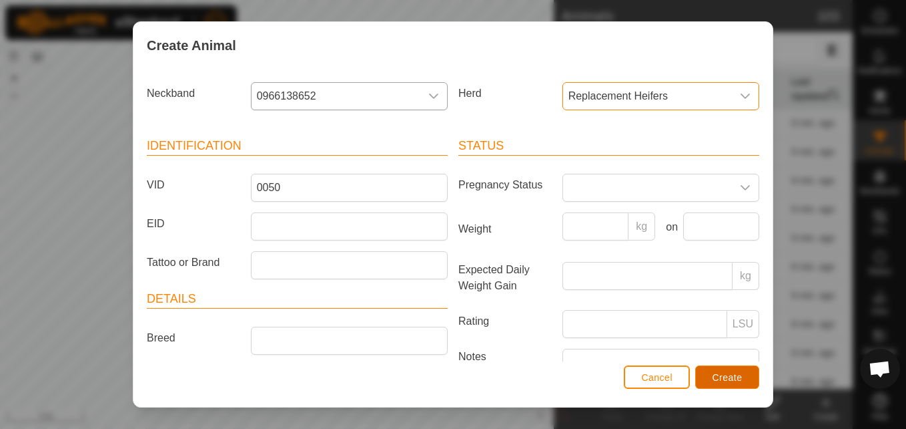
click at [718, 372] on span "Create" at bounding box center [728, 377] width 30 height 11
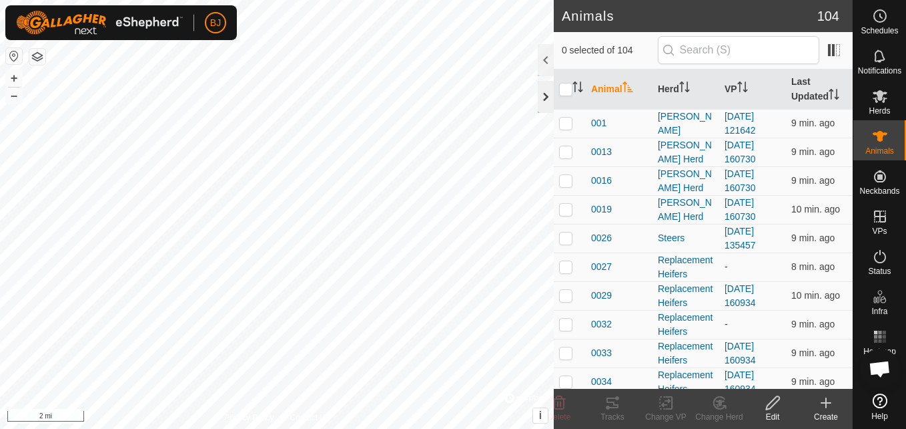
click at [545, 108] on div "Animals 104 0 selected of 104 Animal Herd VP Last Updated 001 [PERSON_NAME] [DA…" at bounding box center [426, 214] width 853 height 429
click at [15, 71] on button "+" at bounding box center [14, 78] width 16 height 16
click at [0, 354] on html "BJ Schedules Notifications Herds Animals Neckbands VPs Status Infra Heatmap Hel…" at bounding box center [453, 214] width 906 height 429
click at [20, 77] on button "+" at bounding box center [14, 78] width 16 height 16
click at [252, 0] on html "BJ Schedules Notifications Herds Animals Neckbands VPs Status Infra Heatmap Hel…" at bounding box center [453, 214] width 906 height 429
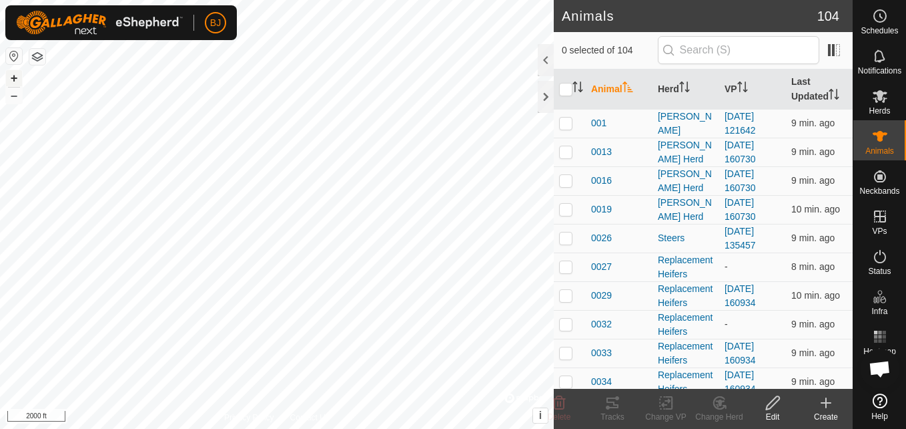
click at [11, 79] on button "+" at bounding box center [14, 78] width 16 height 16
click at [10, 79] on button "+" at bounding box center [14, 78] width 16 height 16
click at [17, 76] on button "+" at bounding box center [14, 78] width 16 height 16
click at [13, 73] on button "+" at bounding box center [14, 78] width 16 height 16
click at [546, 94] on div at bounding box center [546, 97] width 16 height 32
